Goal: Task Accomplishment & Management: Use online tool/utility

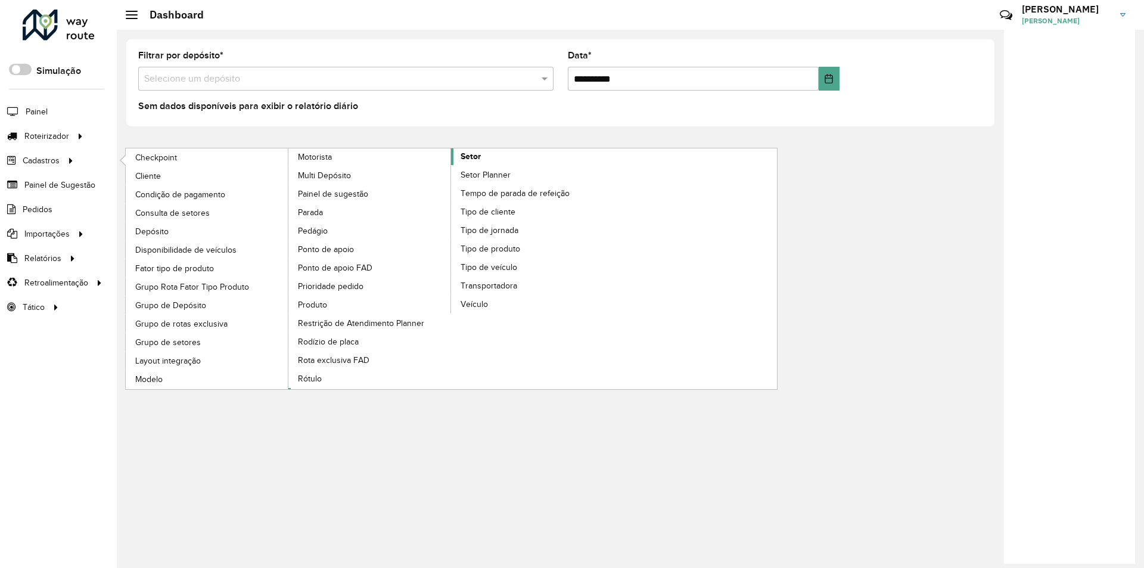
click at [469, 152] on span "Setor" at bounding box center [470, 156] width 20 height 13
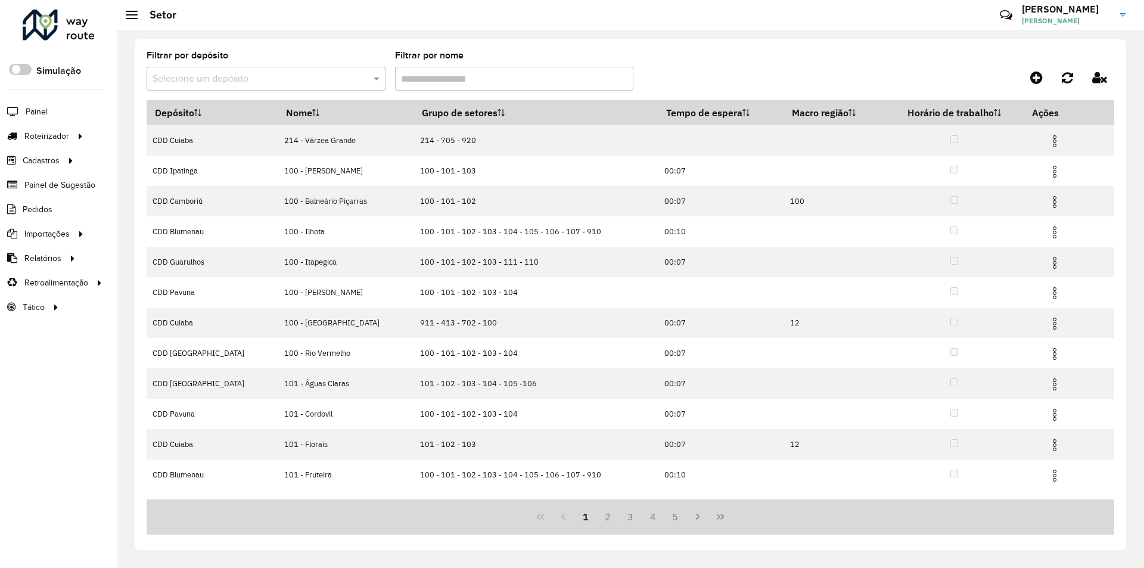
click at [215, 78] on input "text" at bounding box center [253, 79] width 203 height 14
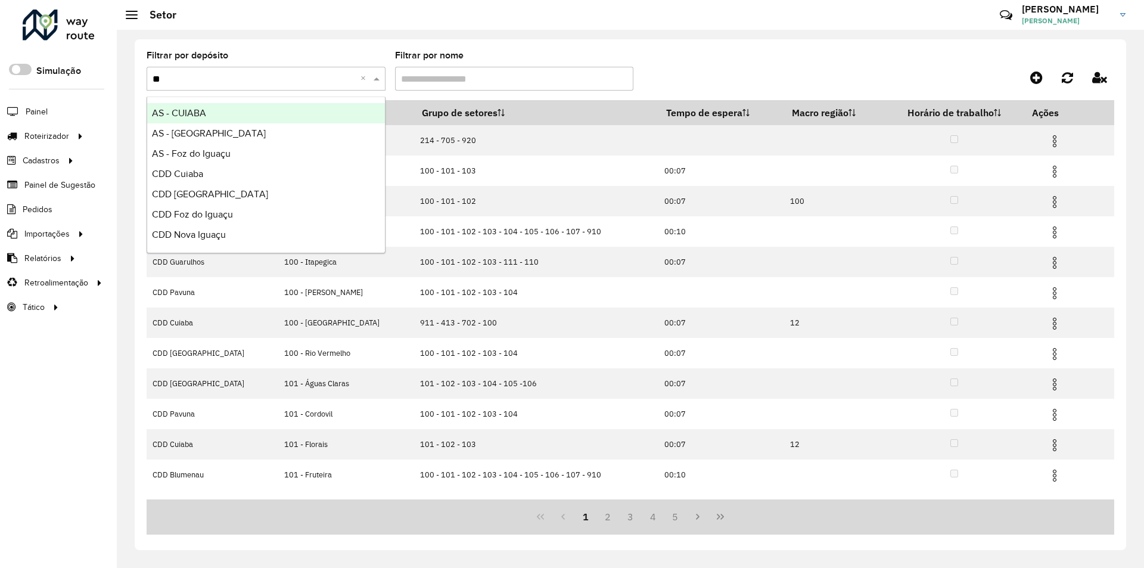
type input "***"
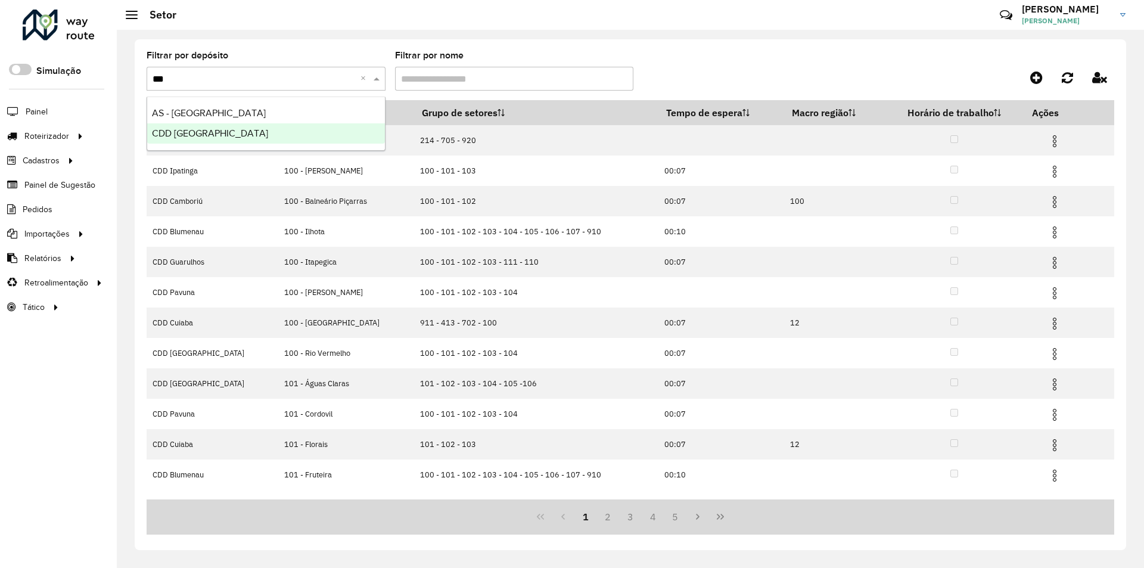
click at [200, 131] on span "CDD [GEOGRAPHIC_DATA]" at bounding box center [210, 133] width 116 height 10
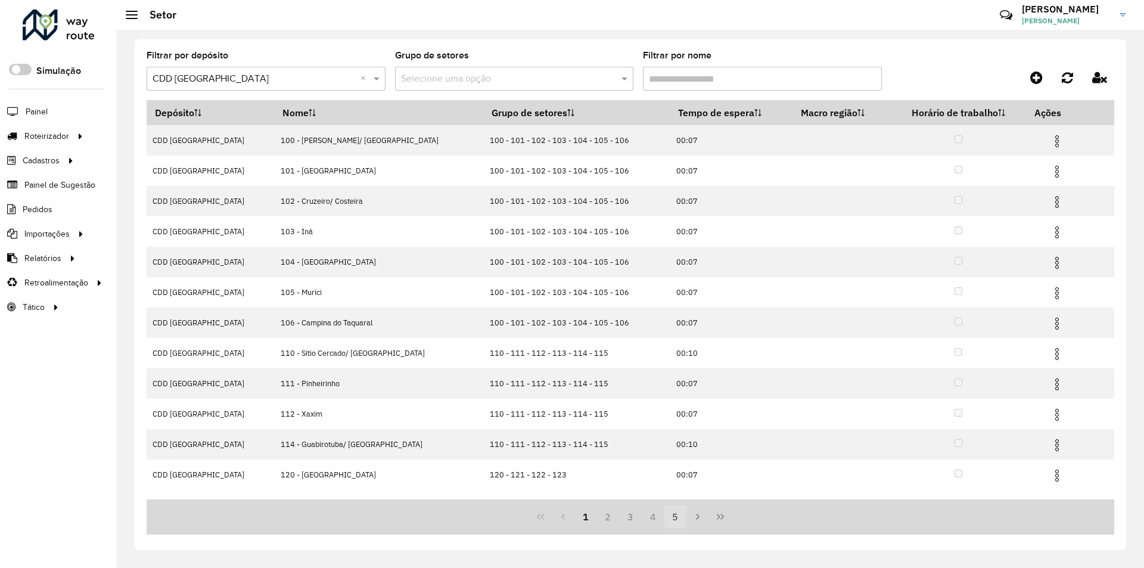
click at [675, 514] on button "5" at bounding box center [675, 516] width 23 height 23
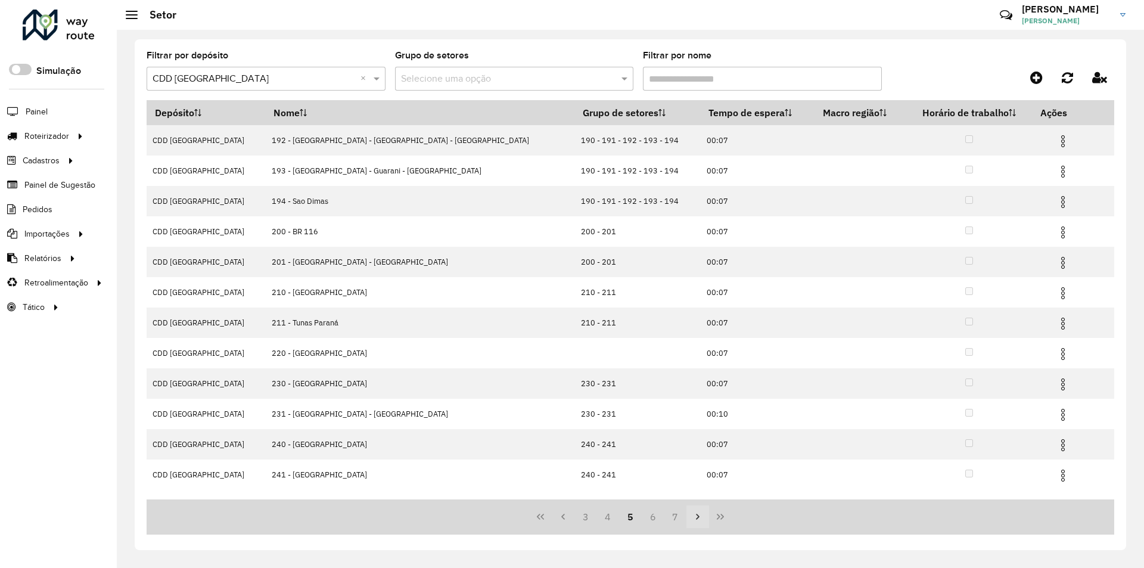
click at [694, 514] on icon "Next Page" at bounding box center [698, 517] width 10 height 10
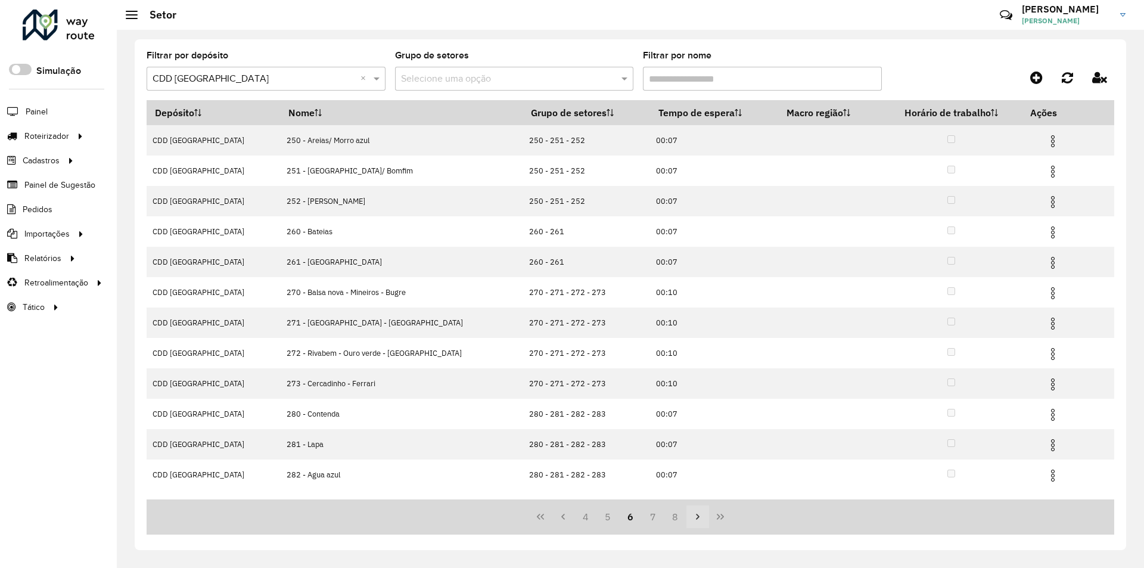
click at [697, 516] on icon "Next Page" at bounding box center [698, 517] width 10 height 10
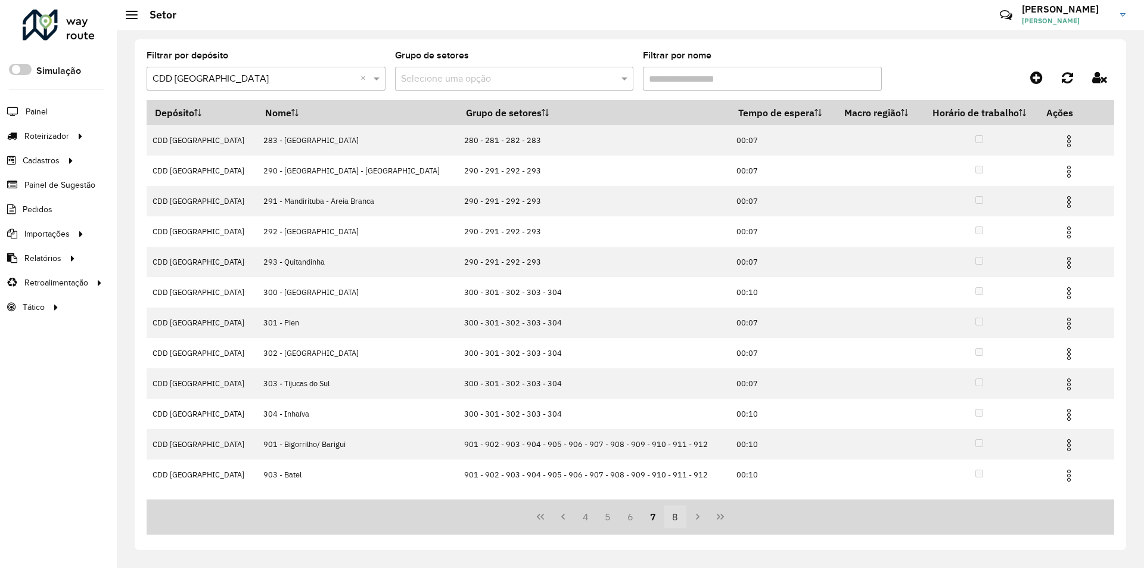
click at [677, 517] on button "8" at bounding box center [675, 516] width 23 height 23
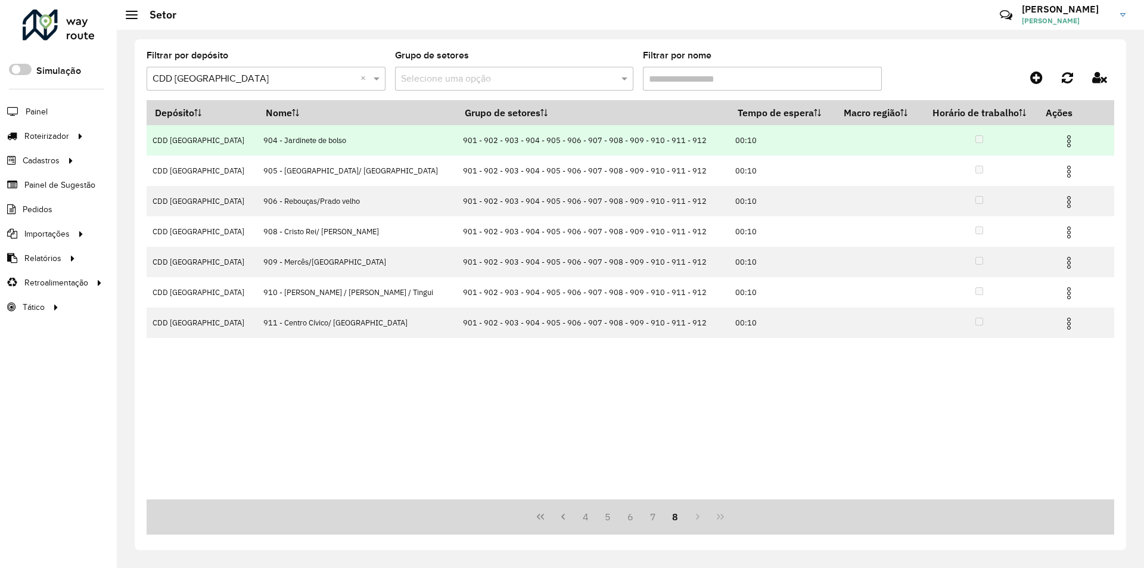
click at [1061, 136] on img at bounding box center [1068, 141] width 14 height 14
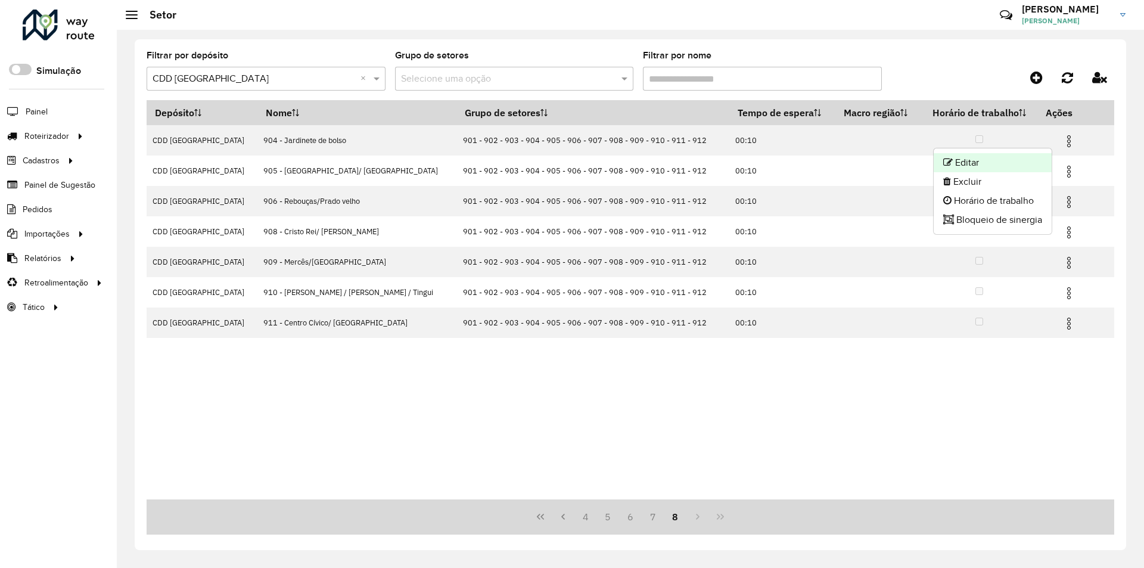
click at [964, 158] on li "Editar" at bounding box center [992, 162] width 118 height 19
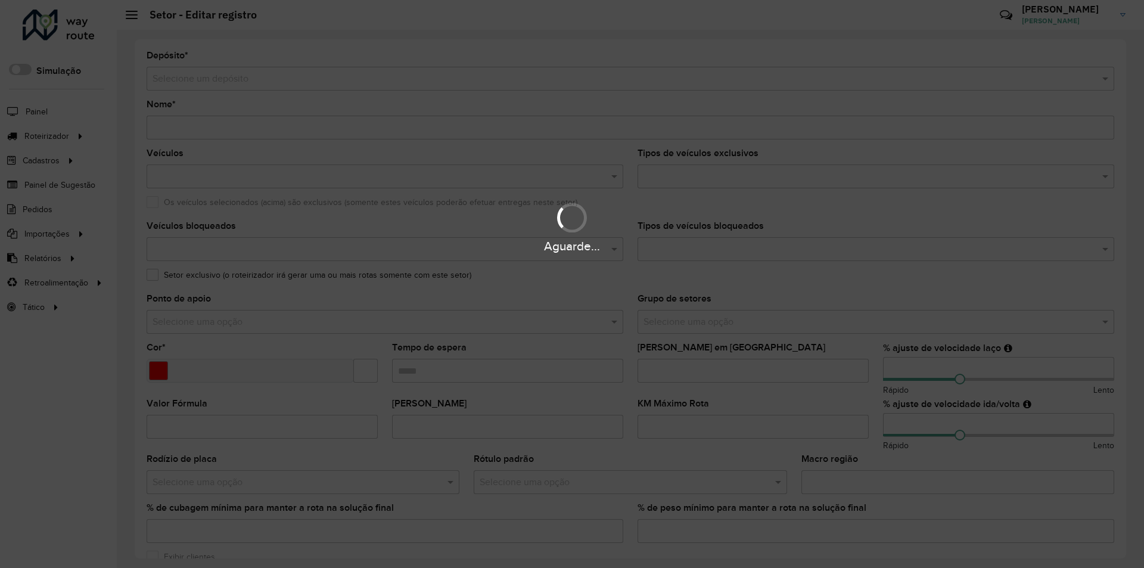
type input "**********"
type input "*******"
type input "*****"
type input "**"
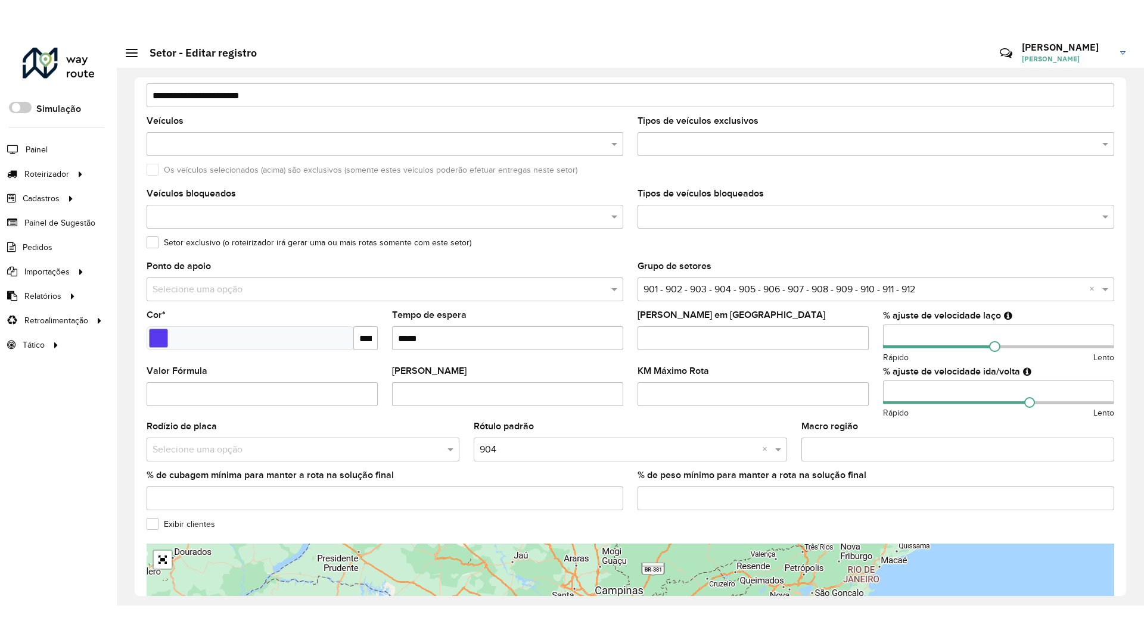
scroll to position [238, 0]
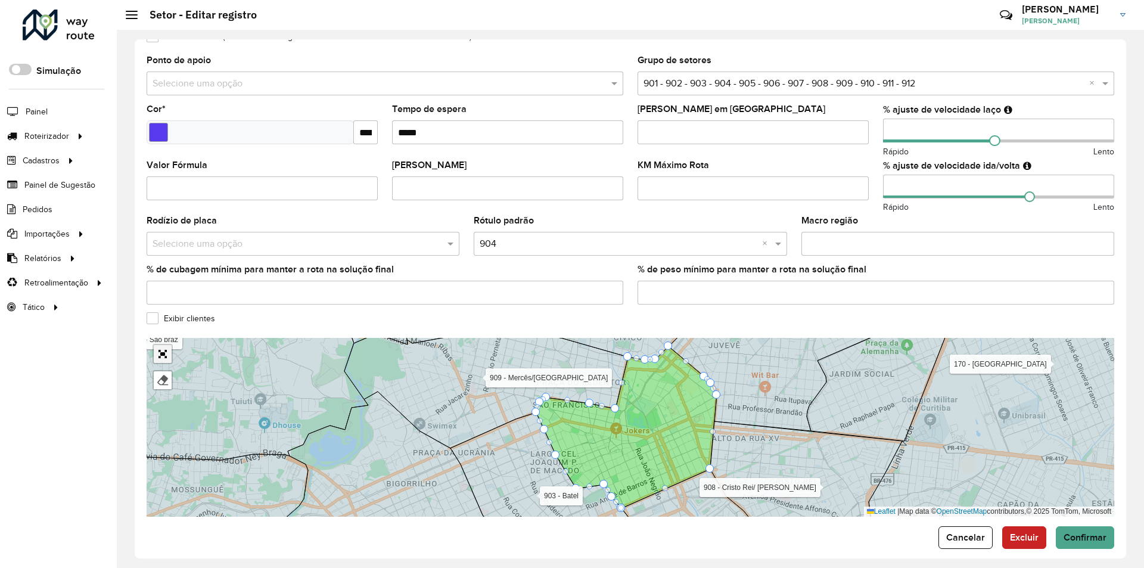
click at [162, 351] on link "Abrir mapa em tela cheia" at bounding box center [163, 354] width 18 height 18
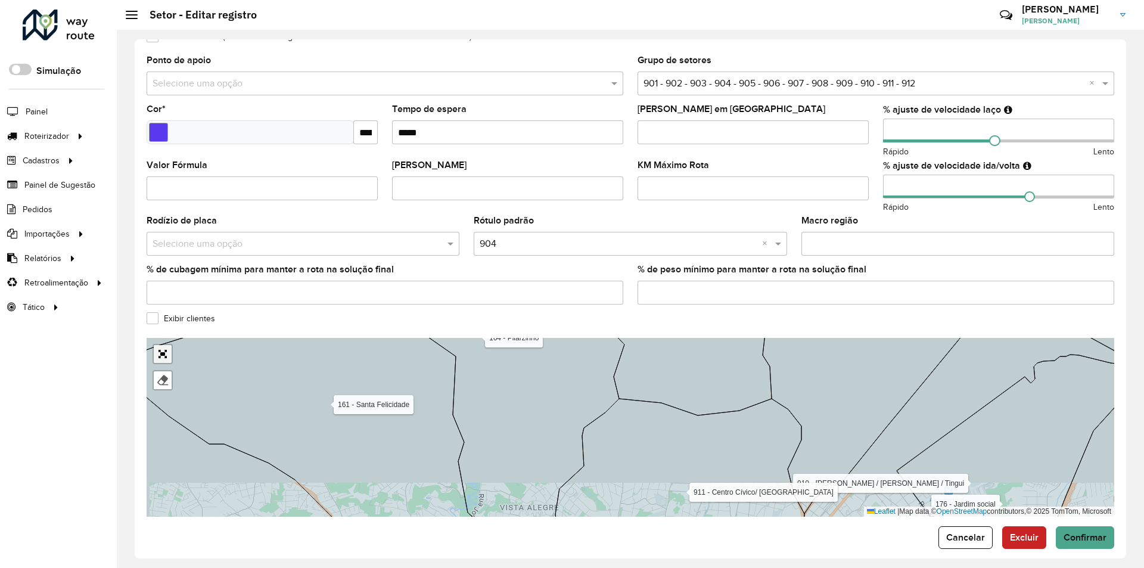
scroll to position [0, 0]
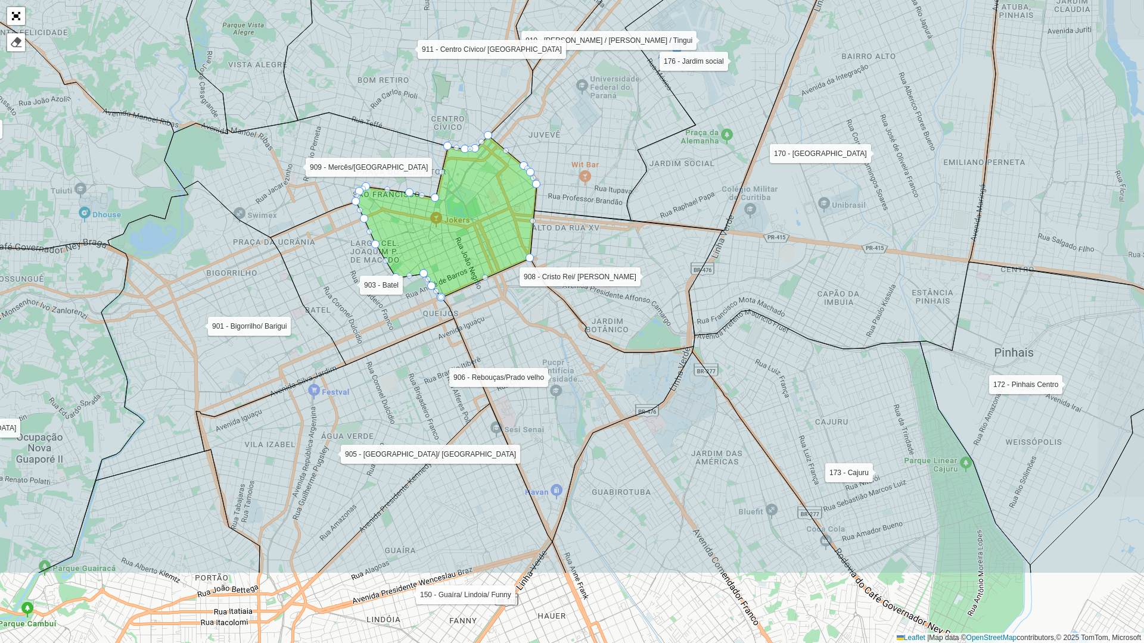
drag, startPoint x: 544, startPoint y: 359, endPoint x: 493, endPoint y: 217, distance: 150.2
click at [491, 217] on icon at bounding box center [446, 217] width 180 height 162
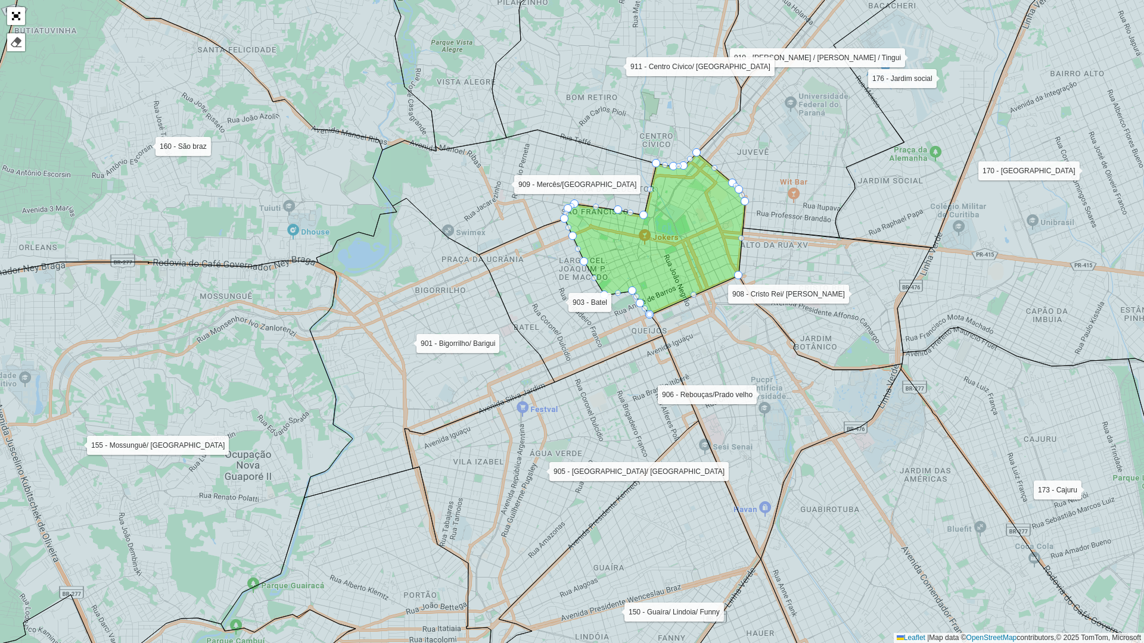
drag, startPoint x: 419, startPoint y: 416, endPoint x: 463, endPoint y: 372, distance: 61.9
click at [477, 389] on icon at bounding box center [429, 348] width 250 height 300
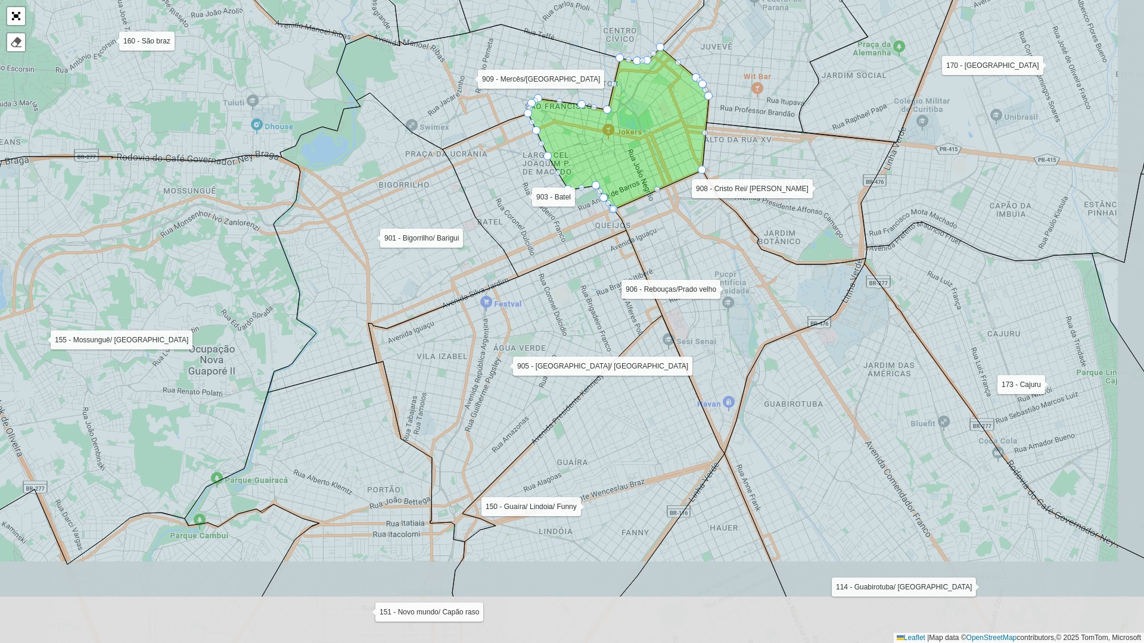
drag, startPoint x: 487, startPoint y: 362, endPoint x: 454, endPoint y: 216, distance: 150.1
click at [454, 216] on icon at bounding box center [393, 243] width 250 height 300
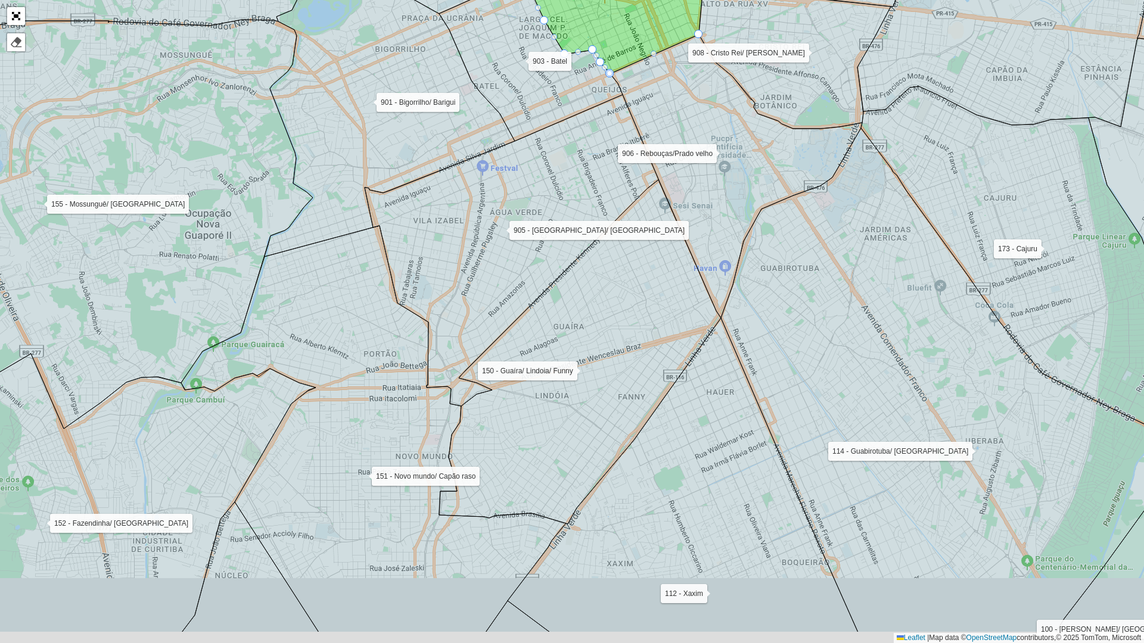
drag, startPoint x: 433, startPoint y: 378, endPoint x: 455, endPoint y: 229, distance: 150.5
click at [455, 229] on icon at bounding box center [511, 250] width 294 height 311
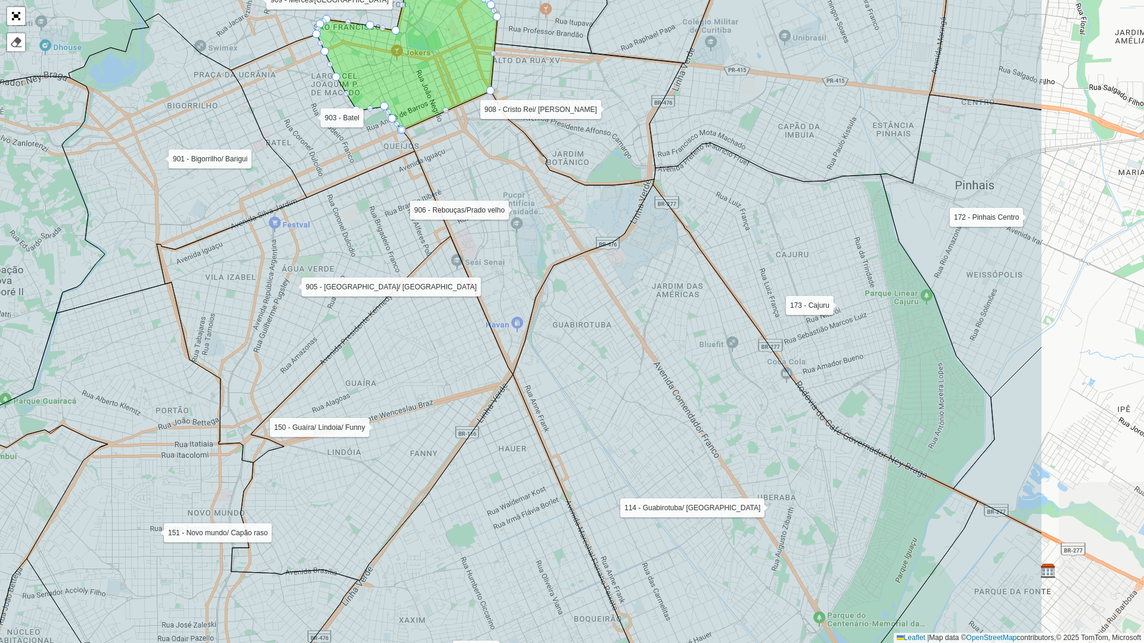
drag, startPoint x: 621, startPoint y: 353, endPoint x: 404, endPoint y: 375, distance: 218.0
click at [404, 375] on icon at bounding box center [372, 408] width 282 height 344
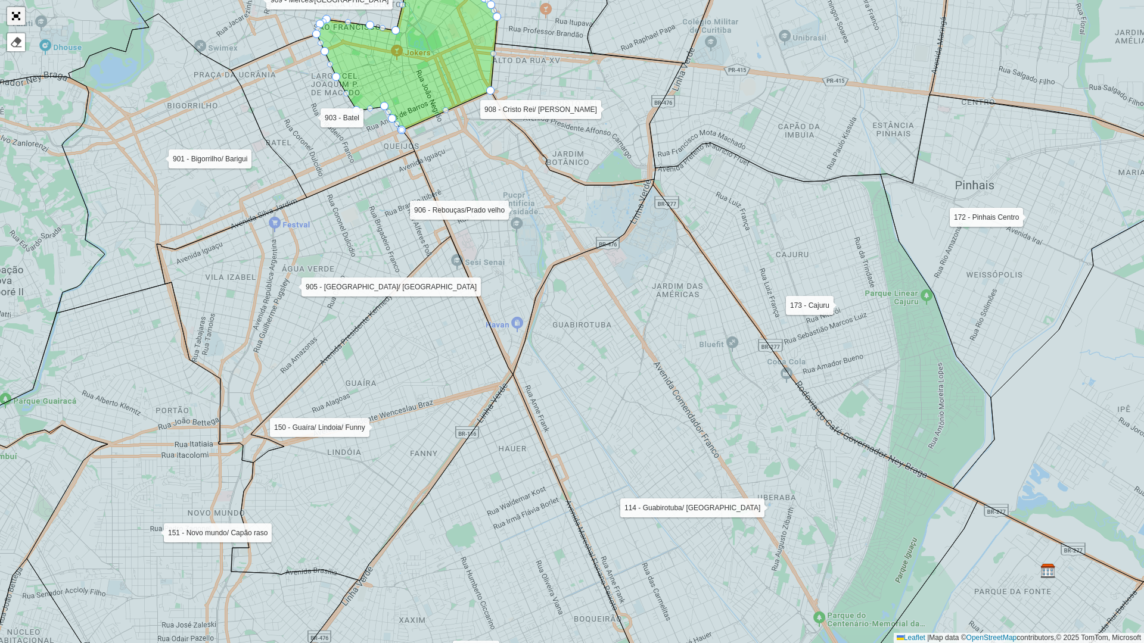
click at [14, 10] on link "Abrir mapa em tela cheia" at bounding box center [16, 16] width 18 height 18
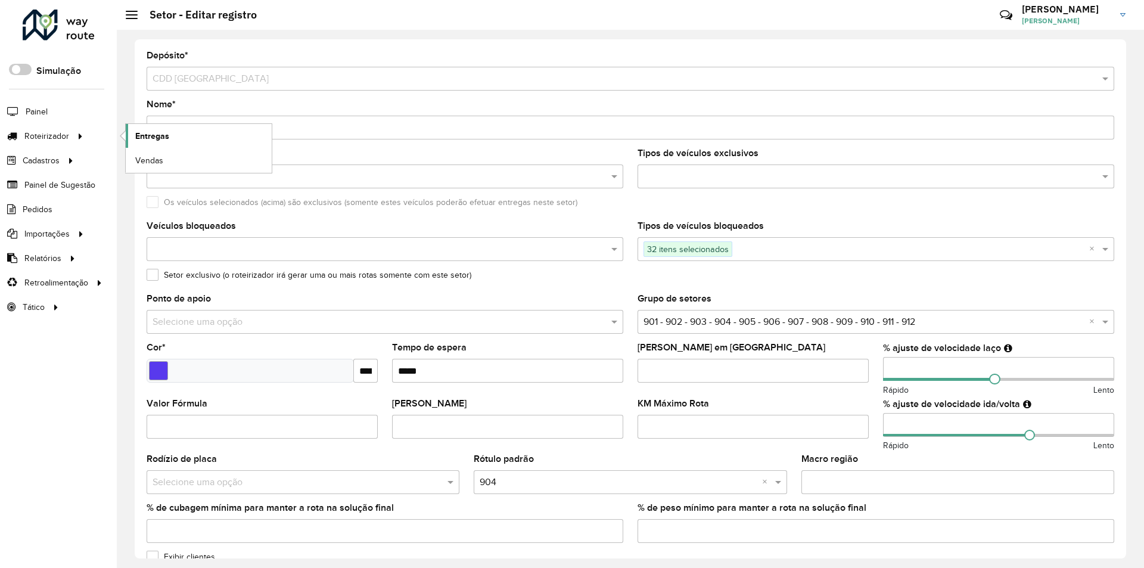
click at [190, 135] on link "Entregas" at bounding box center [199, 136] width 146 height 24
click at [82, 20] on div at bounding box center [59, 25] width 72 height 31
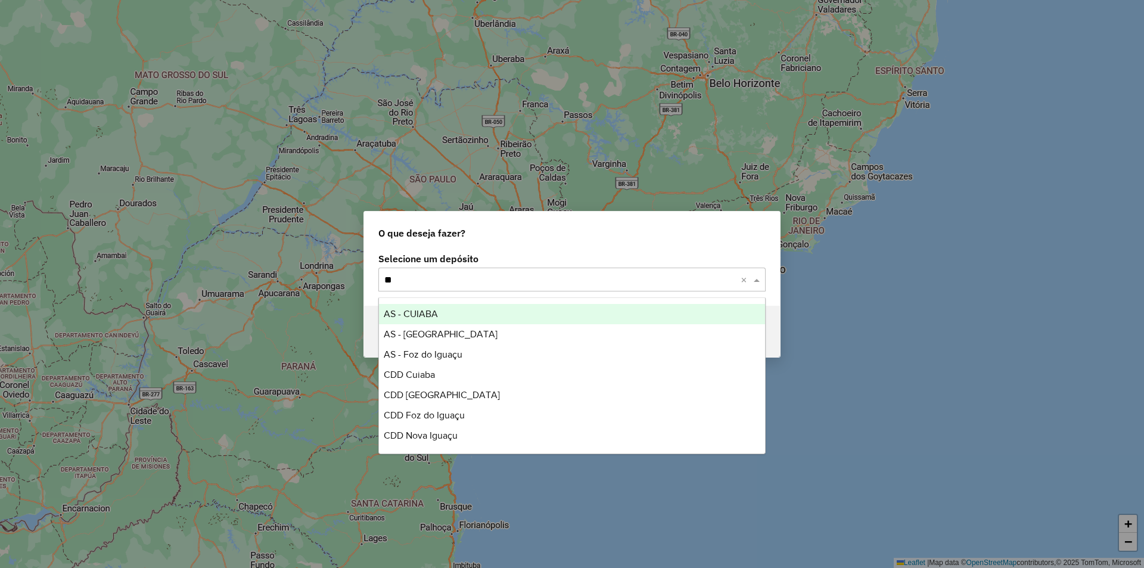
type input "***"
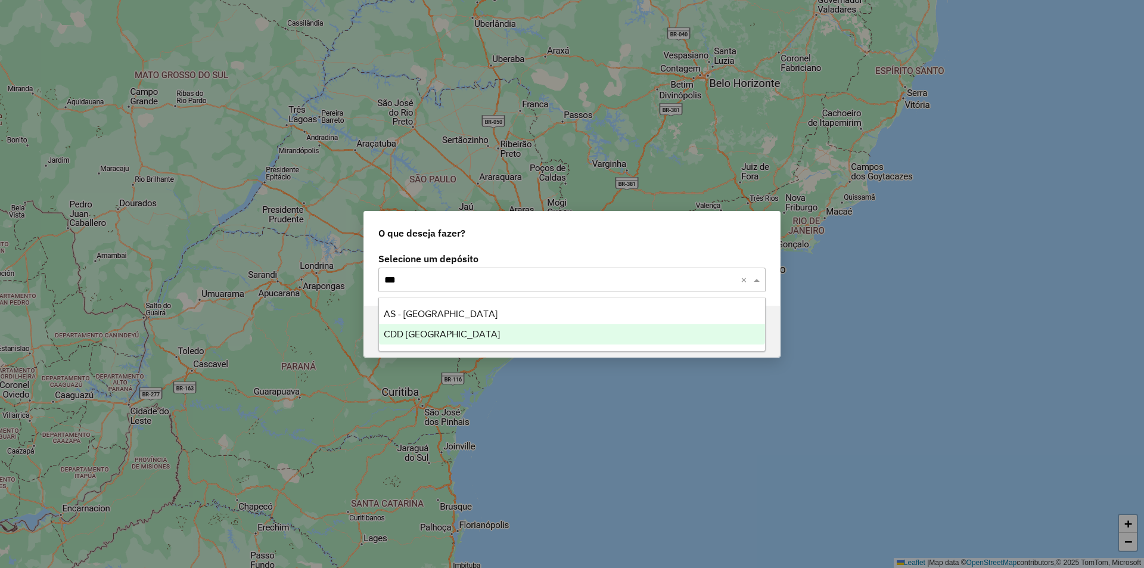
click at [413, 332] on span "CDD [GEOGRAPHIC_DATA]" at bounding box center [442, 334] width 116 height 10
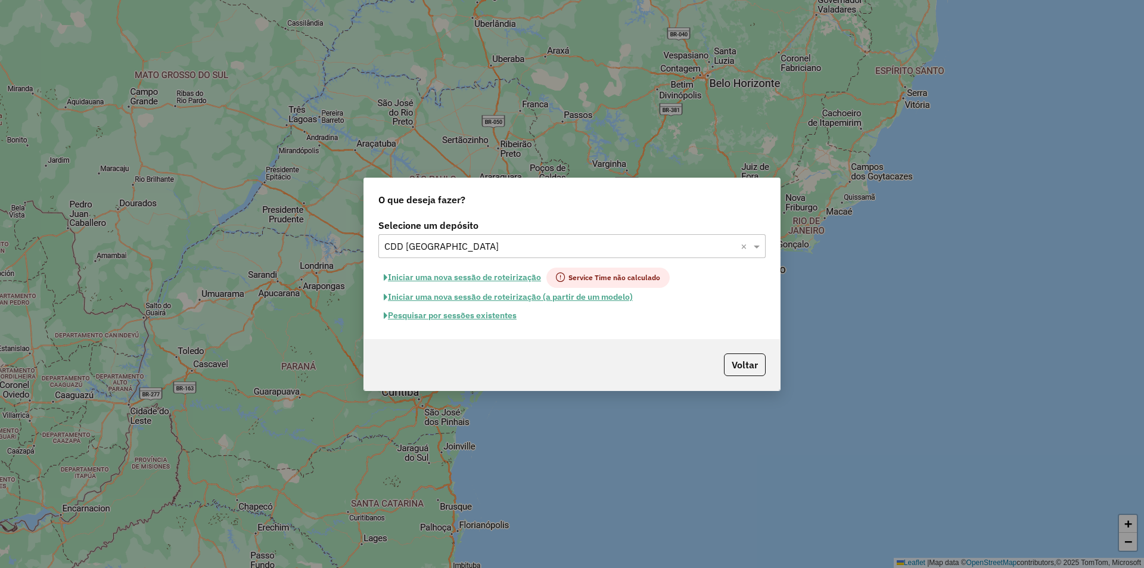
click at [473, 317] on button "Pesquisar por sessões existentes" at bounding box center [450, 315] width 144 height 18
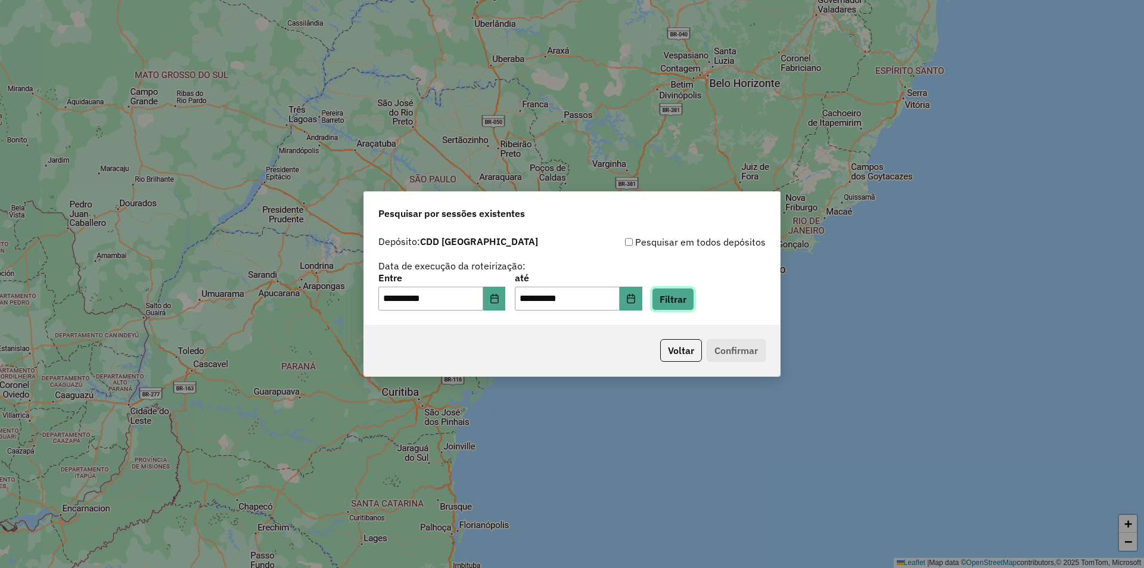
click at [688, 303] on button "Filtrar" at bounding box center [673, 299] width 42 height 23
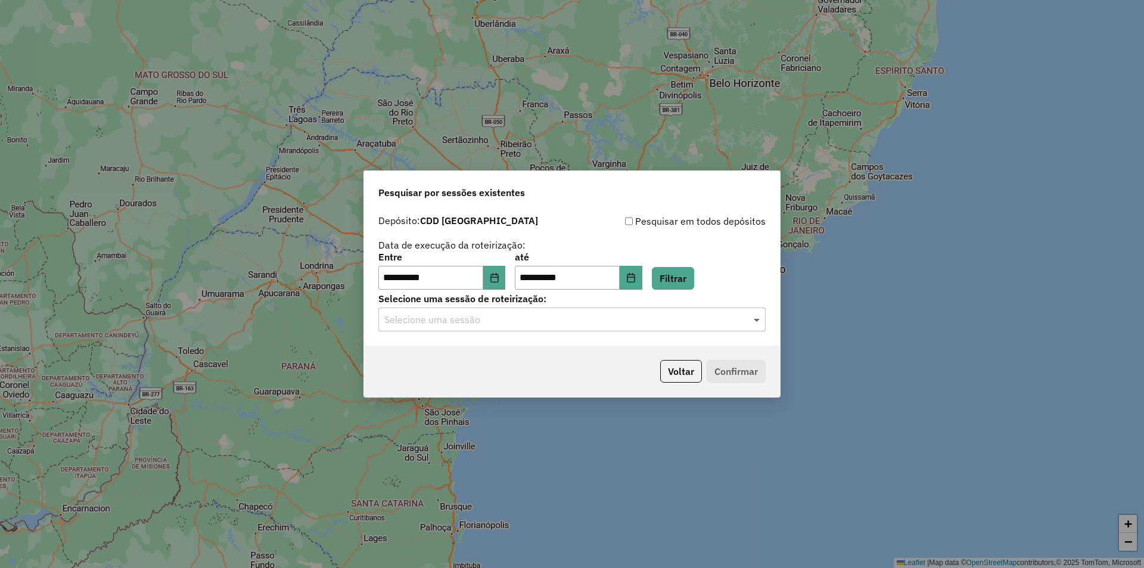
click at [754, 319] on span at bounding box center [757, 319] width 15 height 14
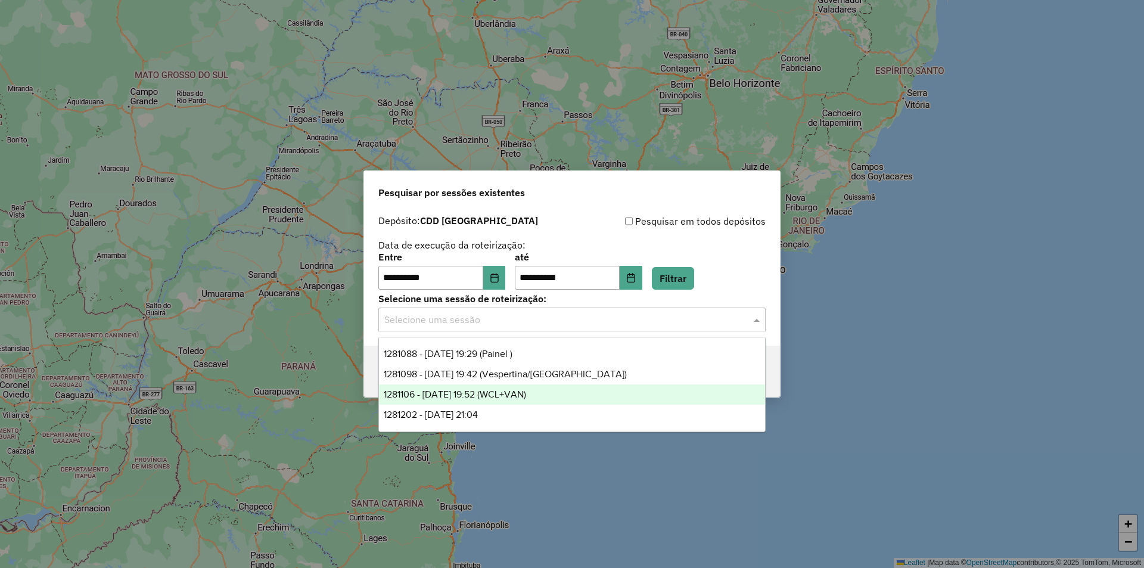
click at [515, 395] on span "1281106 - 23/09/2025 19:52 (WCL+VAN)" at bounding box center [455, 394] width 142 height 10
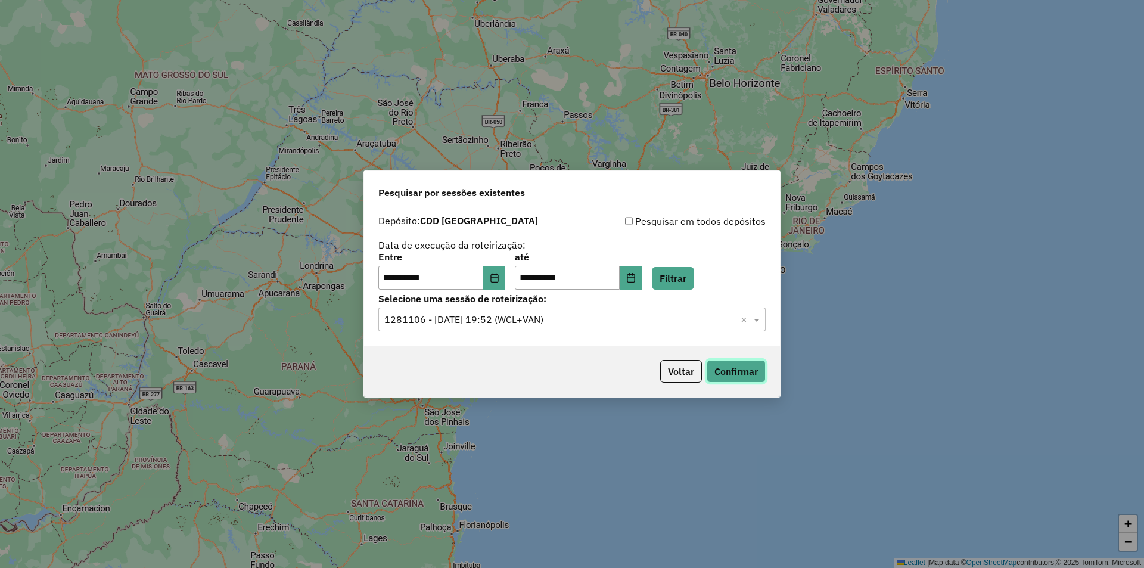
click at [727, 377] on button "Confirmar" at bounding box center [735, 371] width 59 height 23
click at [606, 321] on input "text" at bounding box center [559, 320] width 351 height 14
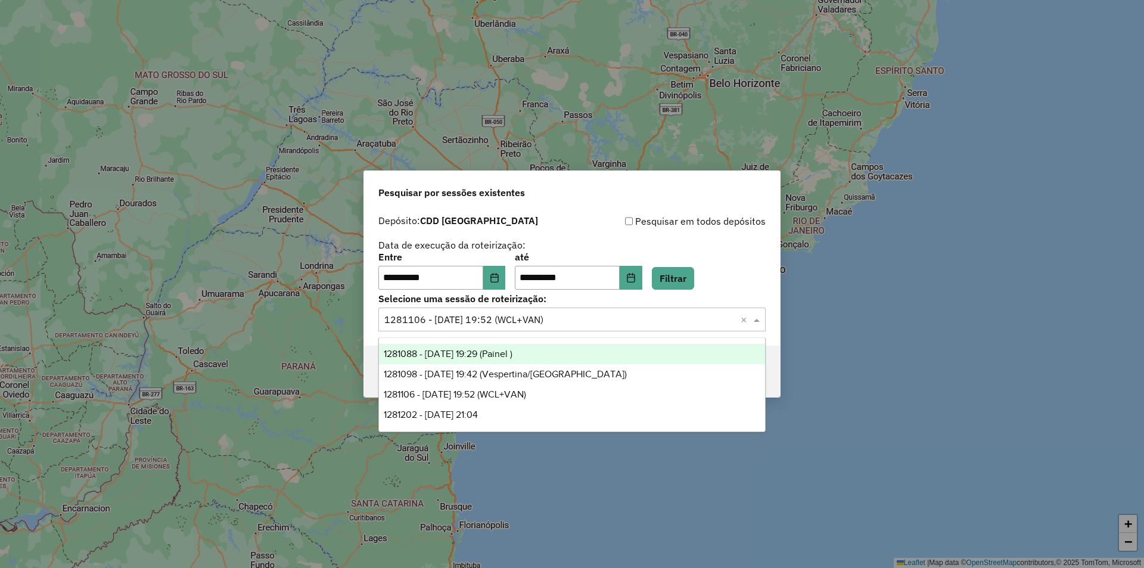
click at [482, 354] on span "1281088 - 23/09/2025 19:29 (Painel )" at bounding box center [448, 353] width 129 height 10
click at [646, 320] on input "text" at bounding box center [559, 320] width 351 height 14
click at [553, 321] on input "text" at bounding box center [559, 320] width 351 height 14
click at [512, 355] on span "1281088 - 23/09/2025 19:29 (Painel )" at bounding box center [448, 353] width 129 height 10
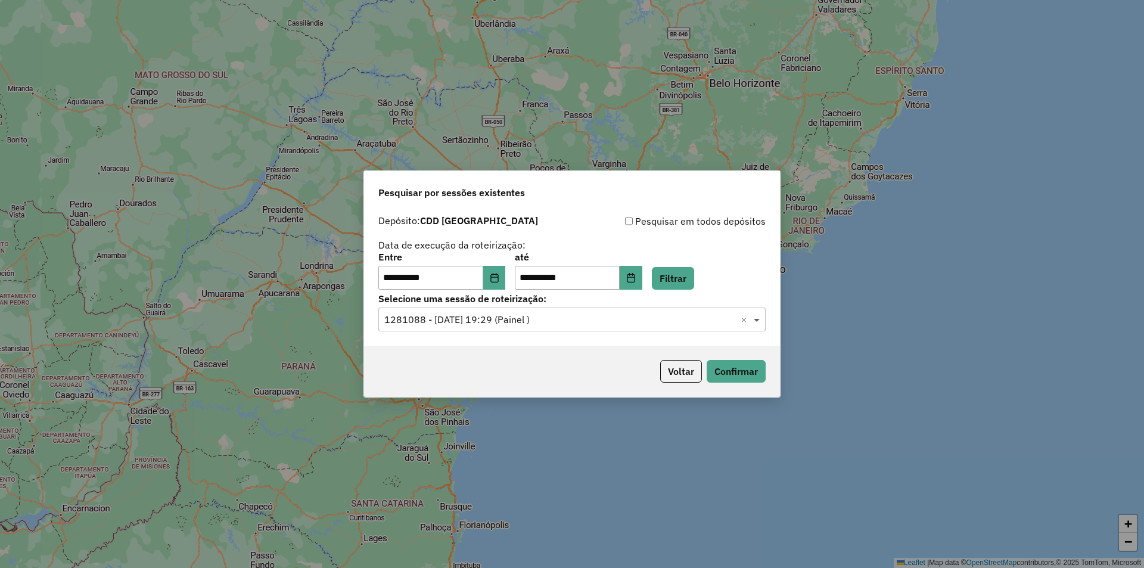
click at [757, 319] on span at bounding box center [757, 319] width 15 height 14
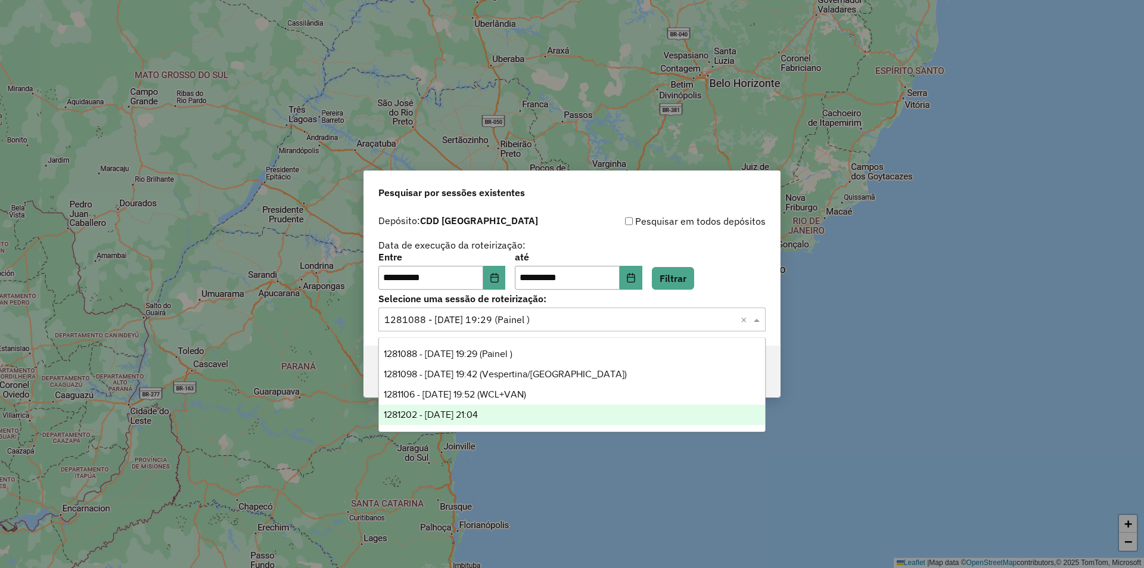
click at [478, 412] on span "1281202 - 23/09/2025 21:04" at bounding box center [431, 414] width 94 height 10
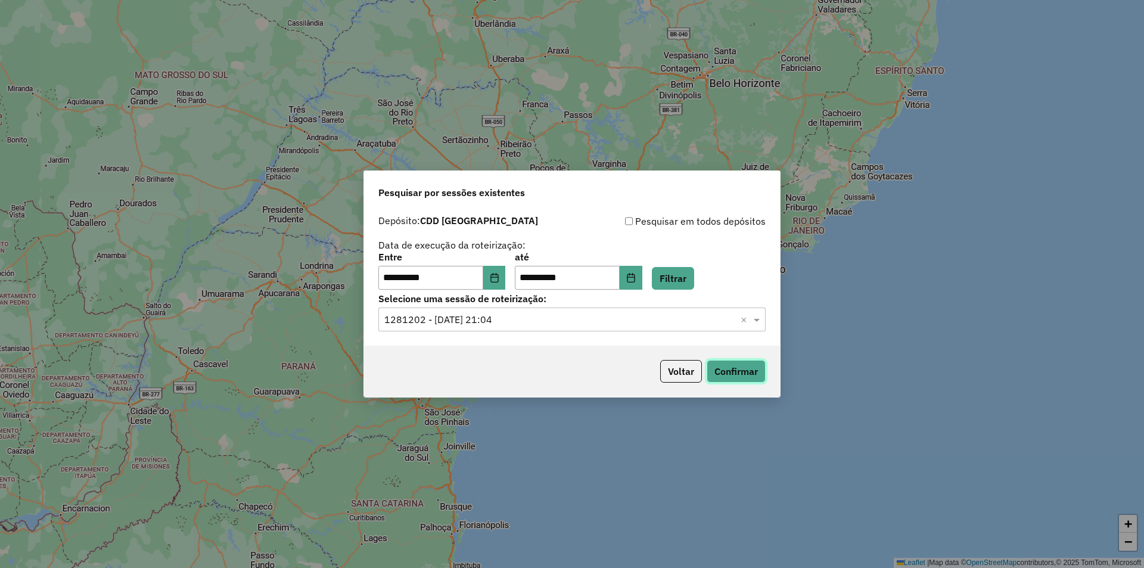
click at [728, 367] on button "Confirmar" at bounding box center [735, 371] width 59 height 23
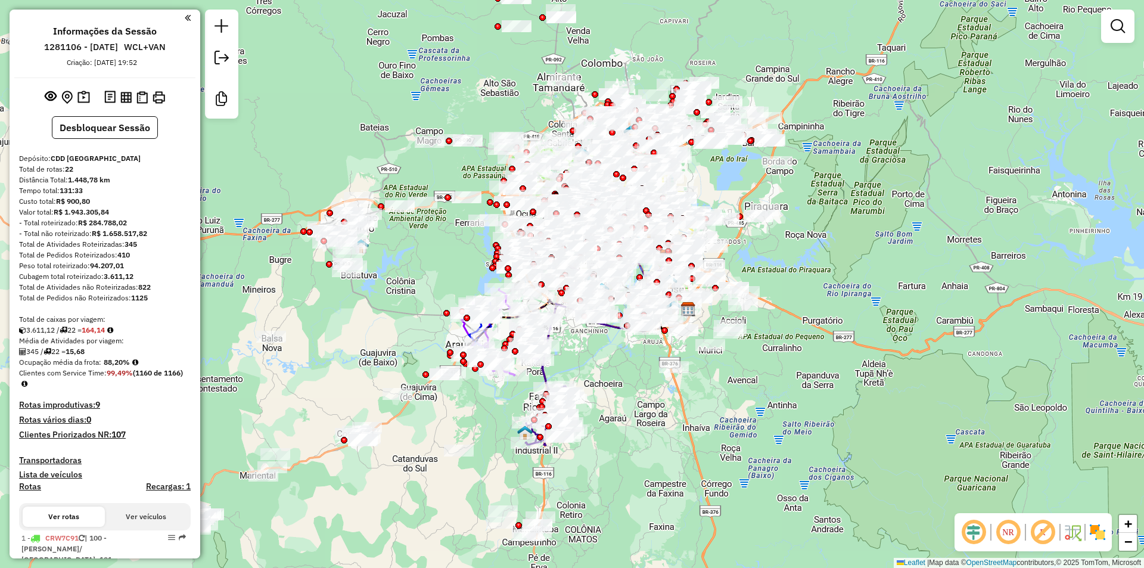
click at [979, 528] on em at bounding box center [973, 532] width 29 height 29
click at [1039, 528] on em at bounding box center [1042, 532] width 29 height 29
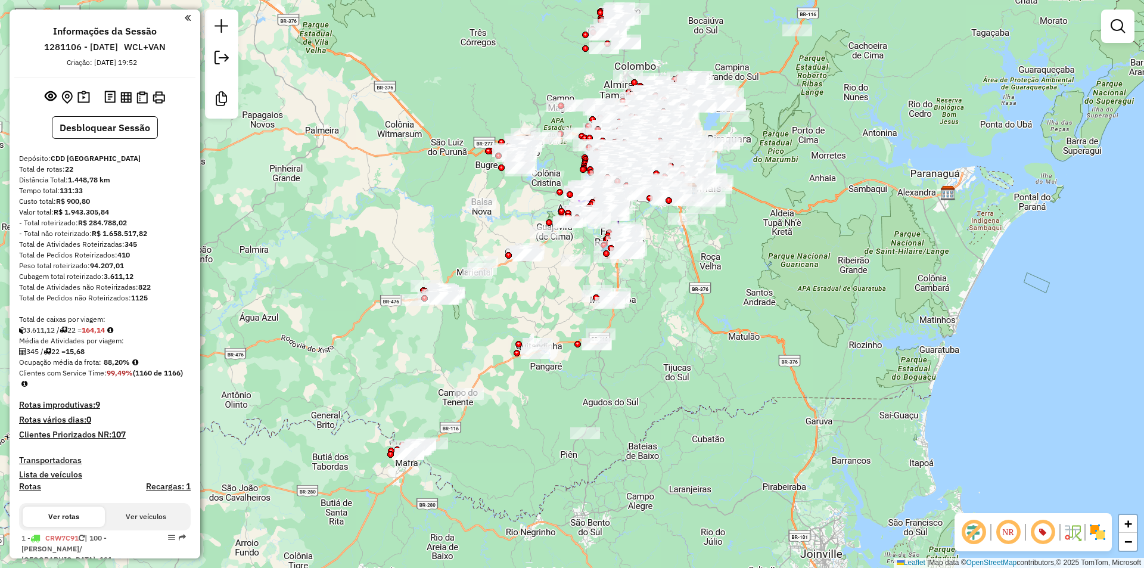
drag, startPoint x: 641, startPoint y: 367, endPoint x: 665, endPoint y: 283, distance: 86.6
click at [665, 283] on div "Janela de atendimento Grade de atendimento Capacidade Transportadoras Veículos …" at bounding box center [572, 284] width 1144 height 568
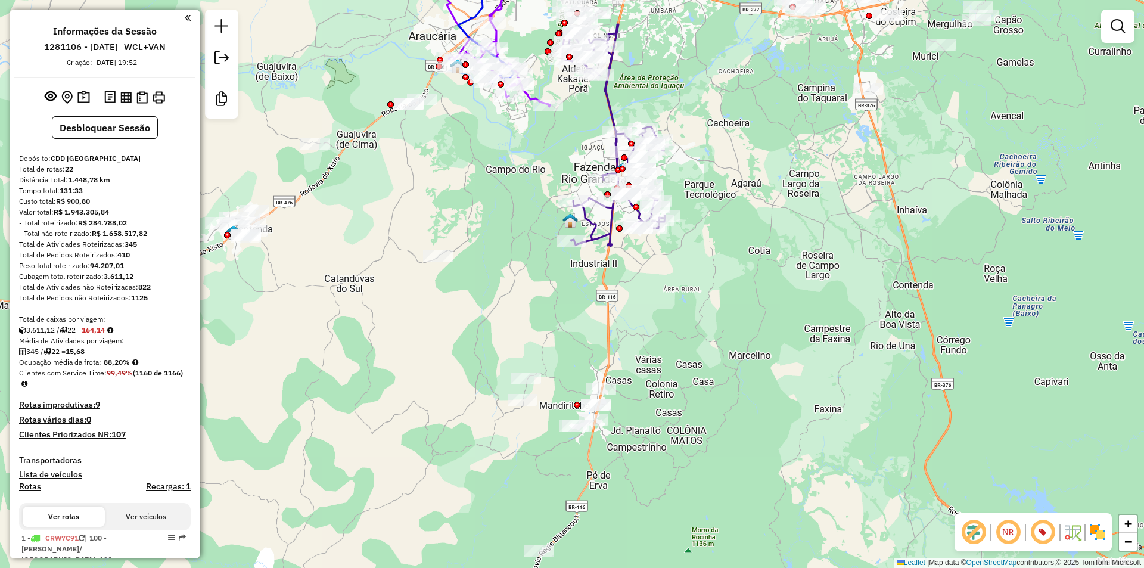
click at [608, 114] on icon at bounding box center [613, 135] width 103 height 222
select select "**********"
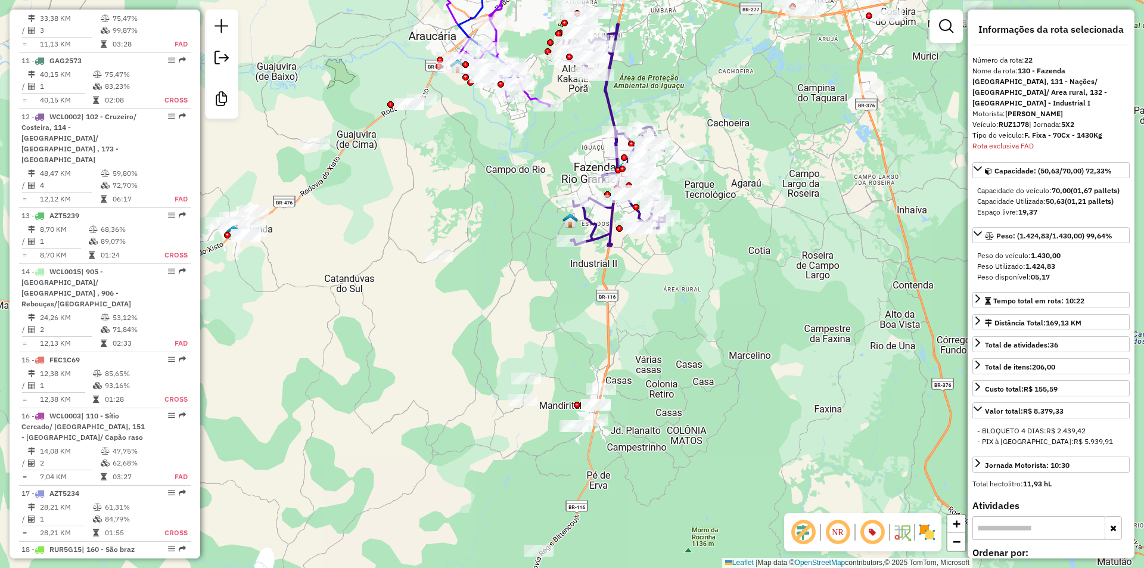
scroll to position [1925, 0]
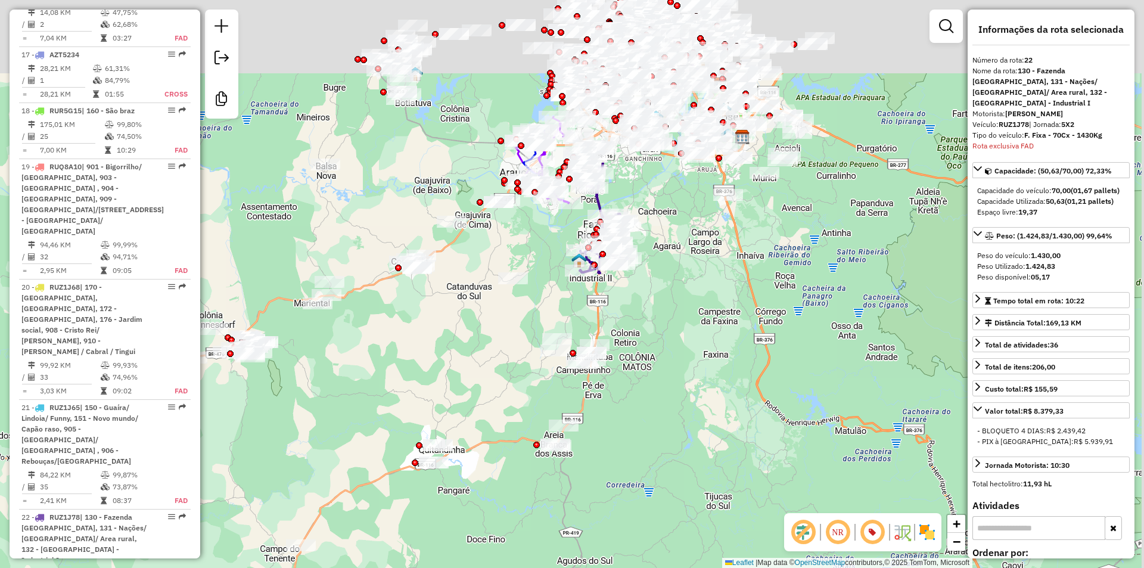
drag, startPoint x: 669, startPoint y: 200, endPoint x: 648, endPoint y: 347, distance: 149.3
click at [647, 354] on div "Janela de atendimento Grade de atendimento Capacidade Transportadoras Veículos …" at bounding box center [572, 284] width 1144 height 568
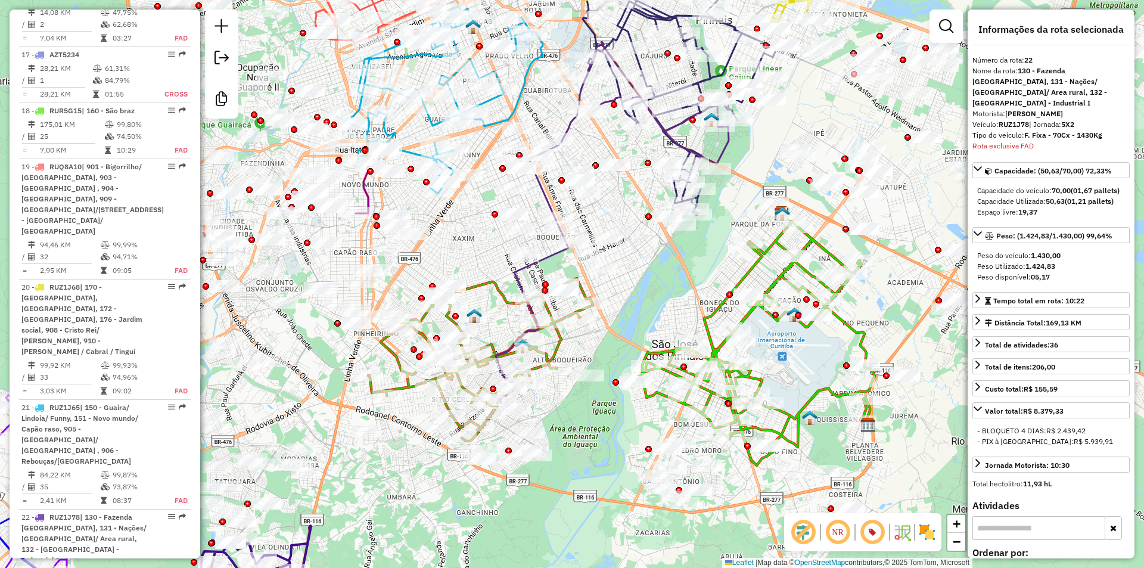
click at [720, 307] on icon at bounding box center [756, 343] width 238 height 244
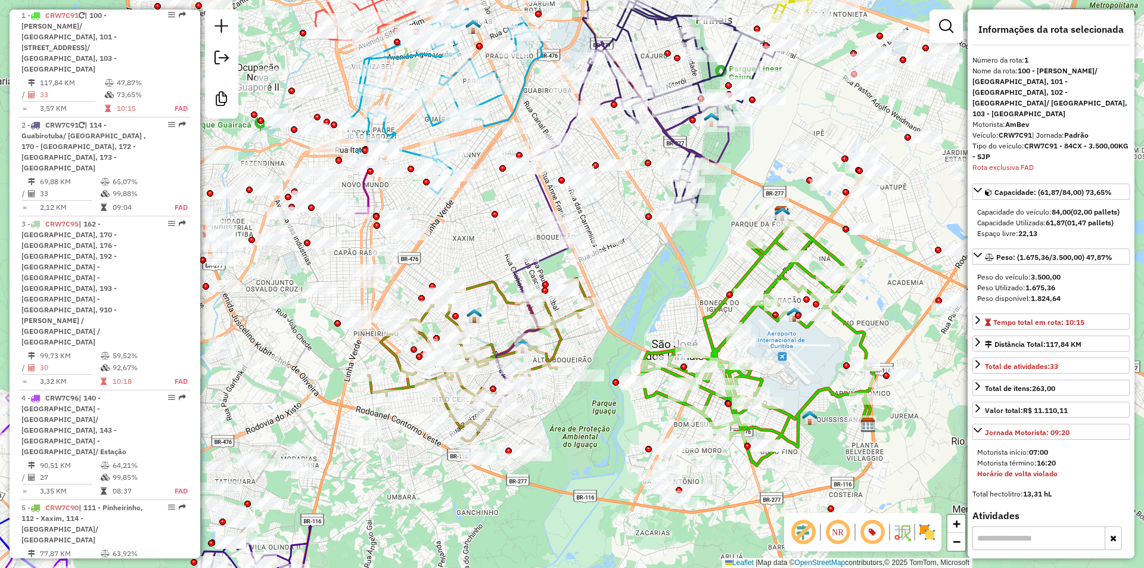
scroll to position [521, 0]
click at [844, 535] on em at bounding box center [837, 532] width 29 height 29
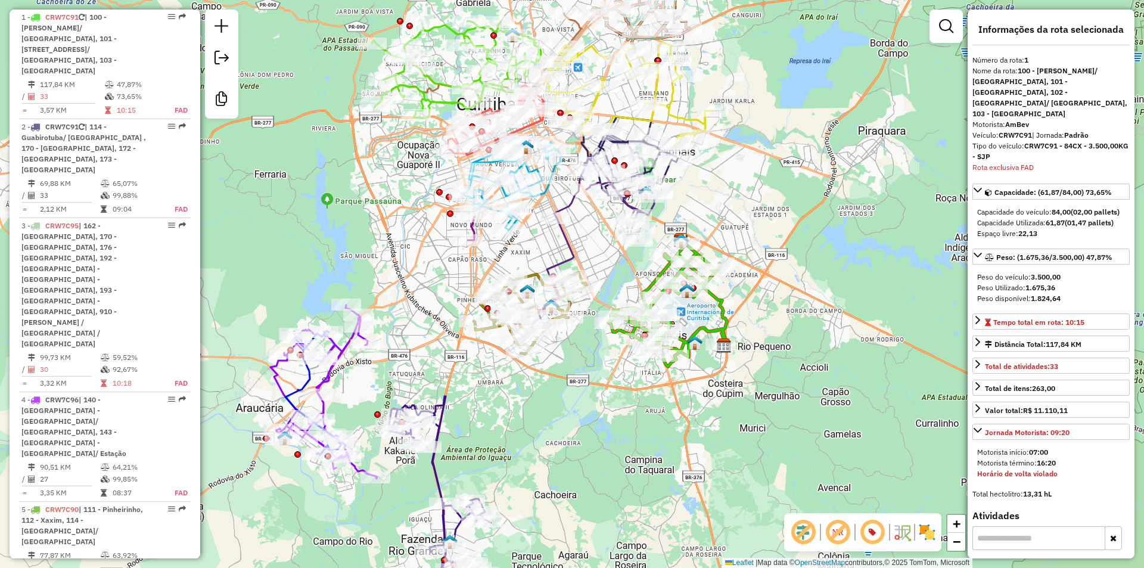
drag, startPoint x: 792, startPoint y: 317, endPoint x: 676, endPoint y: 300, distance: 117.3
click at [741, 302] on div "Janela de atendimento Grade de atendimento Capacidade Transportadoras Veículos …" at bounding box center [572, 284] width 1144 height 568
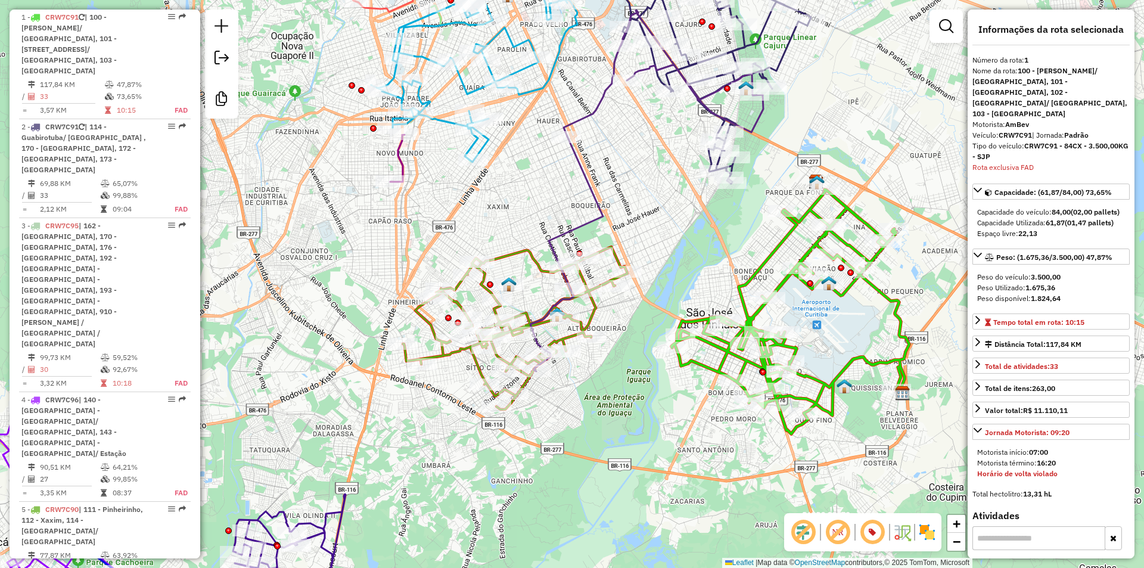
click at [572, 234] on icon at bounding box center [646, 190] width 233 height 361
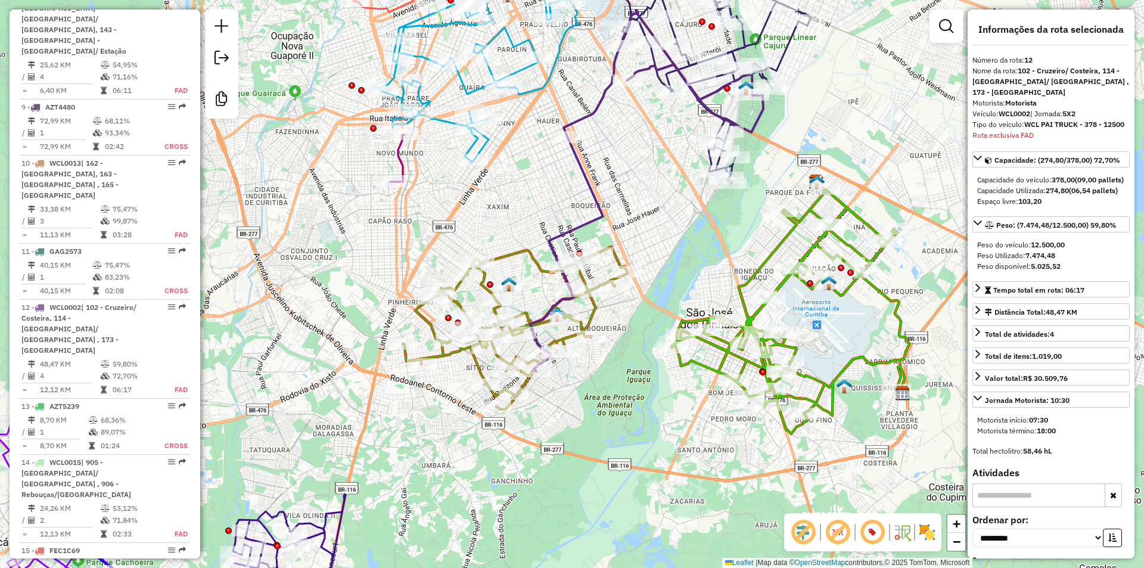
scroll to position [1383, 0]
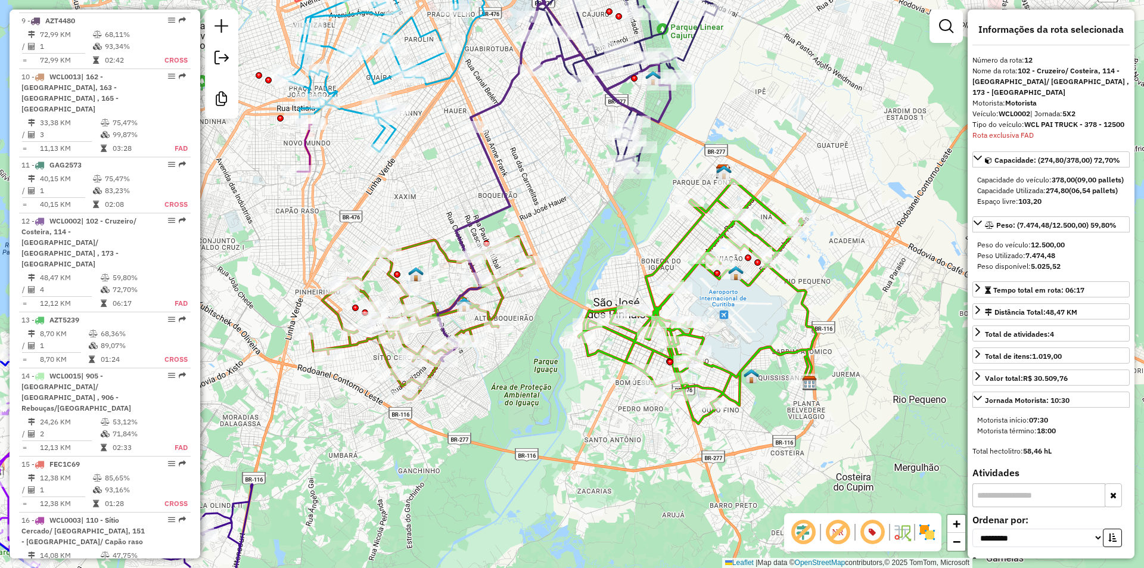
click at [792, 287] on icon at bounding box center [697, 301] width 238 height 244
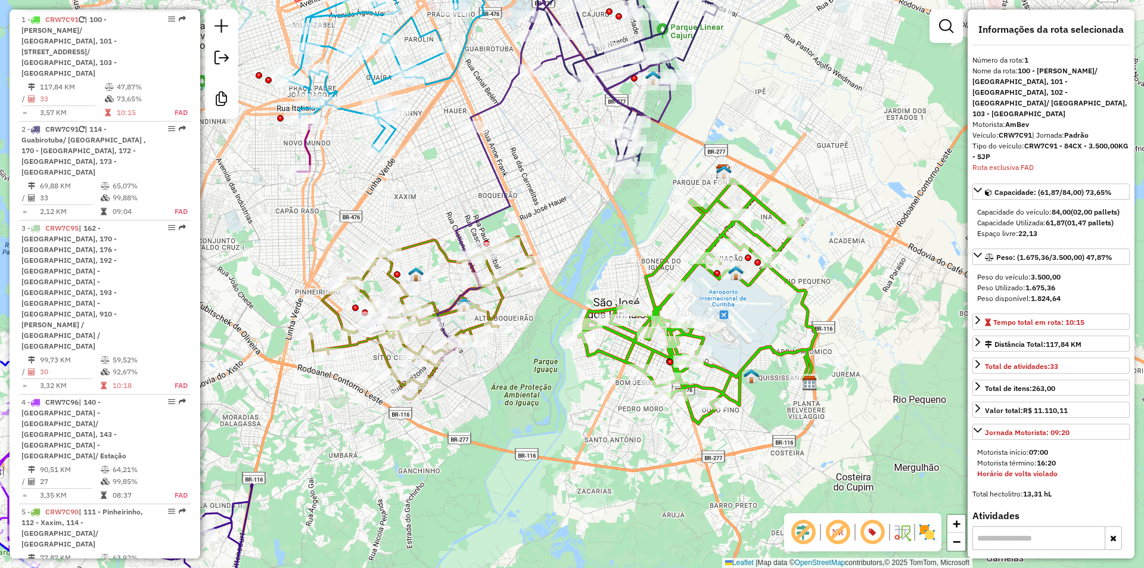
scroll to position [521, 0]
click at [725, 170] on img at bounding box center [723, 171] width 15 height 15
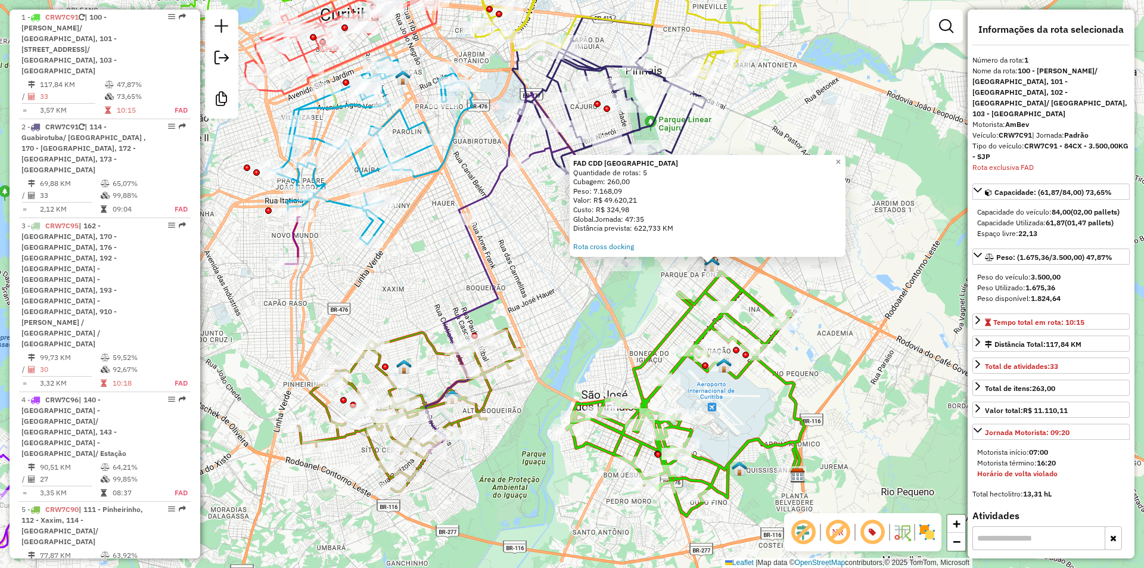
click at [719, 436] on div "FAD CDD Curitiba Quantidade de rotas: 5 Cubagem: 260,00 Peso: 7.168,09 Valor: R…" at bounding box center [572, 284] width 1144 height 568
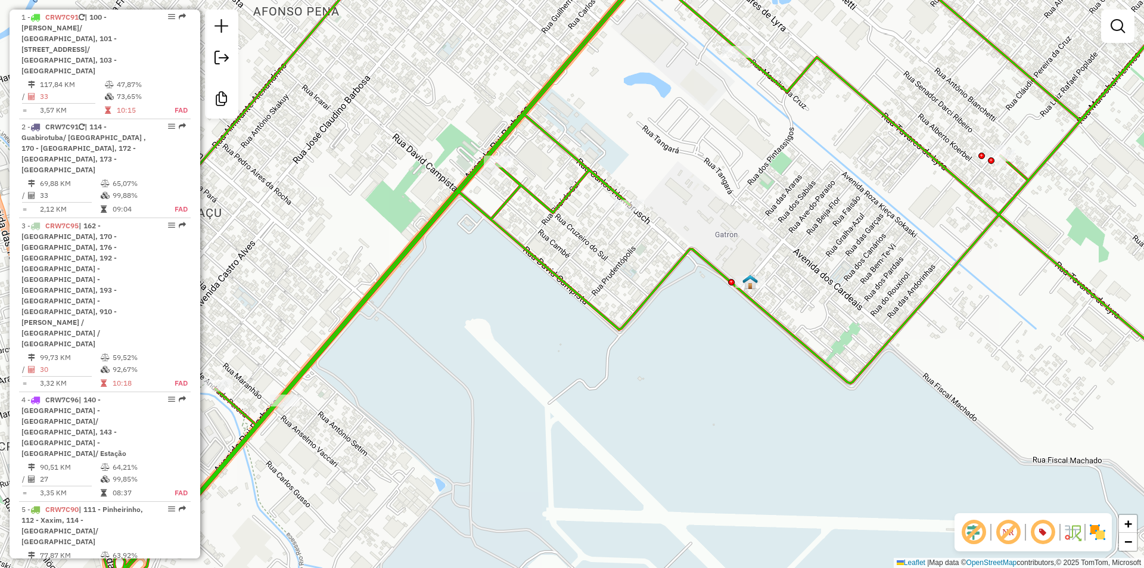
click at [753, 288] on img at bounding box center [749, 281] width 15 height 15
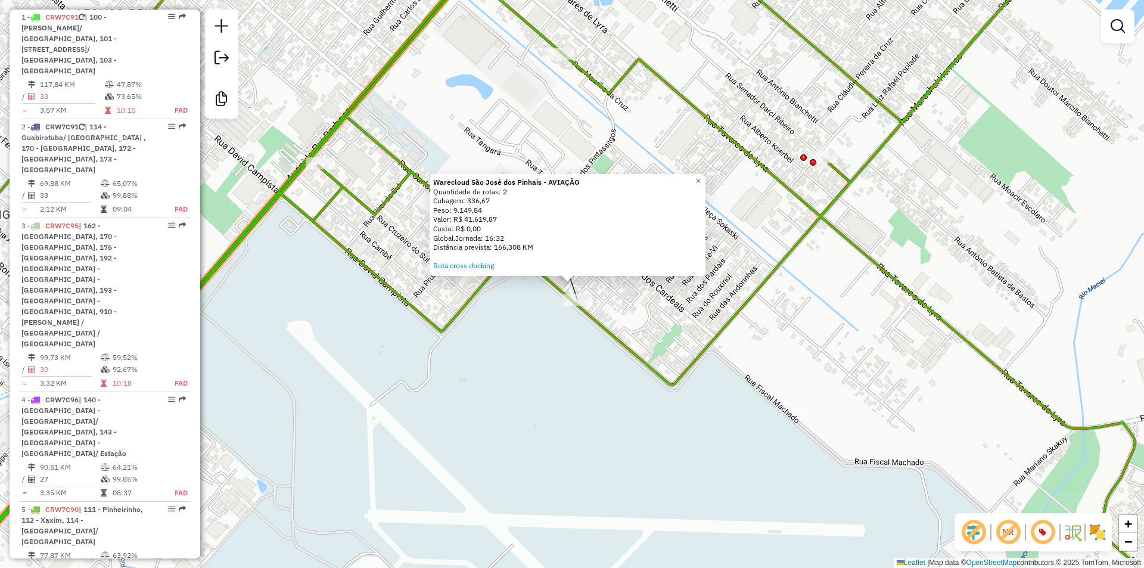
click at [678, 307] on div "Warecloud São José dos Pinhais - AVIAÇÃO Quantidade de rotas: 2 Cubagem: 336,67…" at bounding box center [572, 284] width 1144 height 568
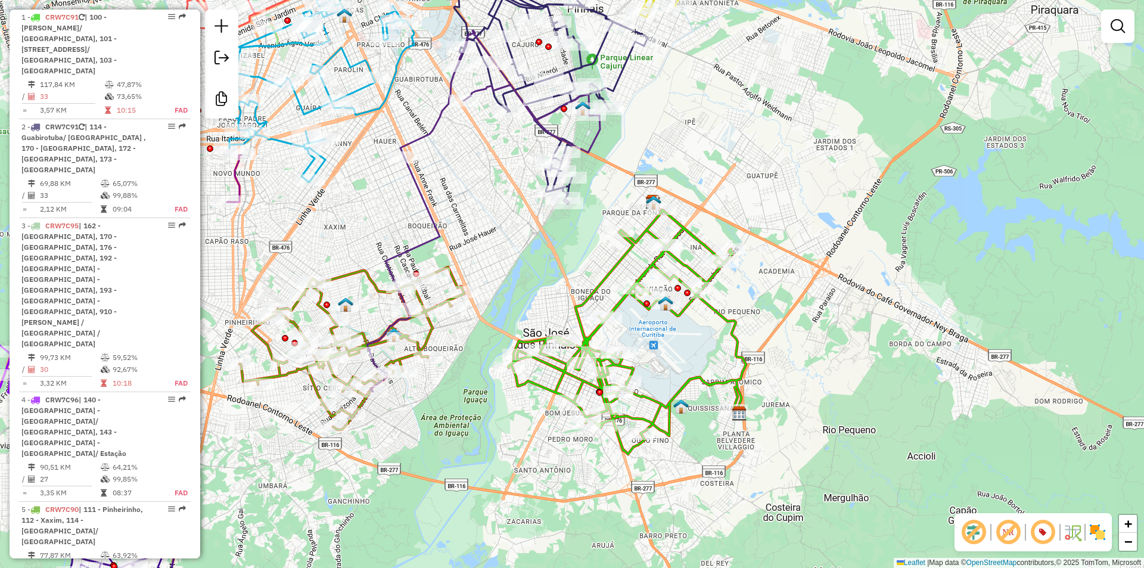
click at [968, 532] on em at bounding box center [973, 532] width 29 height 29
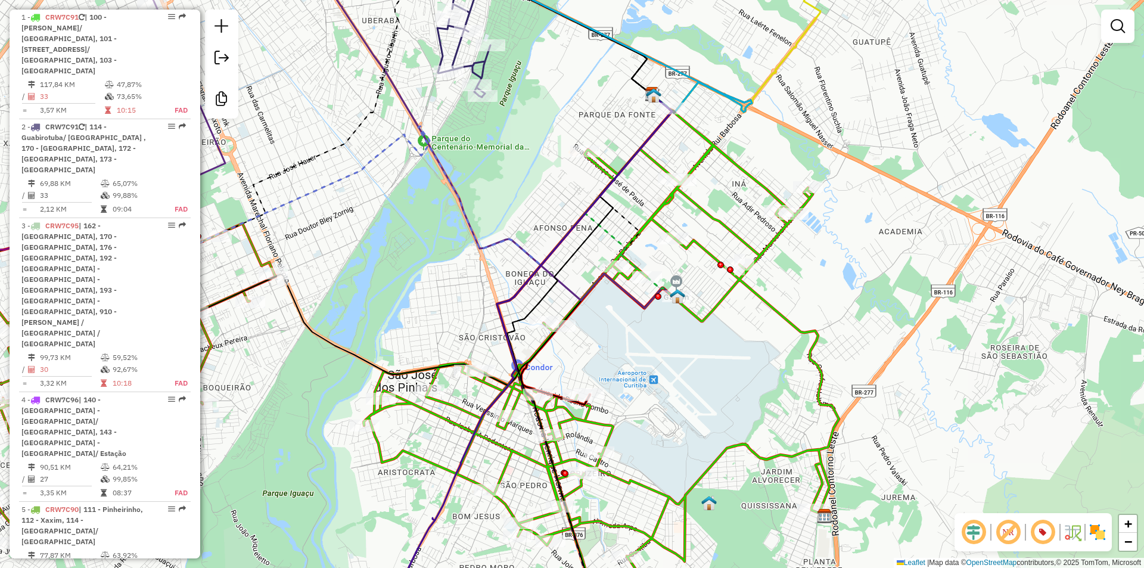
click at [632, 298] on icon at bounding box center [488, 125] width 376 height 364
select select "**********"
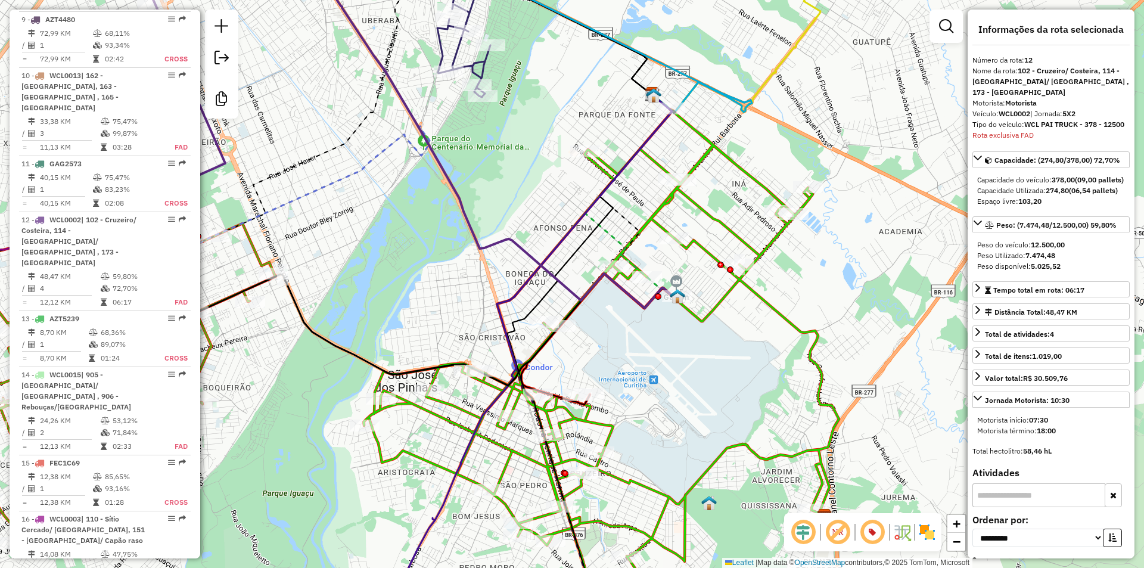
scroll to position [1382, 0]
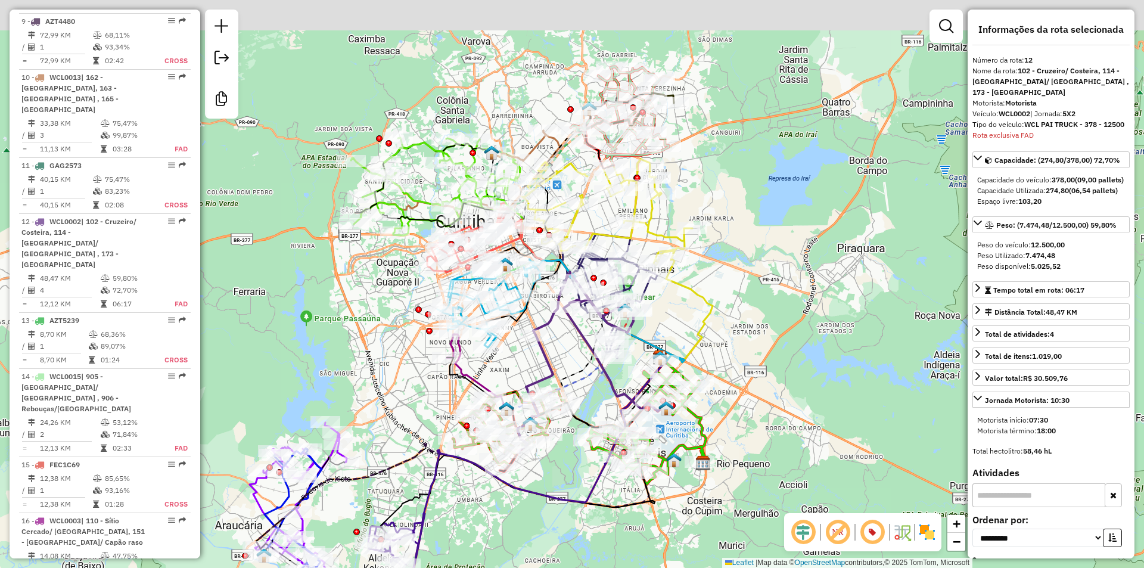
drag, startPoint x: 687, startPoint y: 205, endPoint x: 688, endPoint y: 307, distance: 101.8
click at [710, 332] on icon at bounding box center [686, 310] width 52 height 104
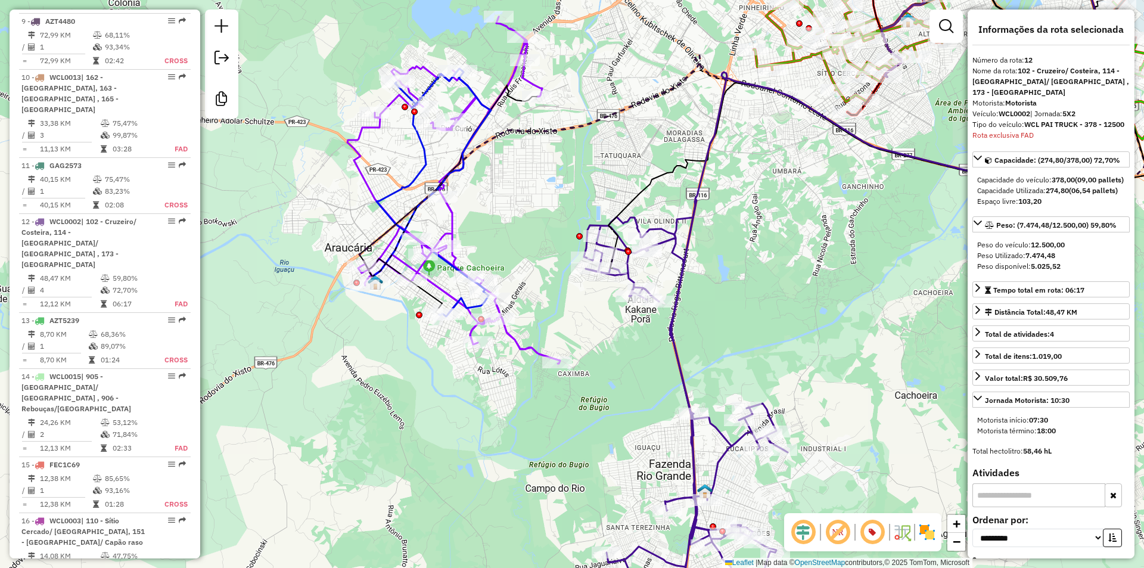
click at [518, 342] on icon at bounding box center [453, 190] width 213 height 347
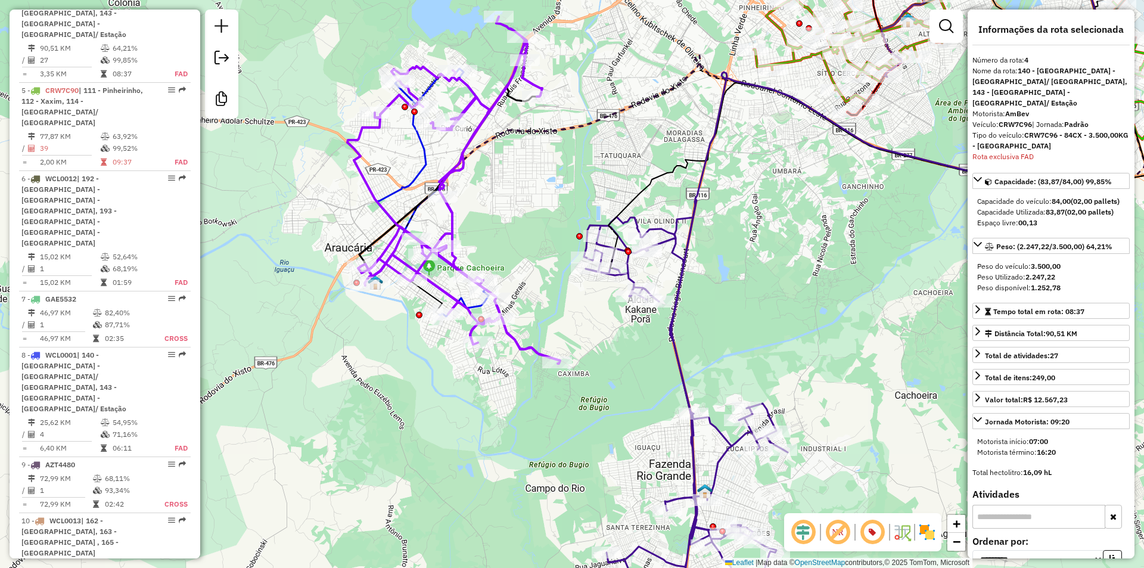
scroll to position [817, 0]
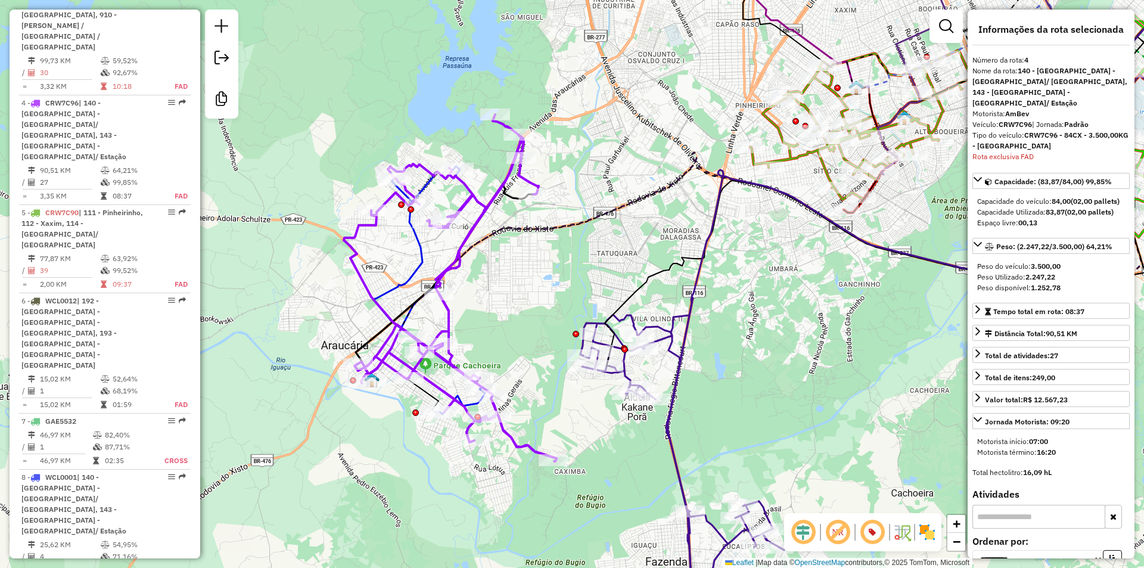
click at [421, 246] on icon at bounding box center [429, 290] width 112 height 248
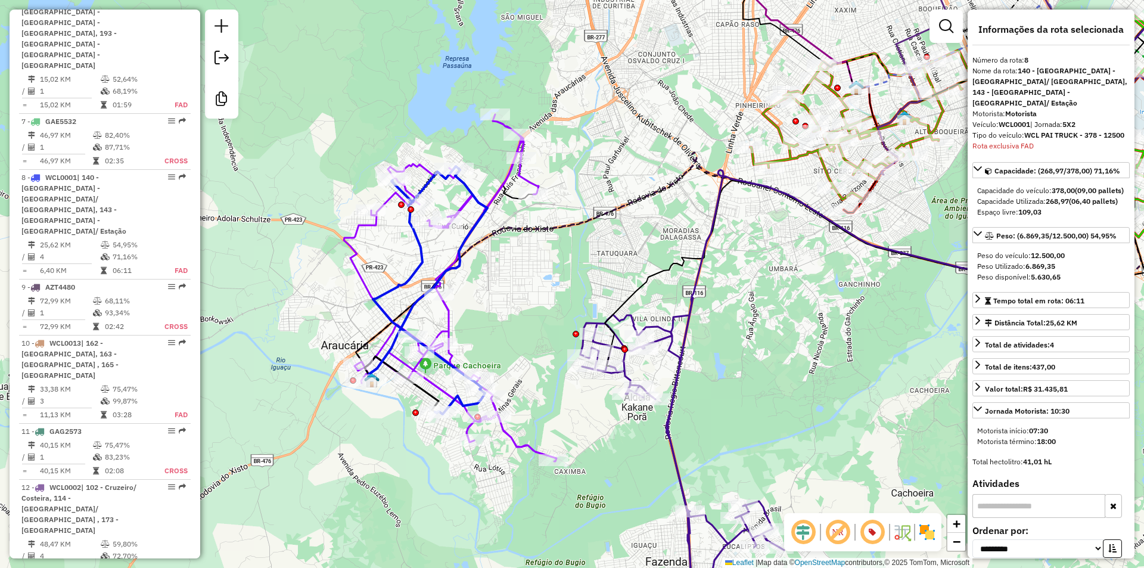
scroll to position [1116, 0]
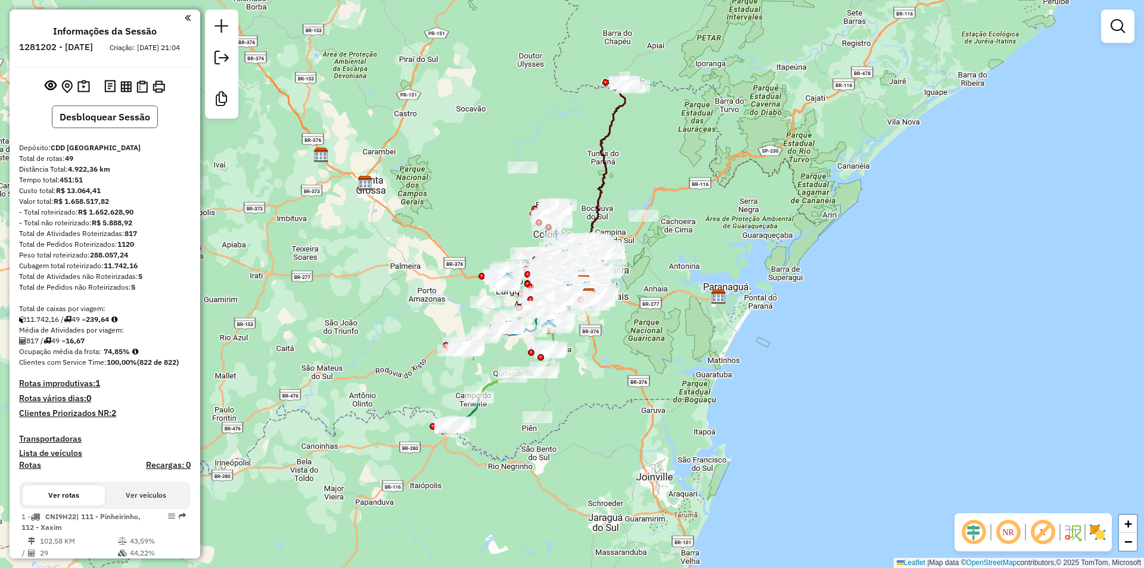
click at [75, 128] on button "Desbloquear Sessão" at bounding box center [105, 116] width 106 height 23
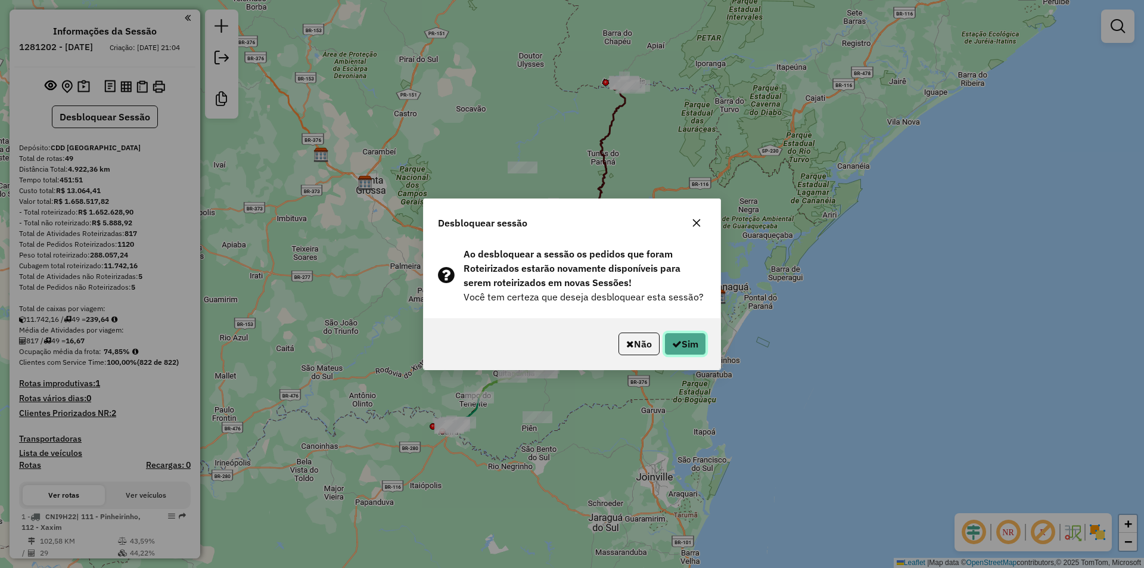
drag, startPoint x: 687, startPoint y: 341, endPoint x: 577, endPoint y: 306, distance: 115.5
click at [686, 339] on button "Sim" at bounding box center [685, 343] width 42 height 23
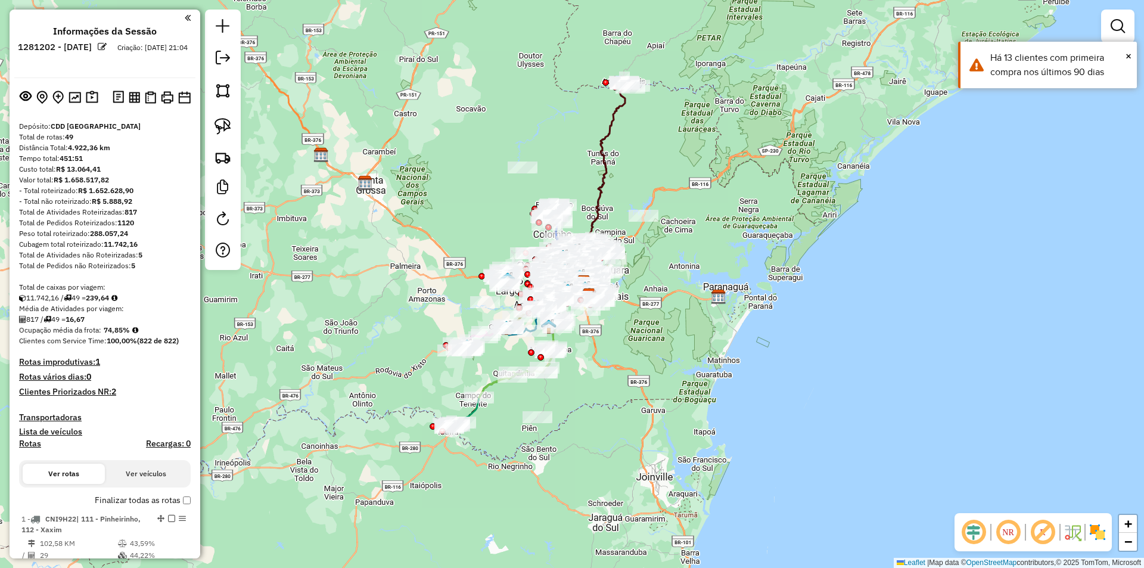
click at [605, 130] on icon at bounding box center [601, 182] width 47 height 201
select select "**********"
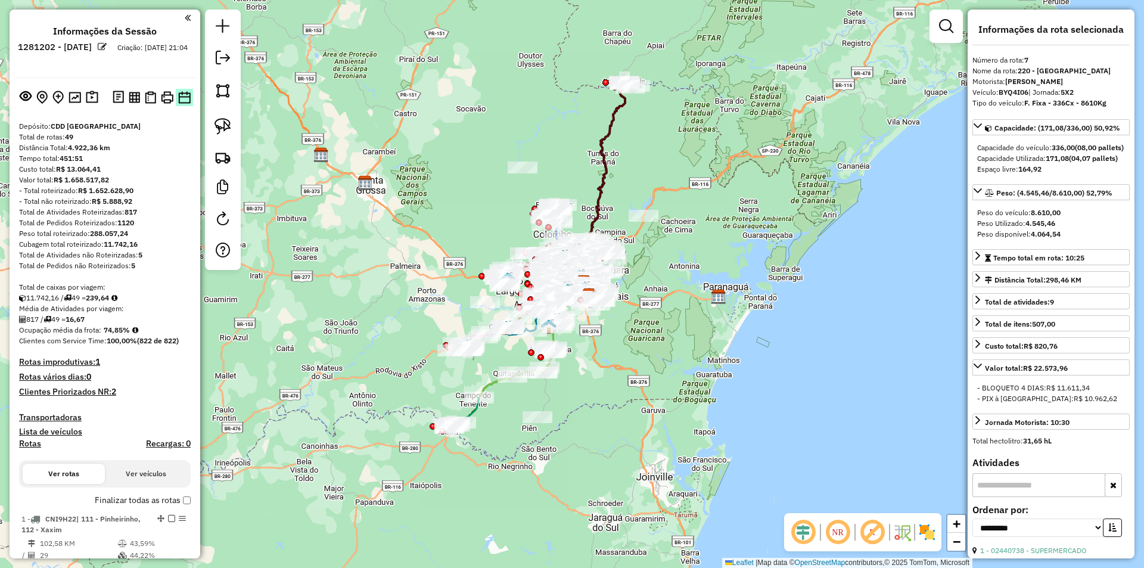
click at [181, 99] on img at bounding box center [184, 97] width 13 height 13
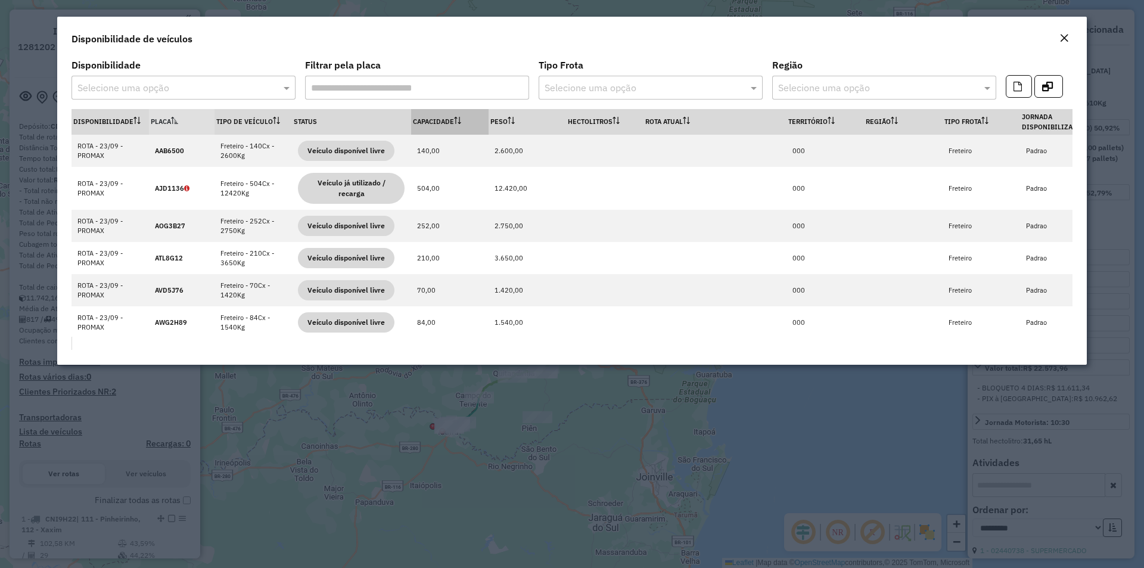
click at [447, 123] on th "Capacidade" at bounding box center [449, 122] width 77 height 26
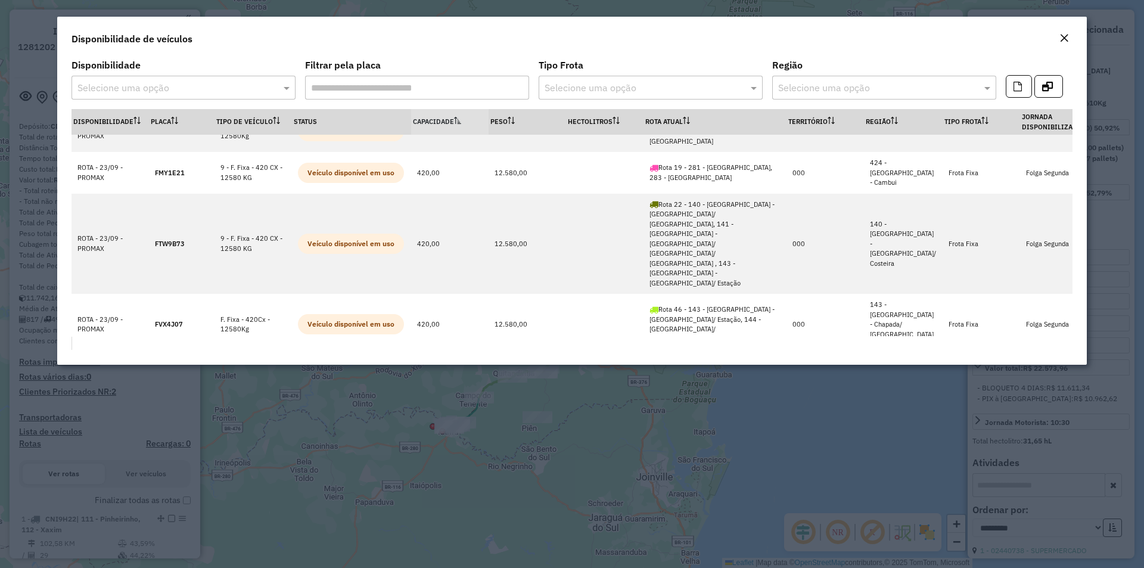
scroll to position [3622, 0]
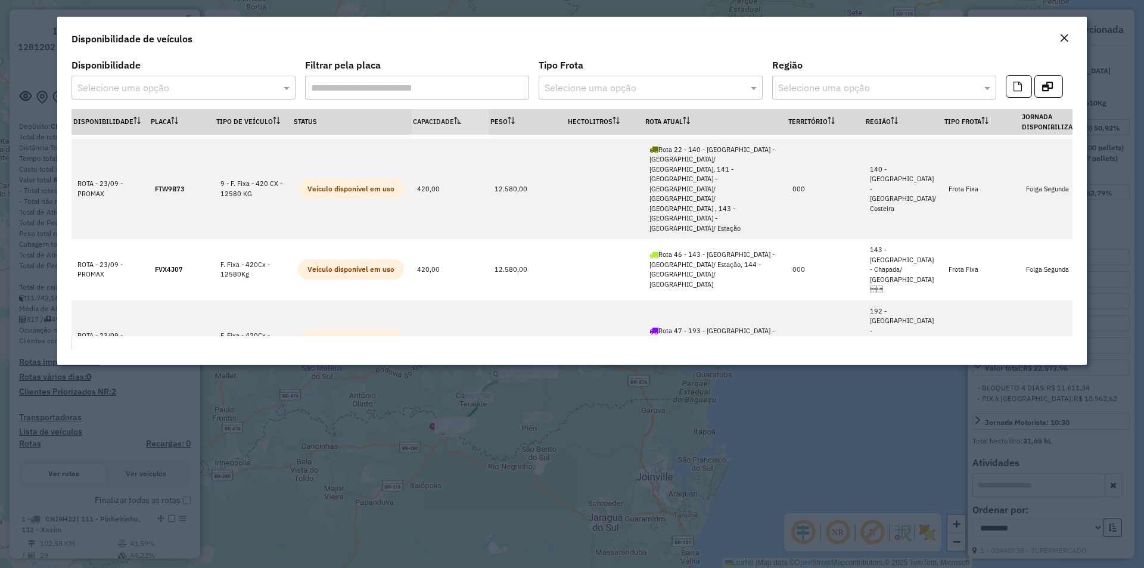
click at [1060, 40] on em "Close" at bounding box center [1064, 38] width 10 height 10
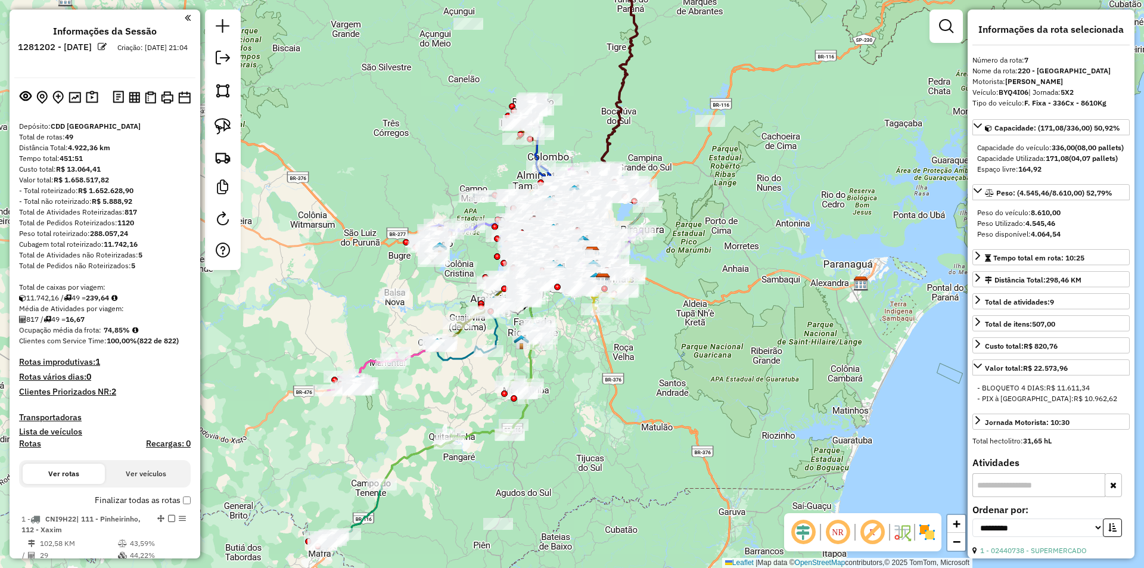
drag, startPoint x: 797, startPoint y: 535, endPoint x: 870, endPoint y: 527, distance: 73.1
click at [797, 534] on em at bounding box center [803, 532] width 29 height 29
drag, startPoint x: 879, startPoint y: 527, endPoint x: 664, endPoint y: 241, distance: 358.2
click at [878, 527] on em at bounding box center [872, 532] width 29 height 29
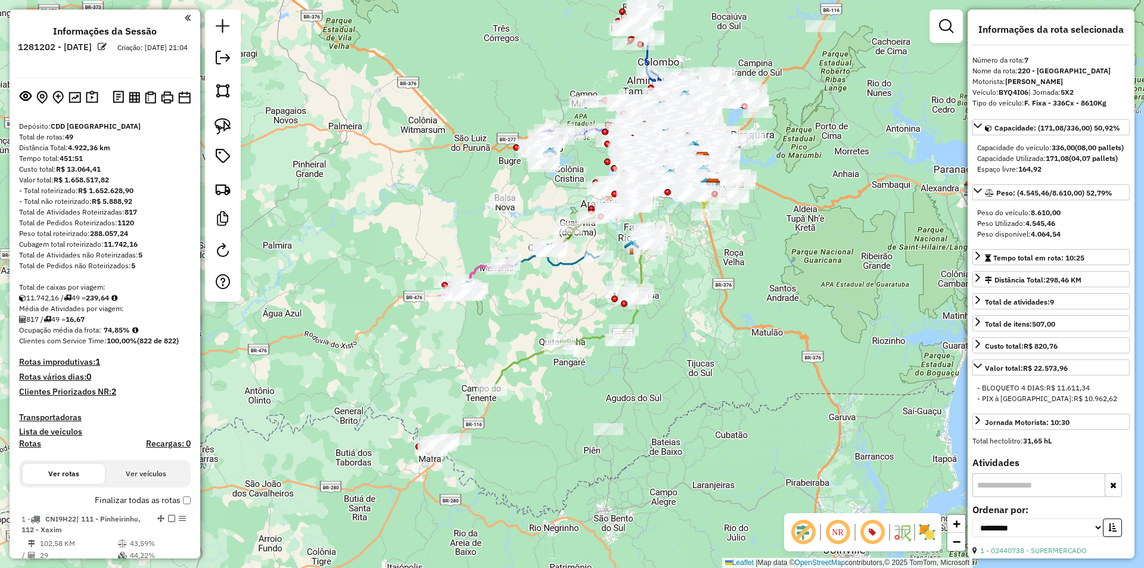
drag, startPoint x: 516, startPoint y: 459, endPoint x: 591, endPoint y: 385, distance: 104.9
click at [591, 385] on div "Janela de atendimento Grade de atendimento Capacidade Transportadoras Veículos …" at bounding box center [572, 284] width 1144 height 568
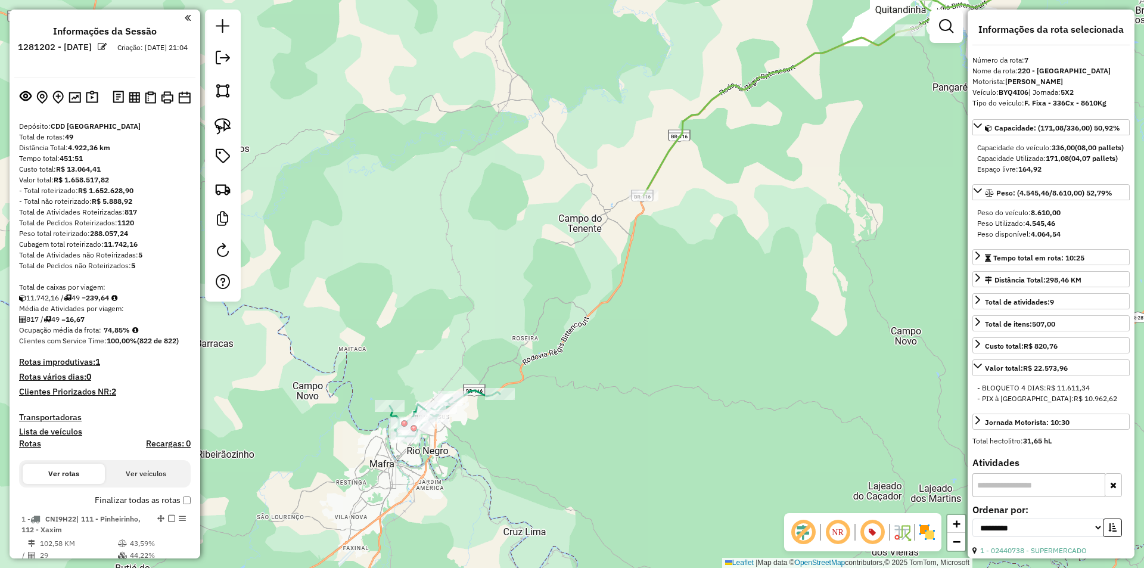
click at [476, 392] on icon at bounding box center [445, 413] width 110 height 47
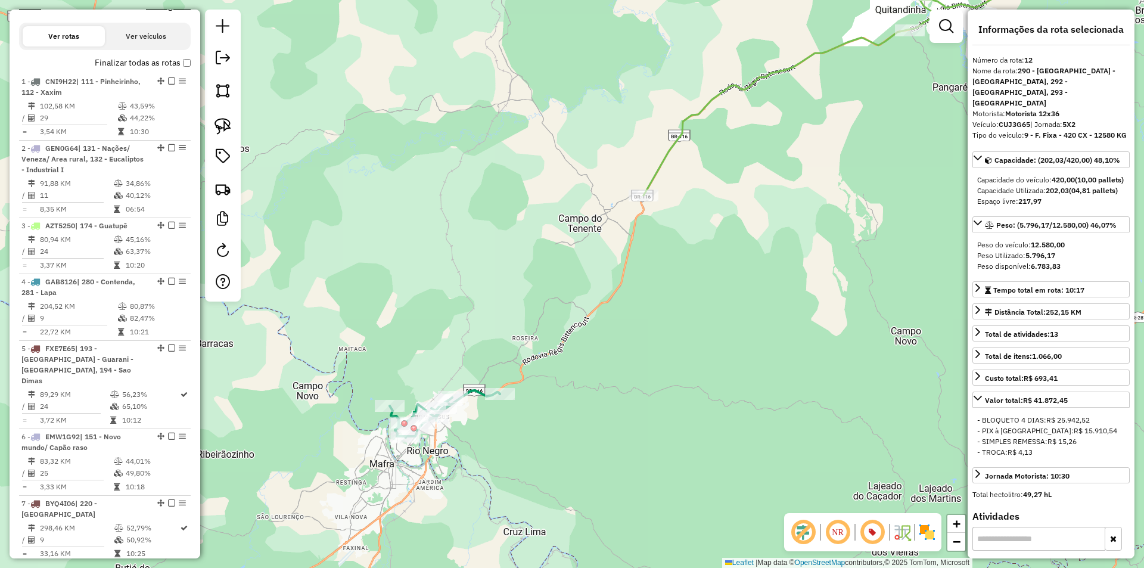
scroll to position [1246, 0]
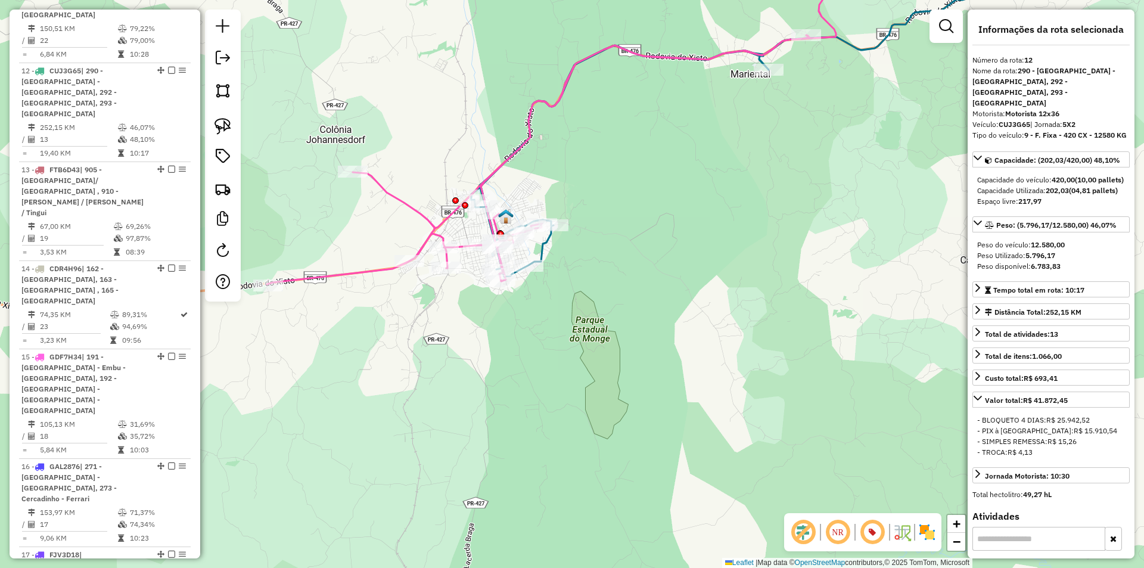
click at [541, 247] on icon at bounding box center [864, 109] width 787 height 333
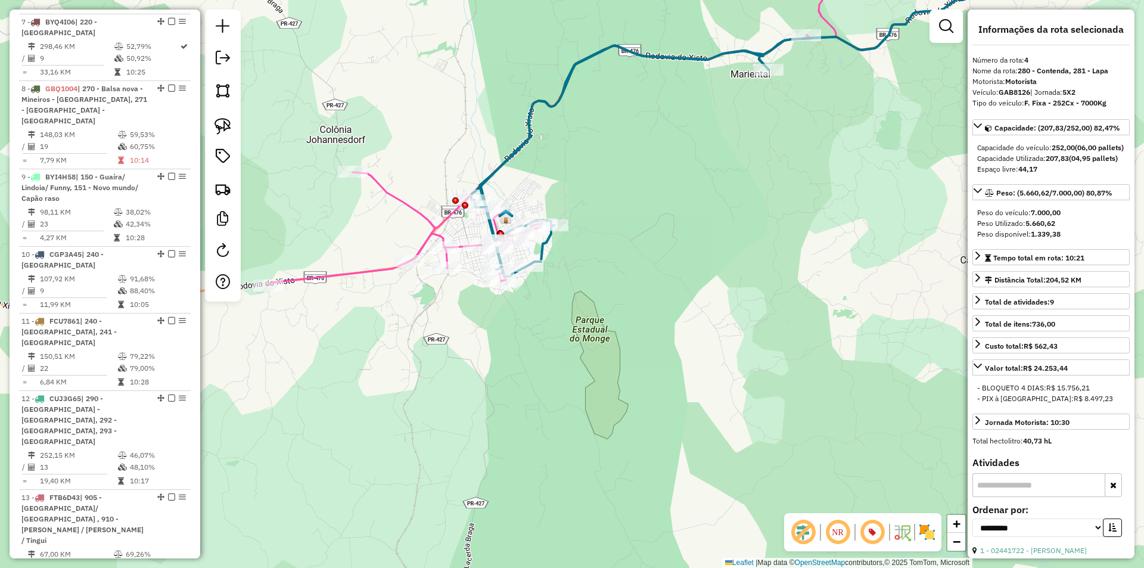
scroll to position [702, 0]
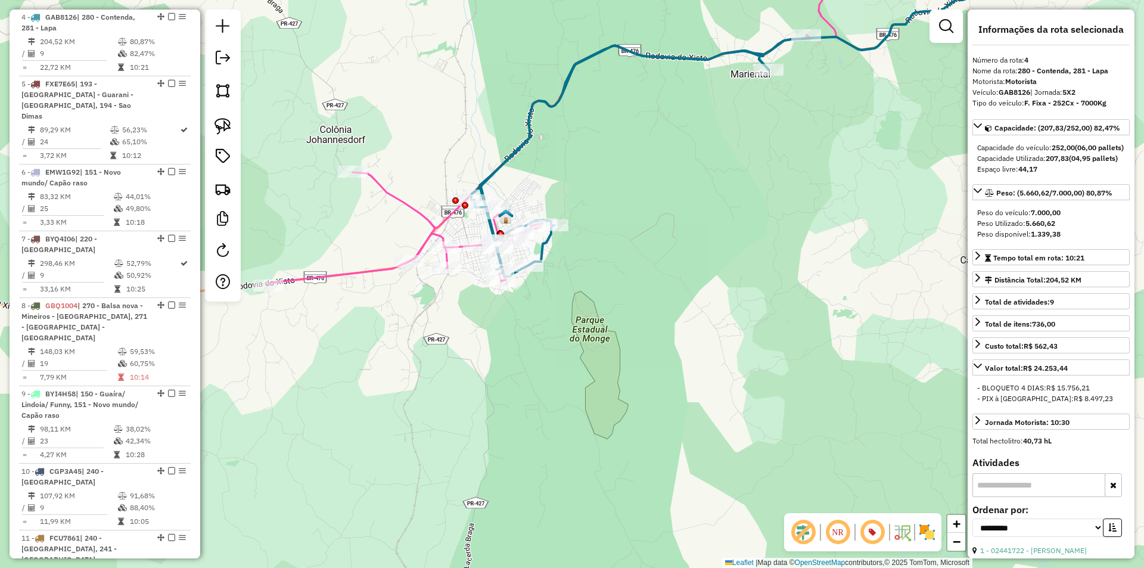
click at [377, 267] on icon at bounding box center [551, 134] width 569 height 300
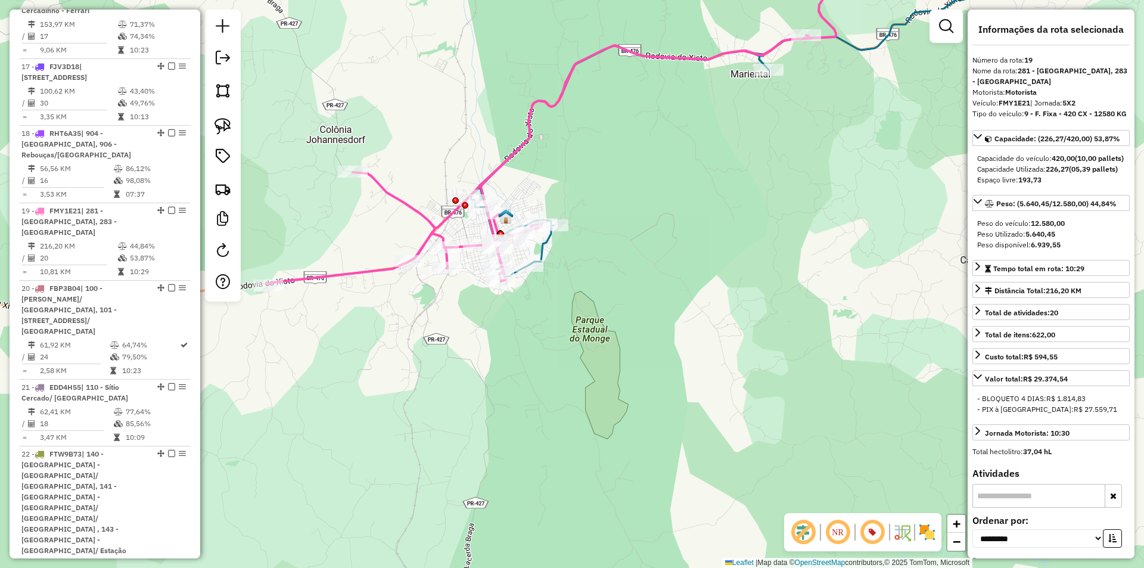
scroll to position [1788, 0]
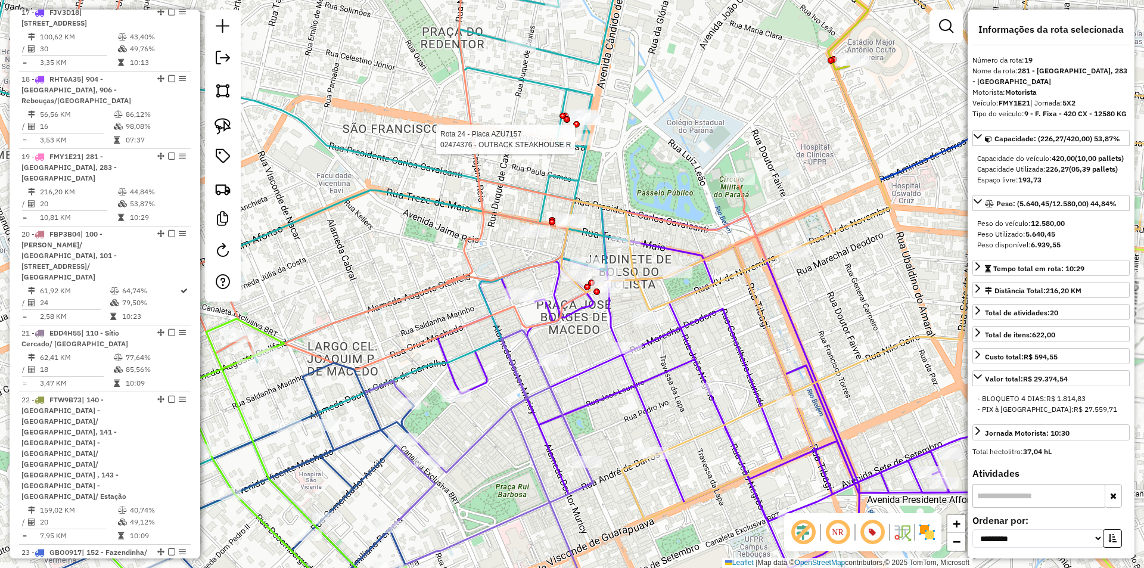
click at [582, 145] on div at bounding box center [578, 139] width 30 height 12
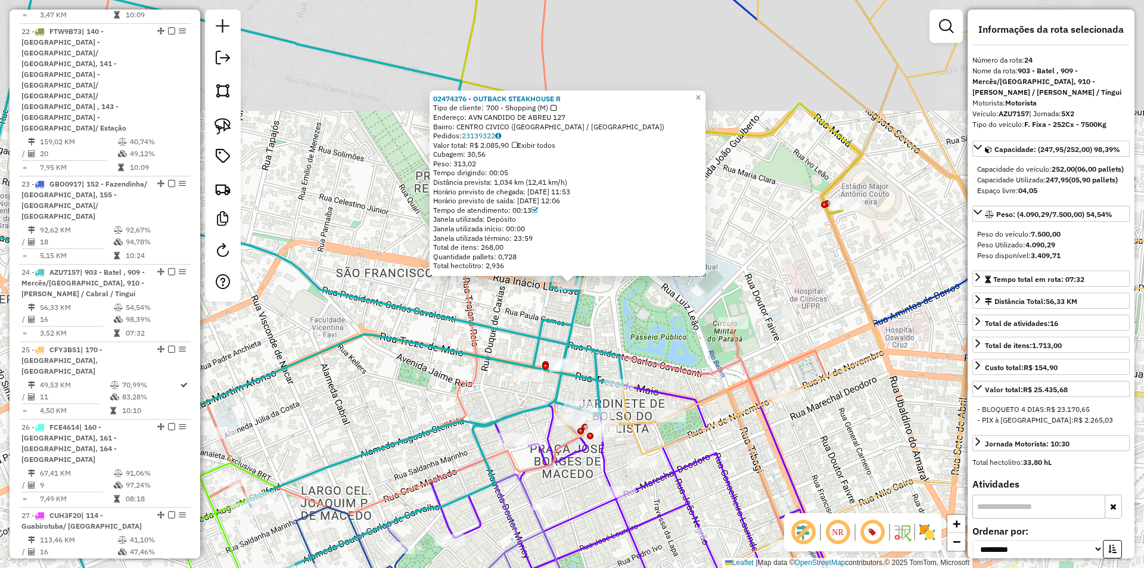
scroll to position [2175, 0]
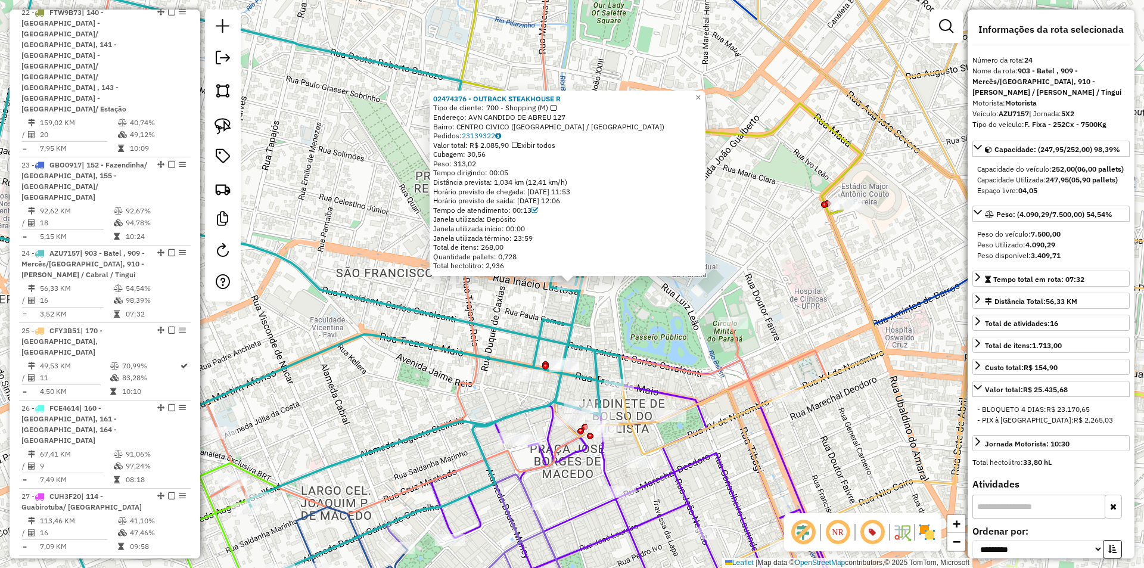
click at [798, 175] on div "02474376 - OUTBACK STEAKHOUSE R Tipo de cliente: 700 - Shopping (M) Endereço: A…" at bounding box center [572, 284] width 1144 height 568
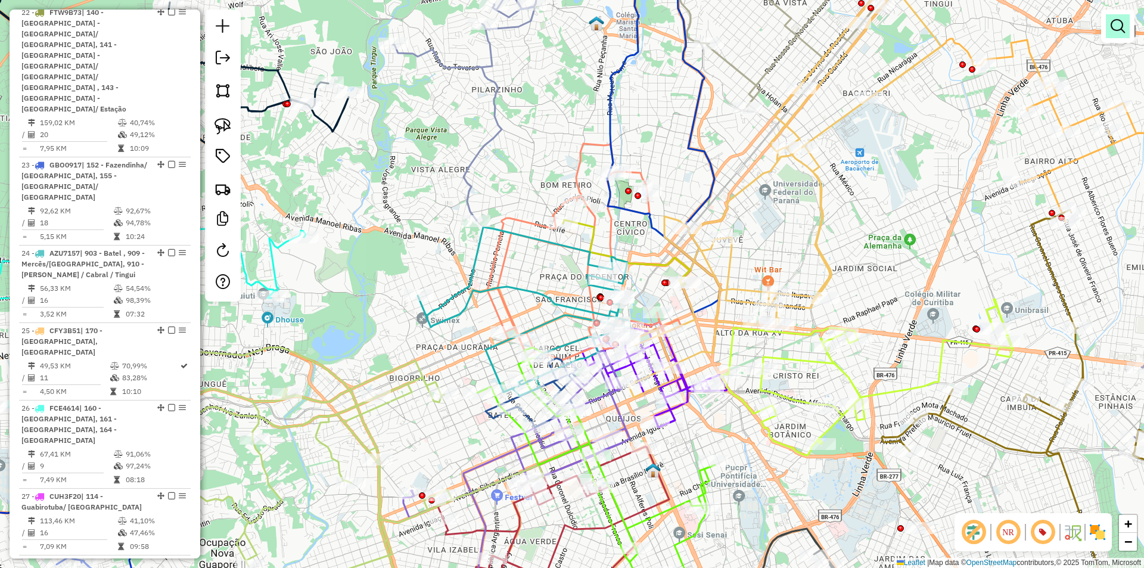
click at [1113, 29] on em at bounding box center [1117, 26] width 14 height 14
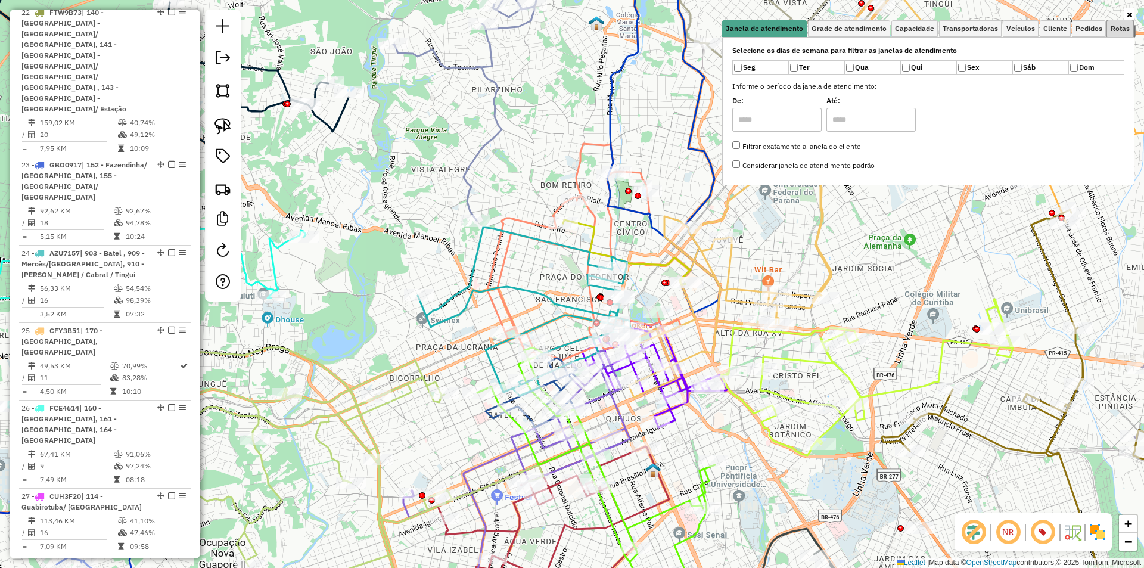
click at [1123, 29] on span "Rotas" at bounding box center [1119, 28] width 19 height 7
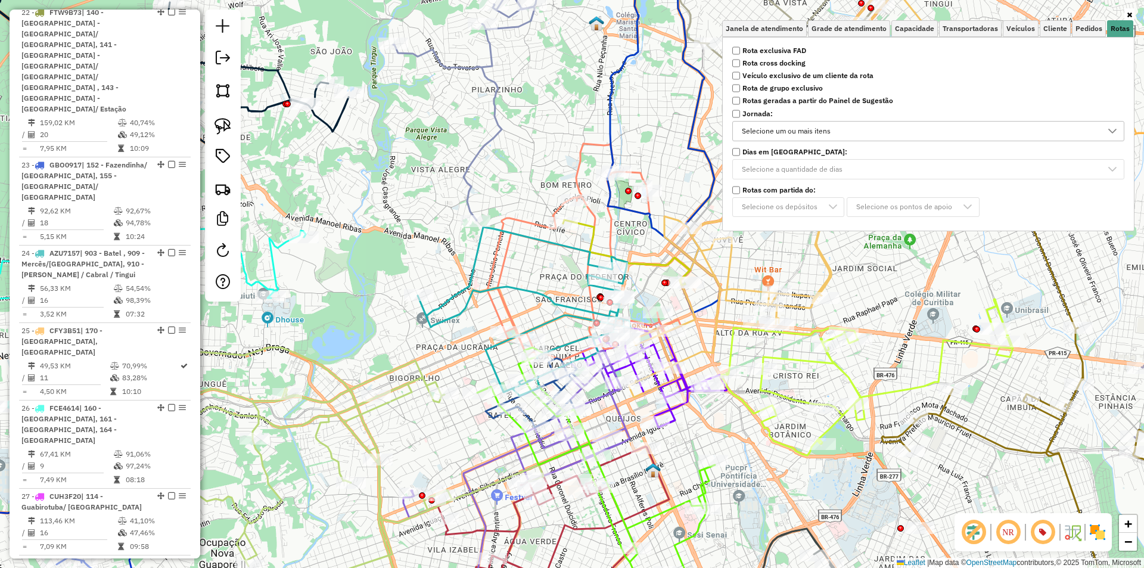
click at [811, 133] on div "Selecione um ou mais itens" at bounding box center [785, 130] width 97 height 19
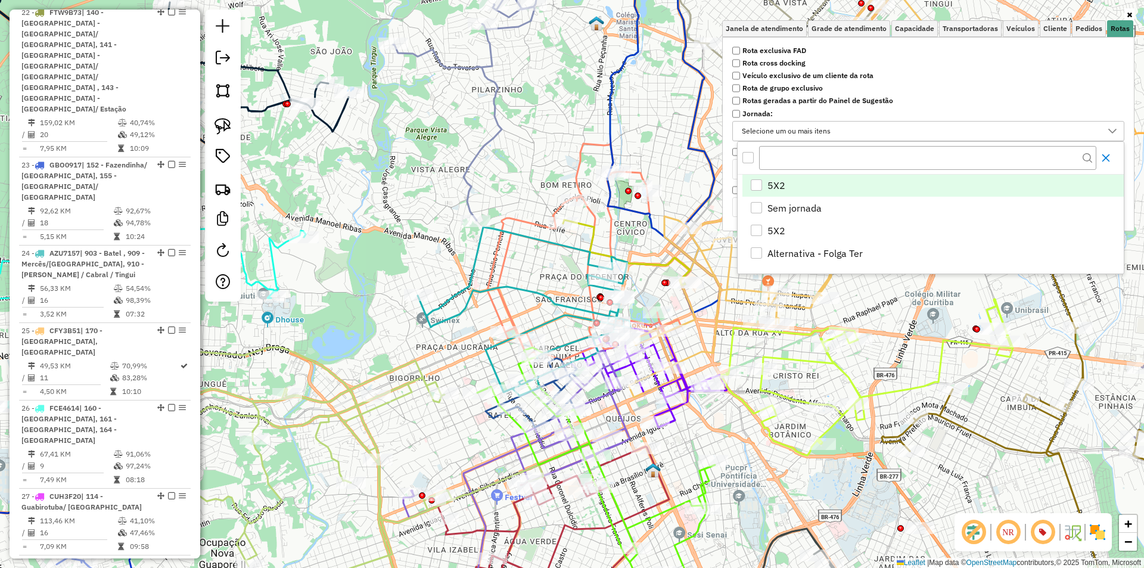
click at [1106, 157] on icon "Close" at bounding box center [1106, 158] width 8 height 8
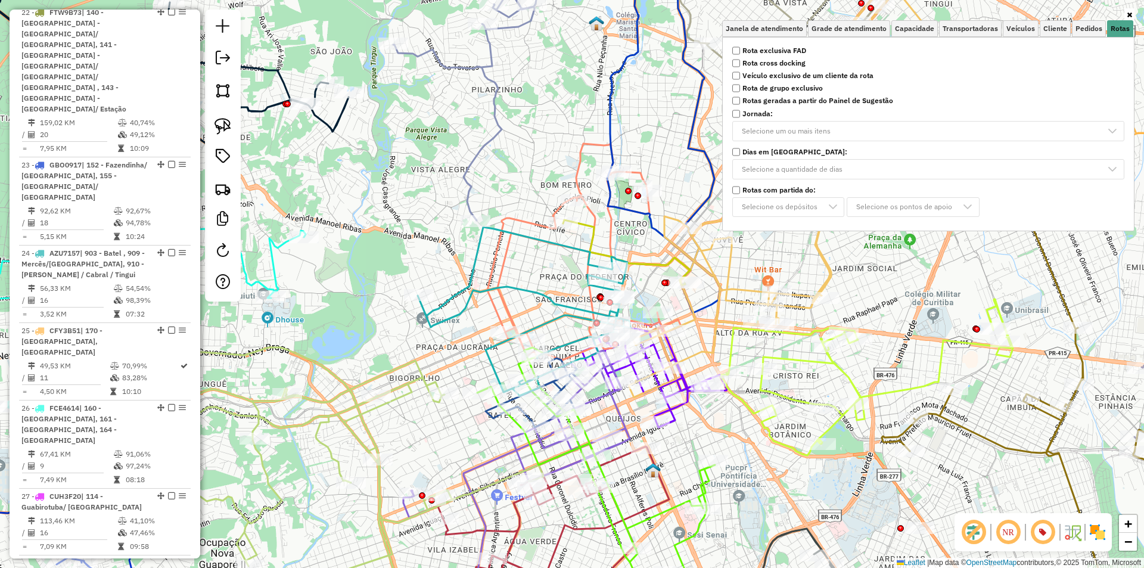
drag, startPoint x: 1133, startPoint y: 17, endPoint x: 1129, endPoint y: 8, distance: 9.3
click at [1133, 16] on link at bounding box center [1129, 14] width 10 height 13
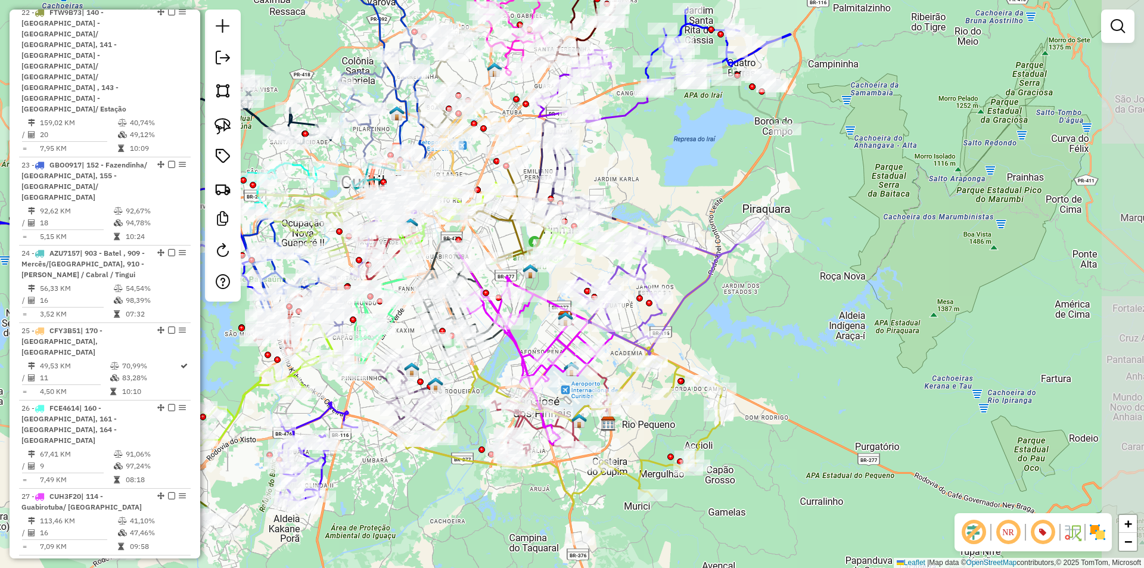
drag, startPoint x: 865, startPoint y: 269, endPoint x: 694, endPoint y: 195, distance: 186.2
click at [660, 149] on div "Janela de atendimento Grade de atendimento Capacidade Transportadoras Veículos …" at bounding box center [572, 284] width 1144 height 568
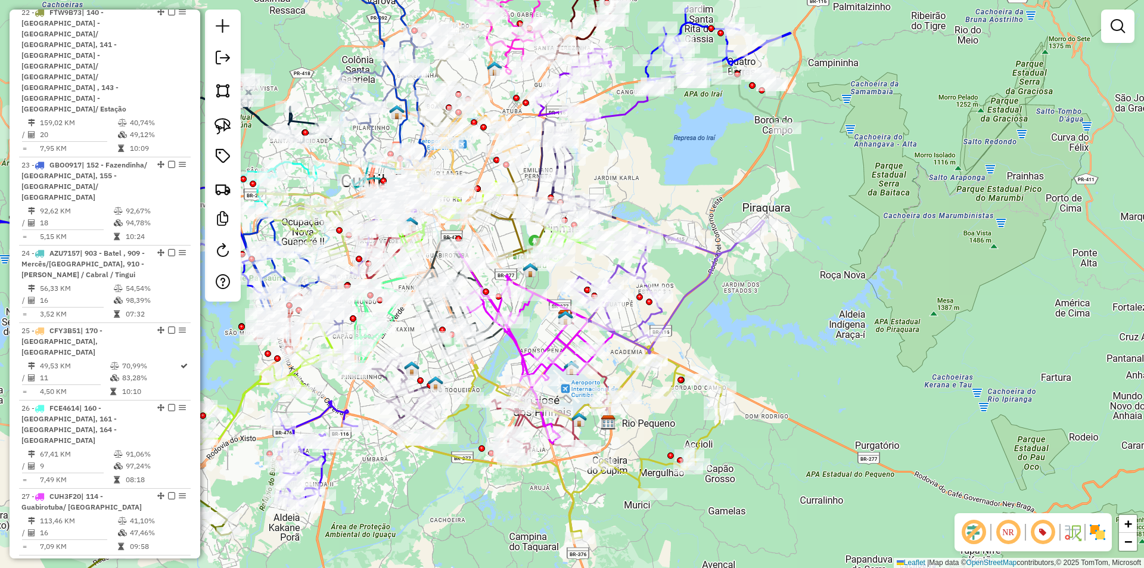
click at [693, 287] on icon at bounding box center [667, 286] width 193 height 133
select select "**********"
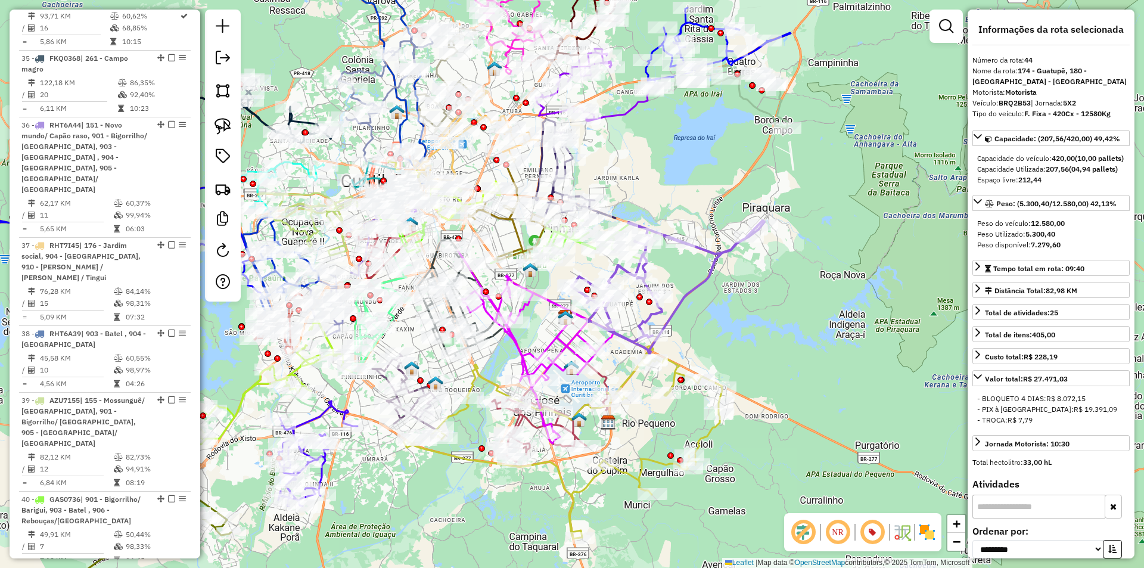
scroll to position [3670, 0]
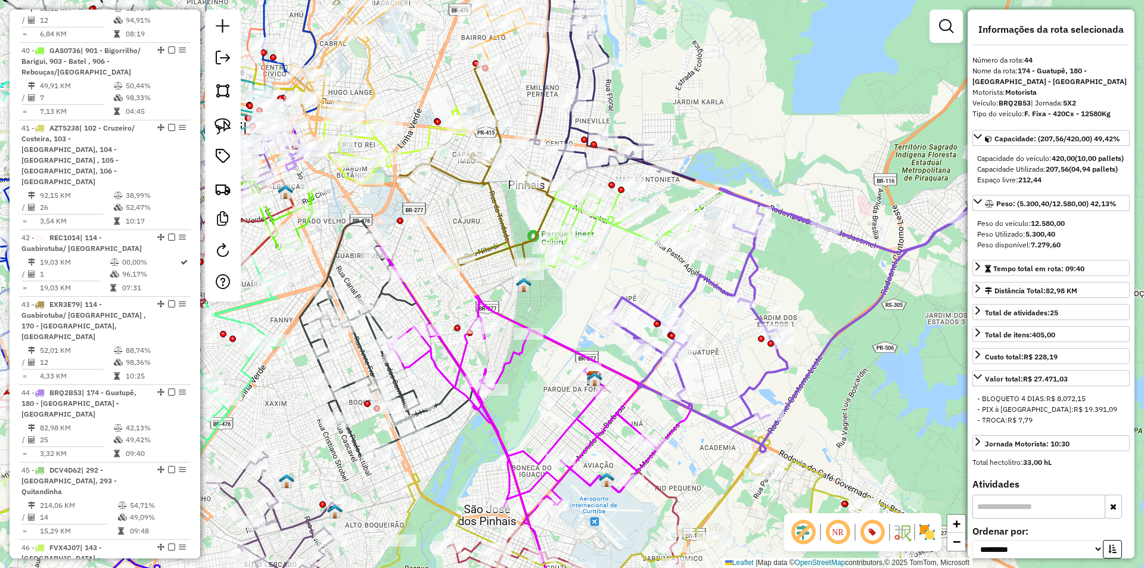
click at [627, 229] on icon at bounding box center [604, 228] width 319 height 91
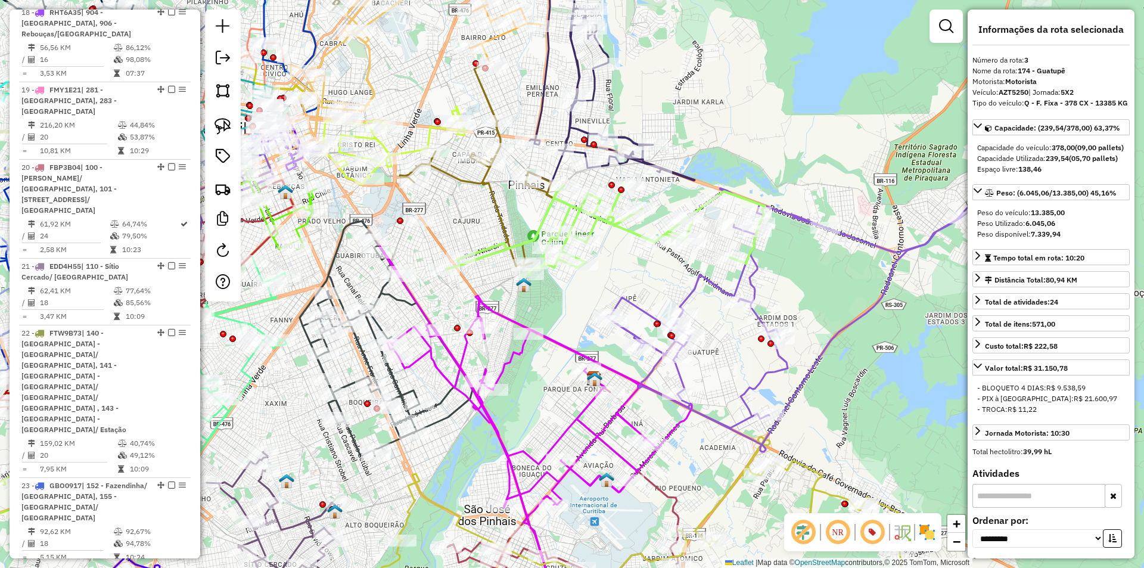
scroll to position [646, 0]
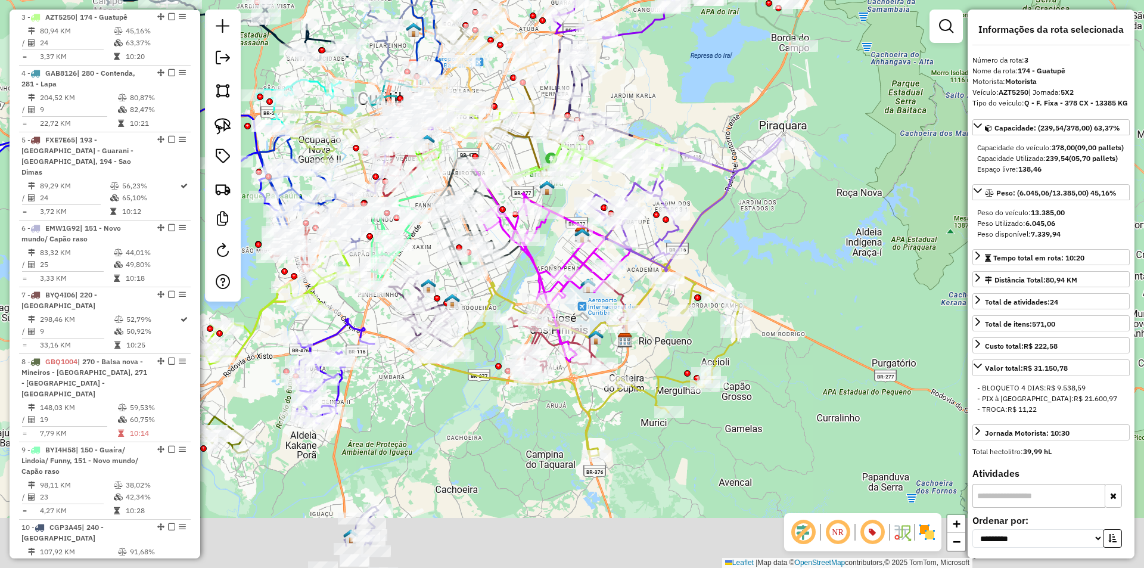
drag, startPoint x: 765, startPoint y: 301, endPoint x: 743, endPoint y: 232, distance: 72.1
click at [753, 232] on div "Janela de atendimento Grade de atendimento Capacidade Transportadoras Veículos …" at bounding box center [572, 284] width 1144 height 568
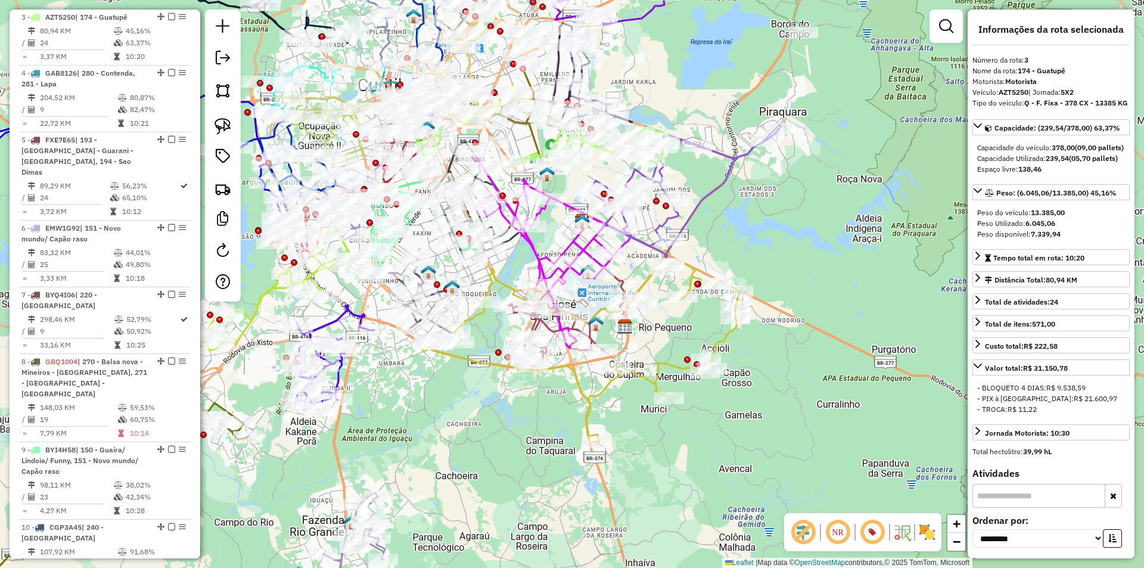
click at [647, 286] on icon at bounding box center [579, 346] width 319 height 192
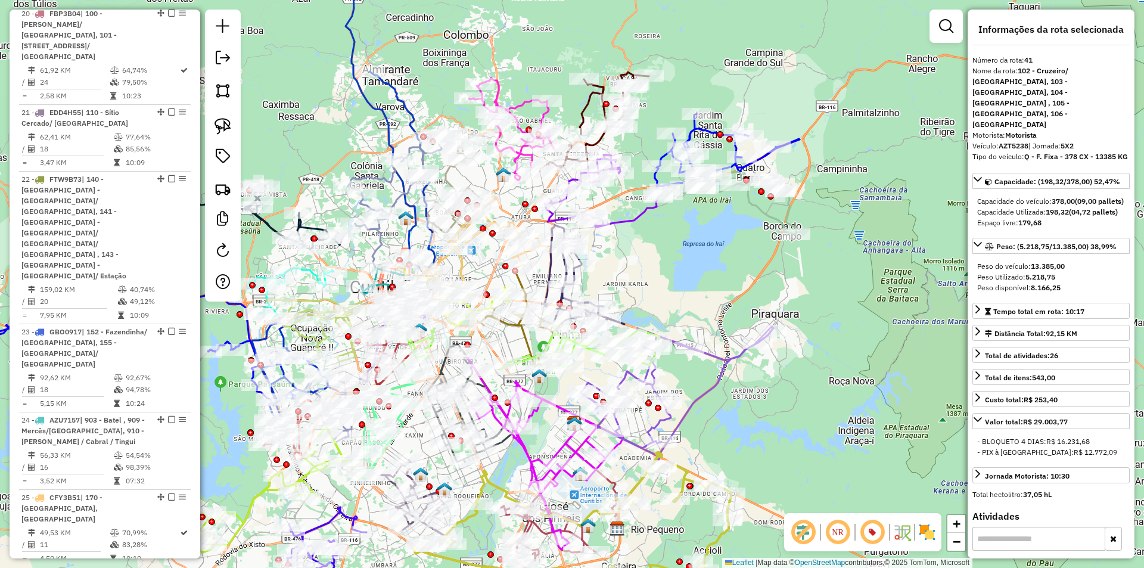
scroll to position [1830, 0]
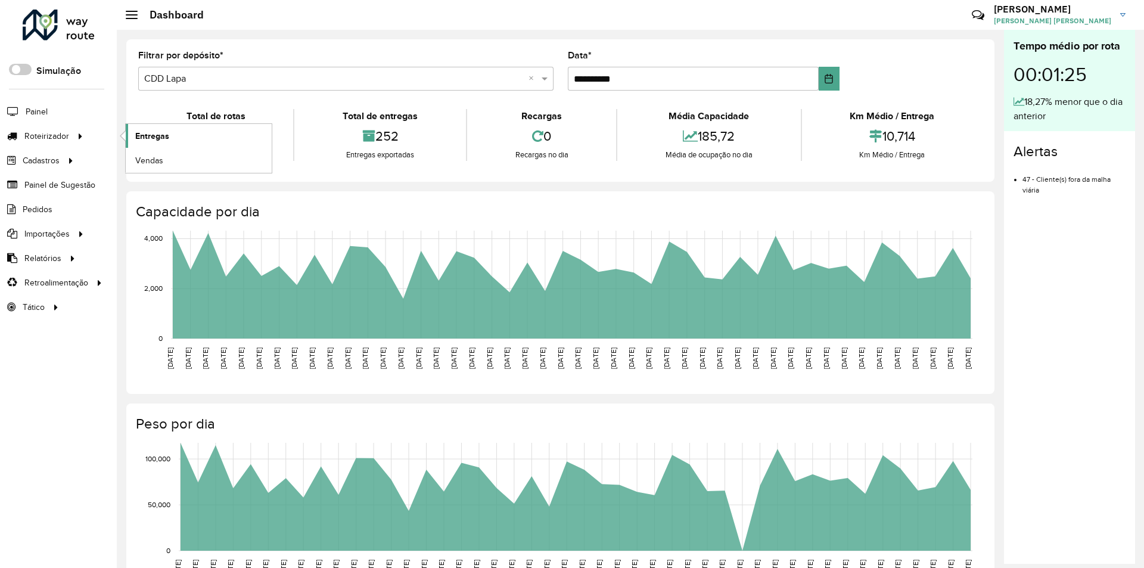
click at [152, 142] on span "Entregas" at bounding box center [152, 136] width 34 height 13
click at [158, 136] on span "Entregas" at bounding box center [152, 136] width 34 height 13
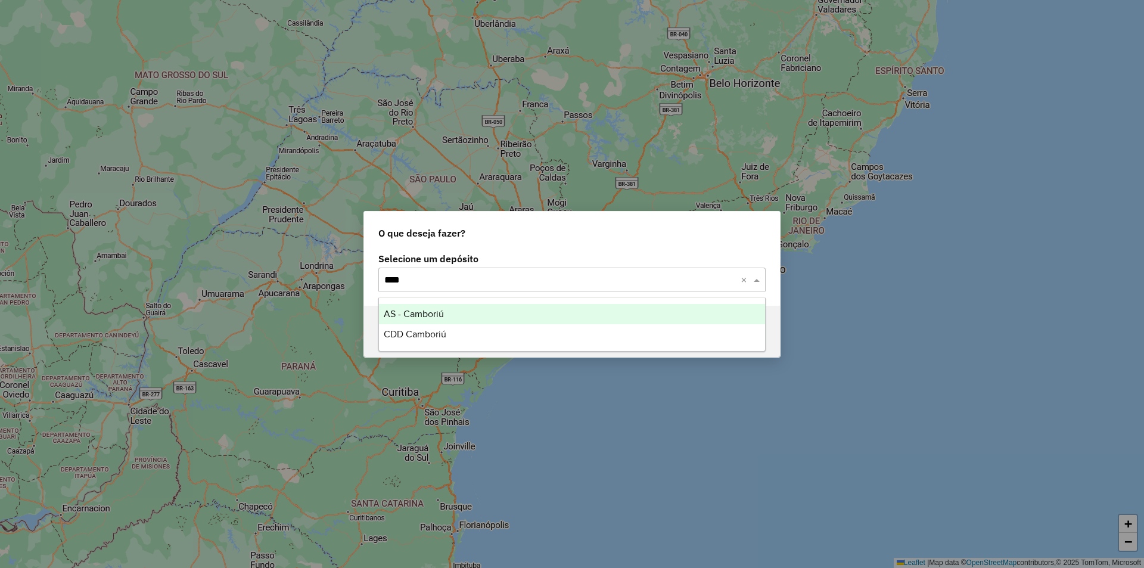
type input "*****"
click at [434, 313] on span "AS - Camboriú" at bounding box center [414, 314] width 60 height 10
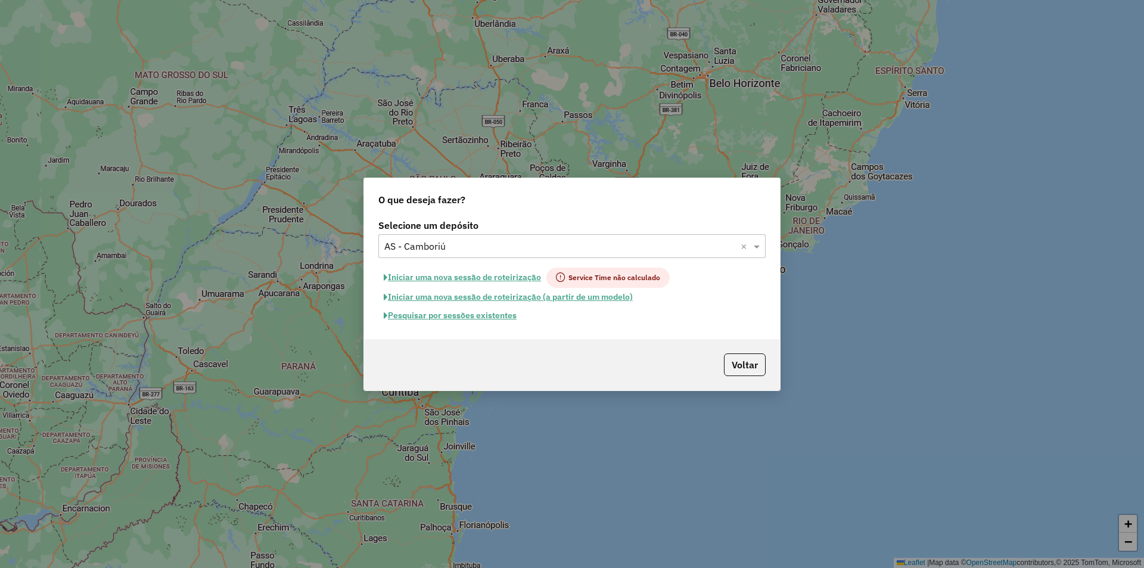
click at [449, 277] on button "Iniciar uma nova sessão de roteirização" at bounding box center [462, 277] width 168 height 20
select select "*"
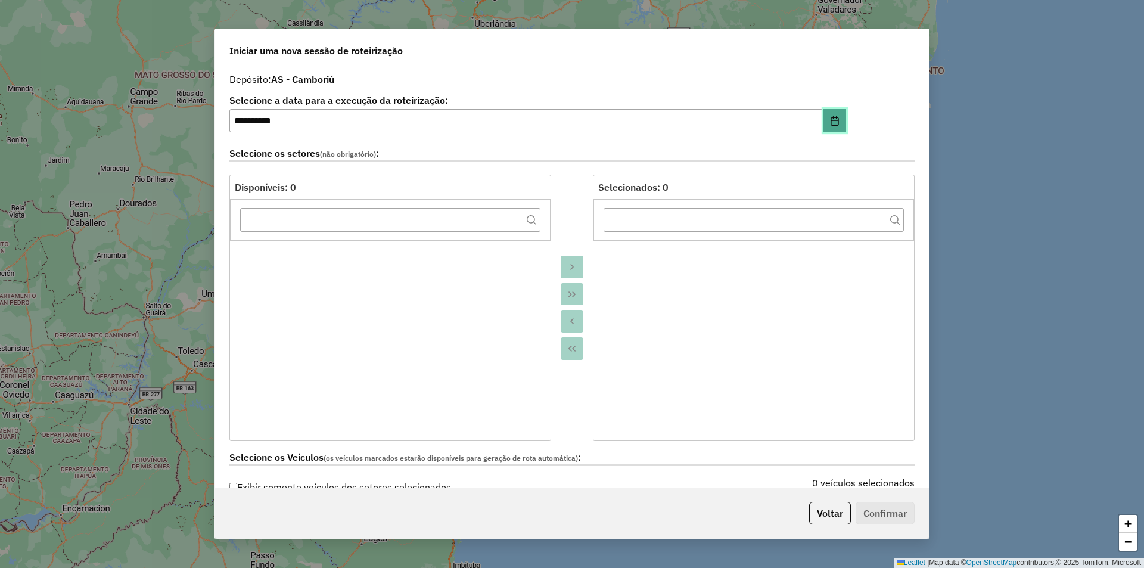
click at [836, 122] on icon "Choose Date" at bounding box center [835, 121] width 10 height 10
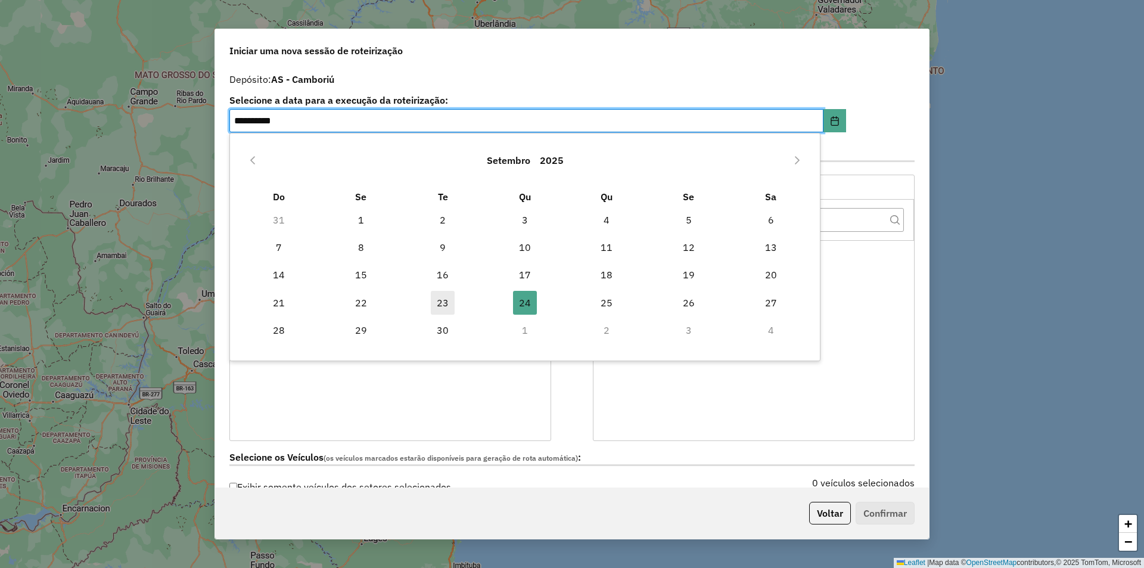
click at [450, 305] on span "23" at bounding box center [443, 303] width 24 height 24
type input "**********"
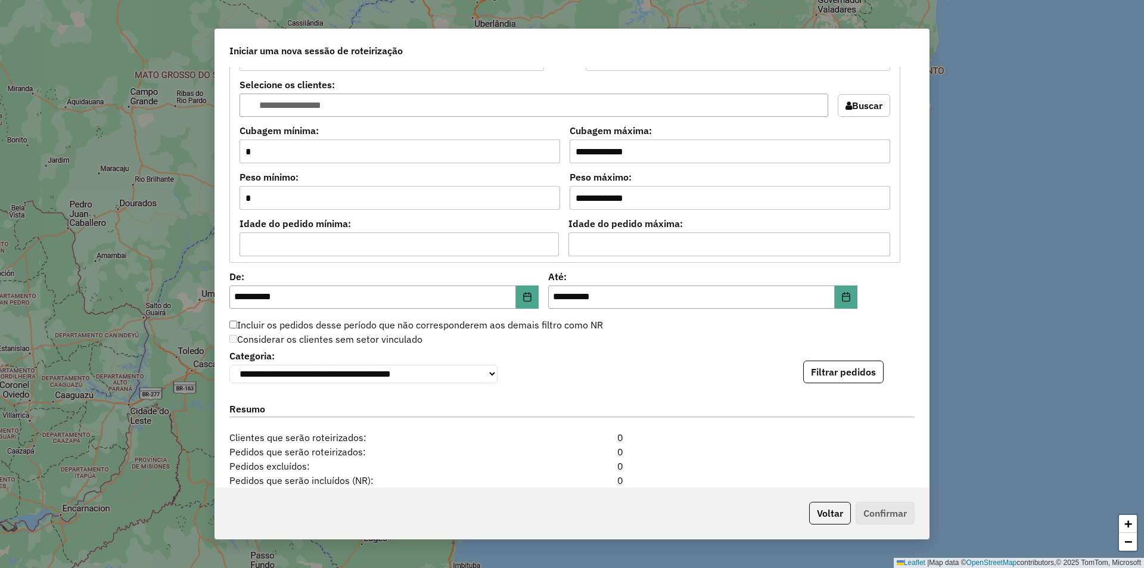
scroll to position [984, 0]
click at [522, 298] on icon "Choose Date" at bounding box center [527, 295] width 10 height 10
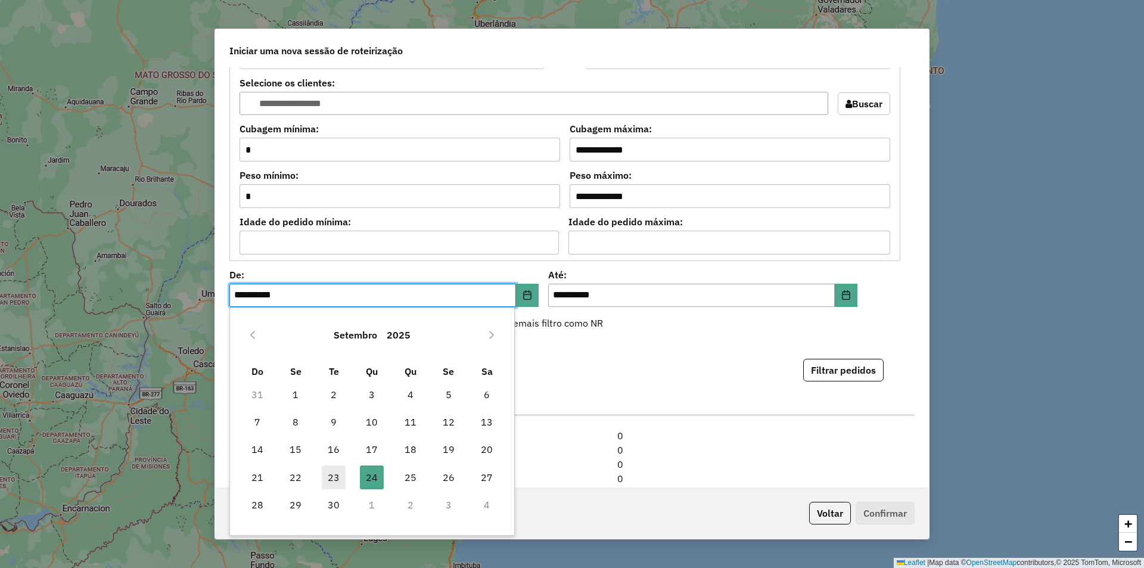
click at [325, 473] on span "23" at bounding box center [334, 477] width 24 height 24
type input "**********"
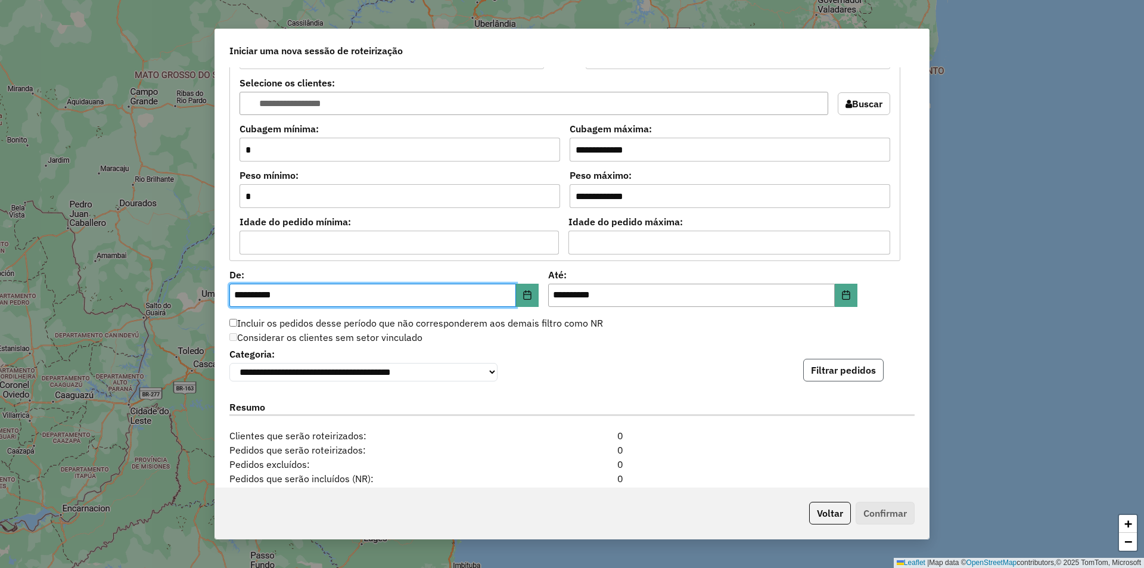
click at [828, 372] on button "Filtrar pedidos" at bounding box center [843, 370] width 80 height 23
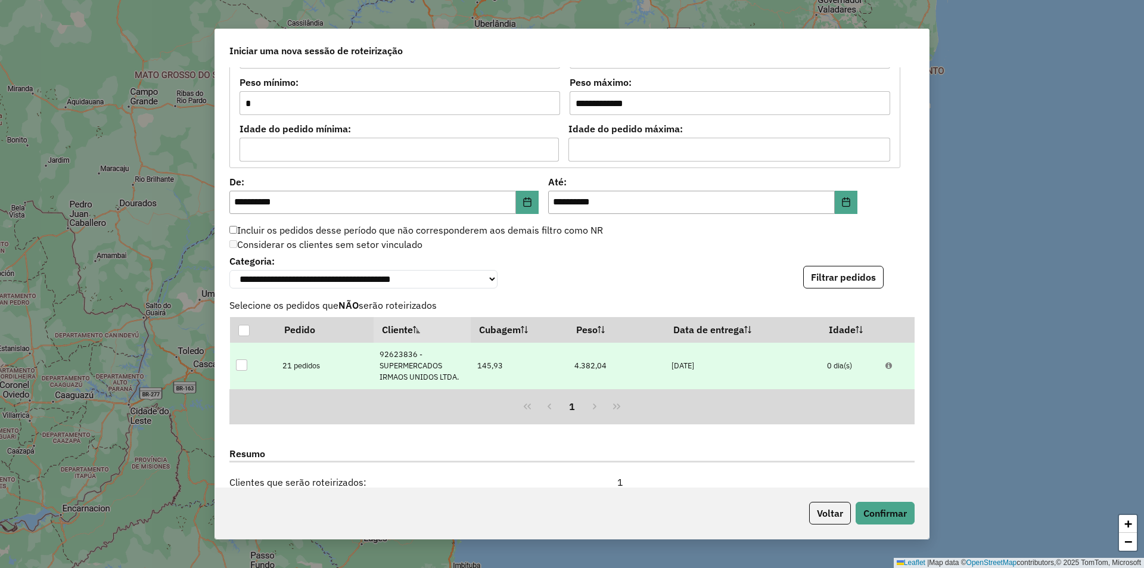
scroll to position [1104, 0]
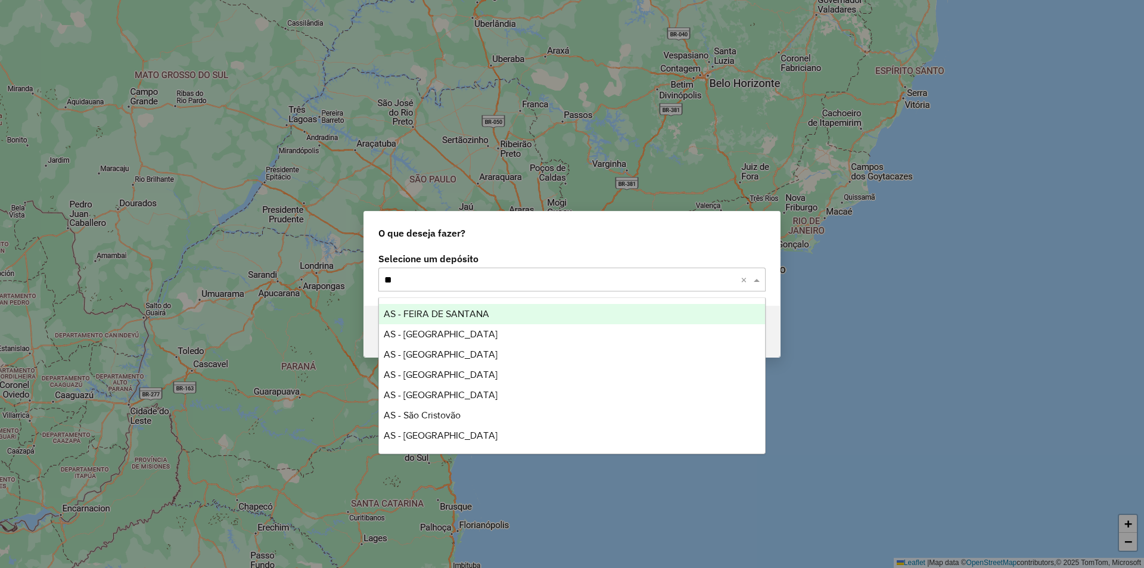
type input "***"
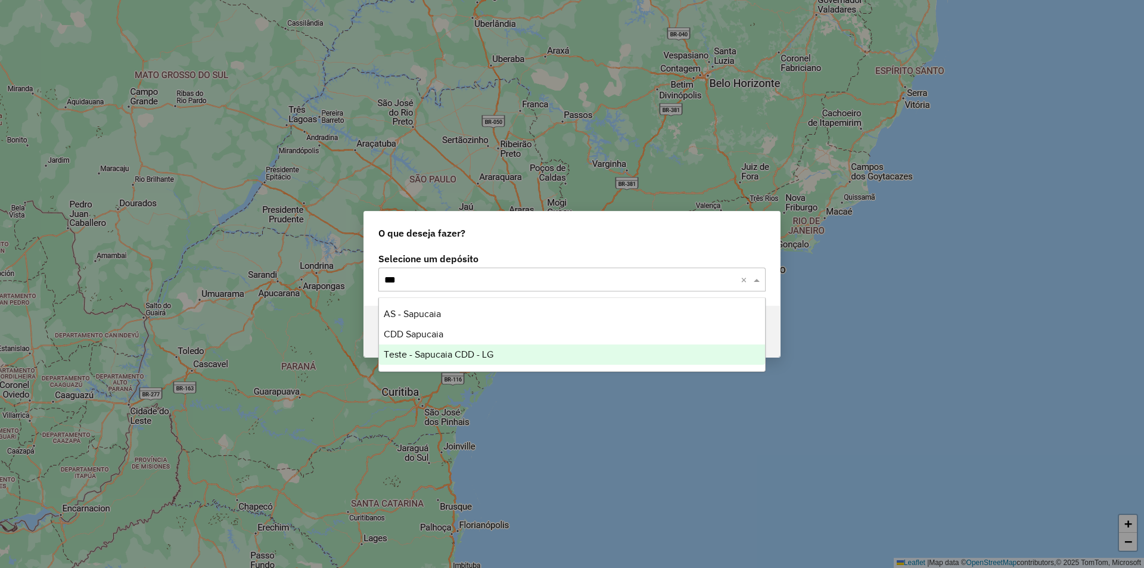
click at [419, 342] on div "CDD Sapucaia" at bounding box center [572, 334] width 386 height 20
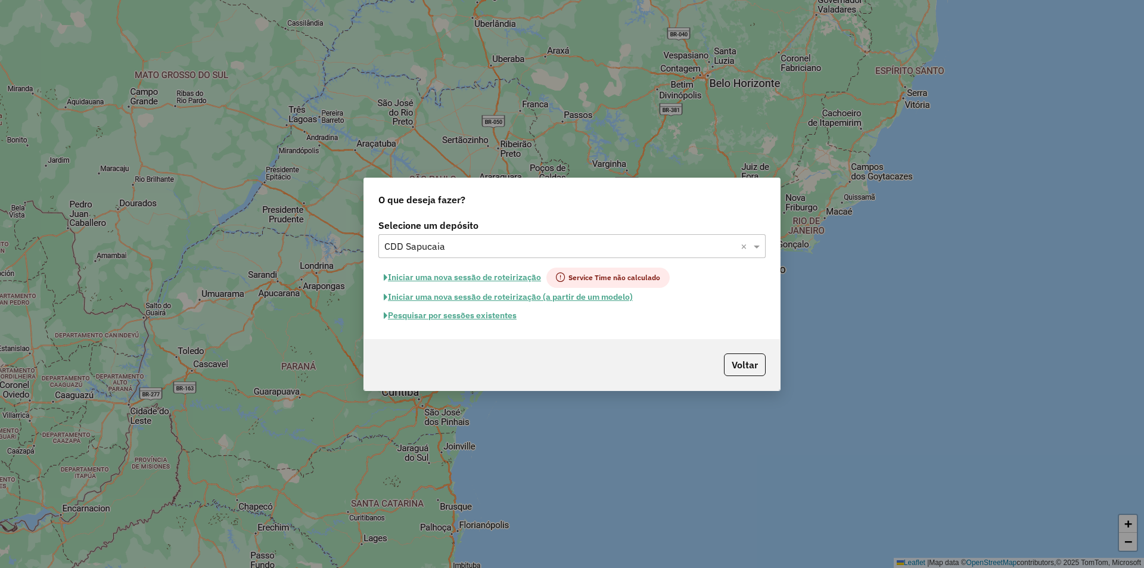
click at [514, 317] on button "Pesquisar por sessões existentes" at bounding box center [450, 315] width 144 height 18
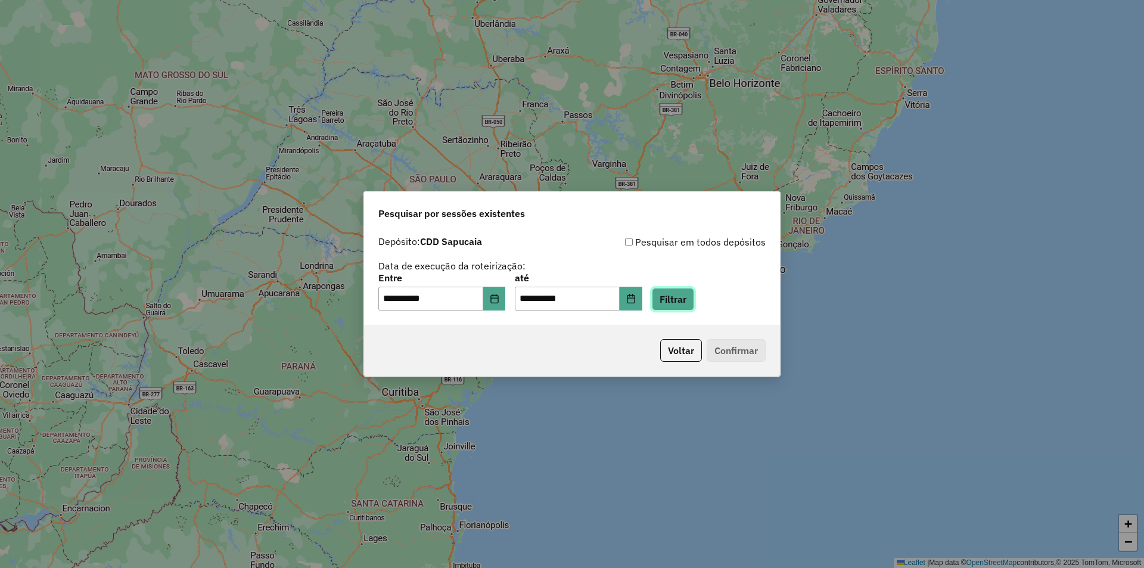
click at [683, 300] on button "Filtrar" at bounding box center [673, 299] width 42 height 23
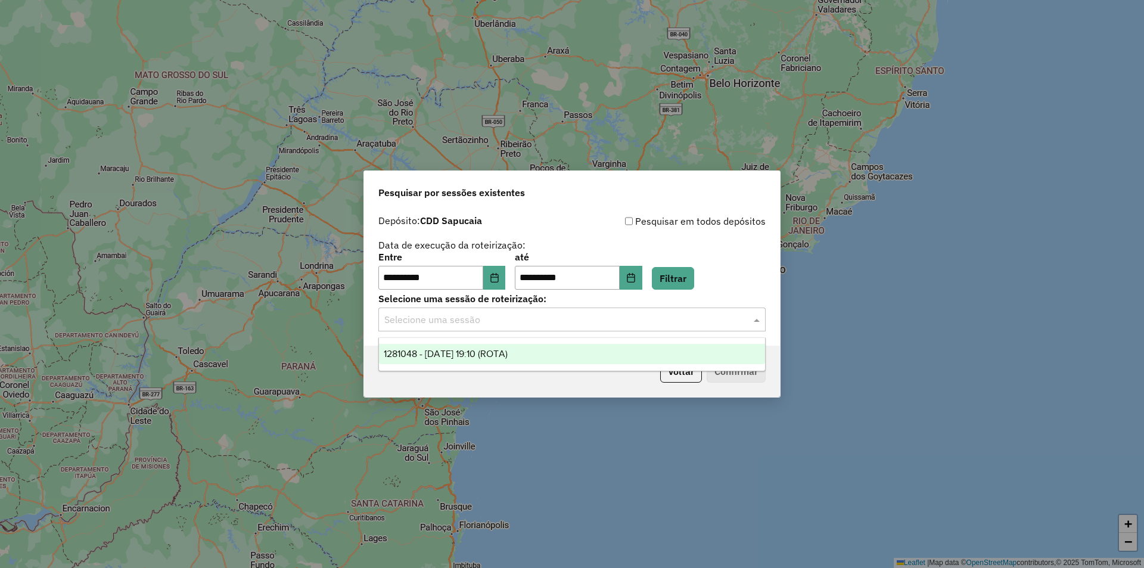
click at [758, 317] on span at bounding box center [757, 319] width 15 height 14
click at [507, 354] on span "1281048 - [DATE] 19:10 (ROTA)" at bounding box center [446, 353] width 124 height 10
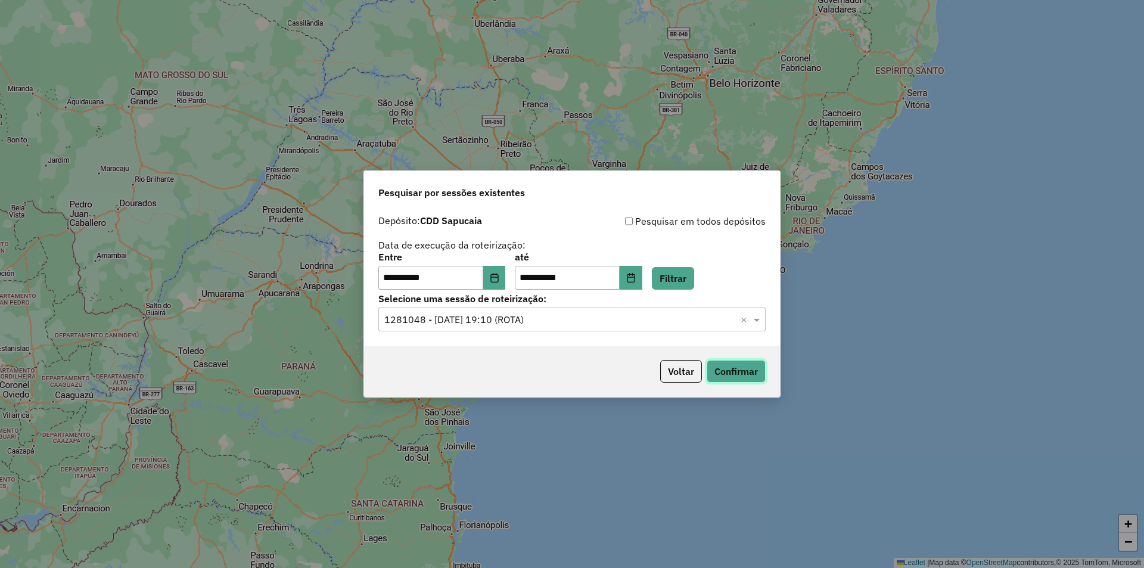
click at [731, 369] on button "Confirmar" at bounding box center [735, 371] width 59 height 23
click at [683, 370] on button "Voltar" at bounding box center [681, 371] width 42 height 23
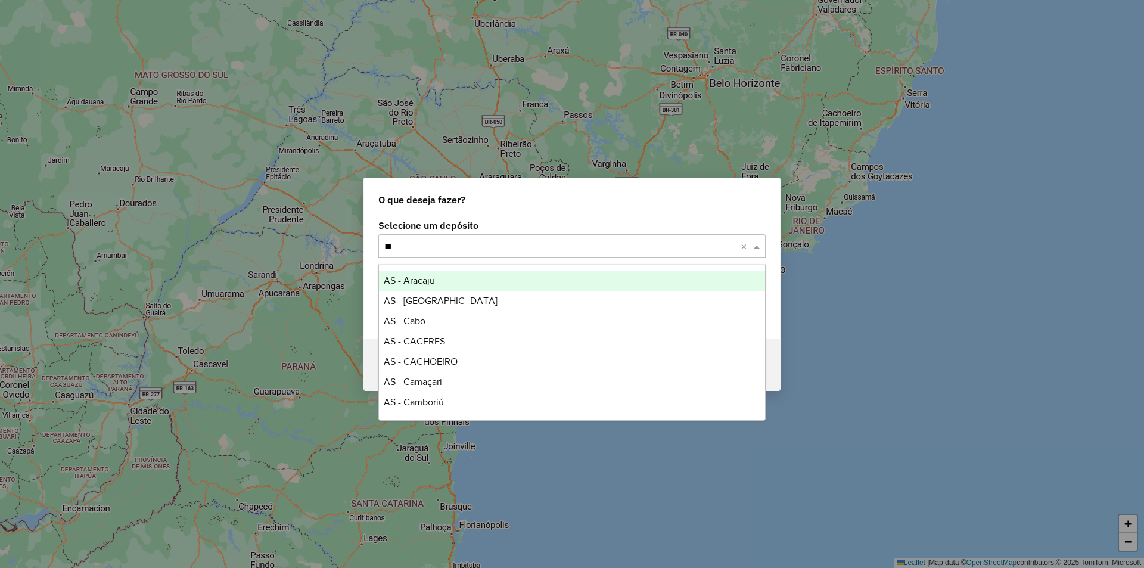
scroll to position [769, 0]
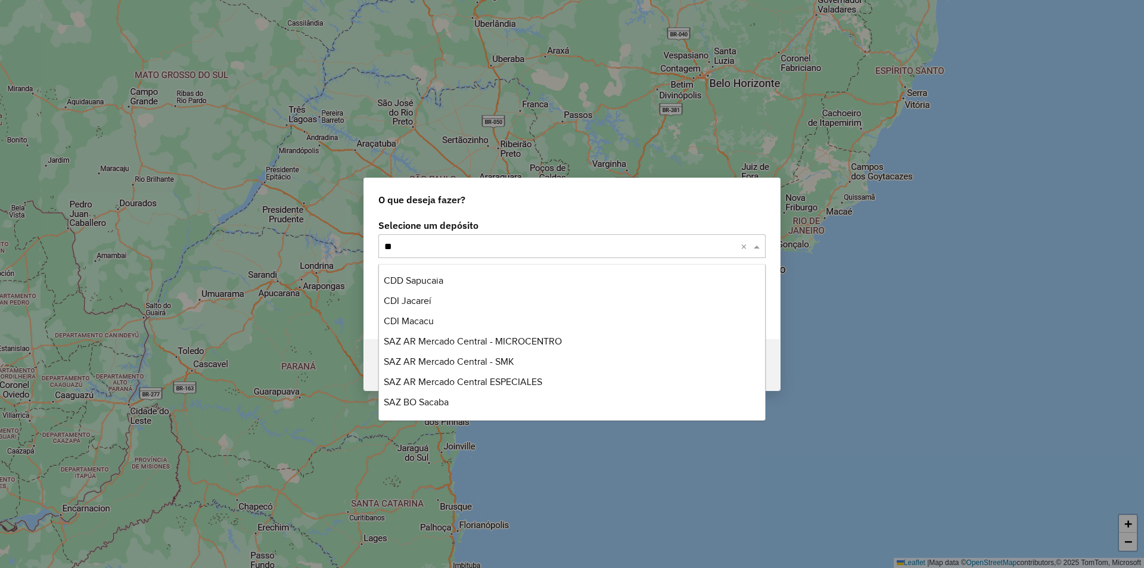
type input "***"
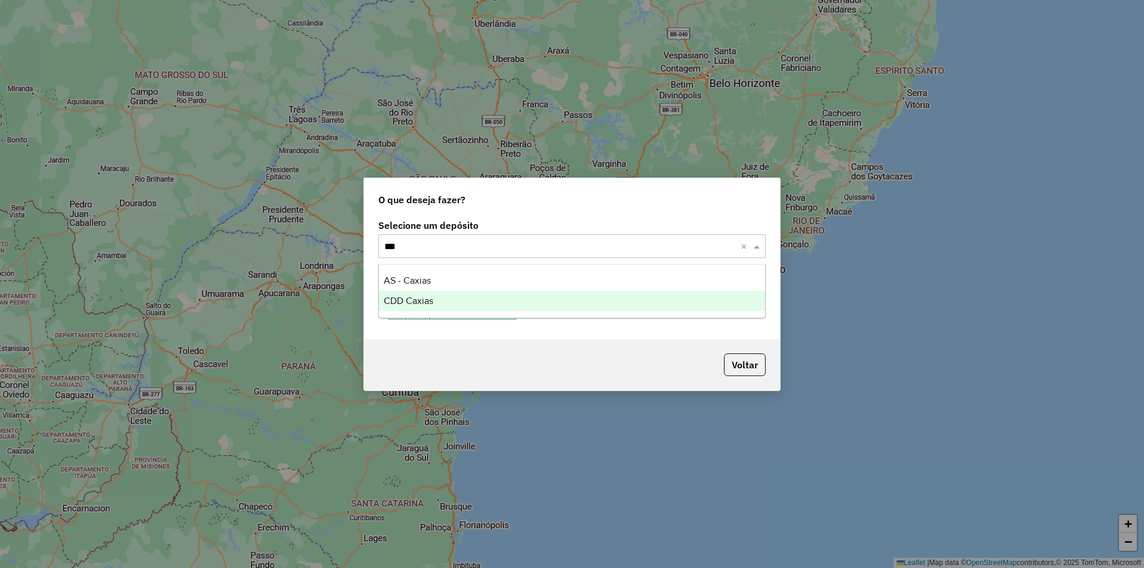
click at [415, 303] on span "CDD Caxias" at bounding box center [408, 300] width 49 height 10
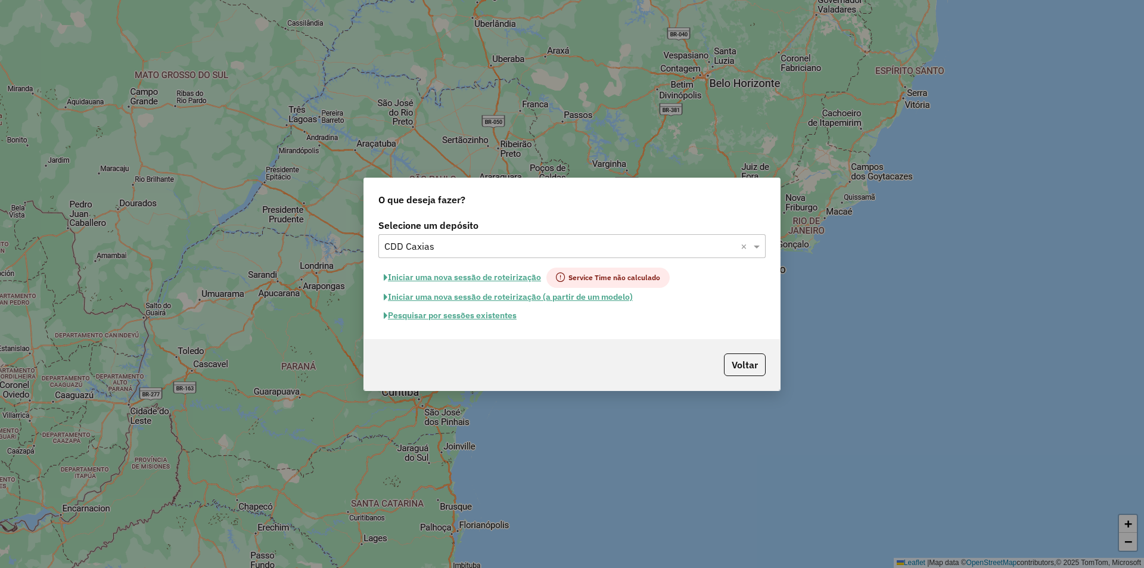
click at [495, 314] on button "Pesquisar por sessões existentes" at bounding box center [450, 315] width 144 height 18
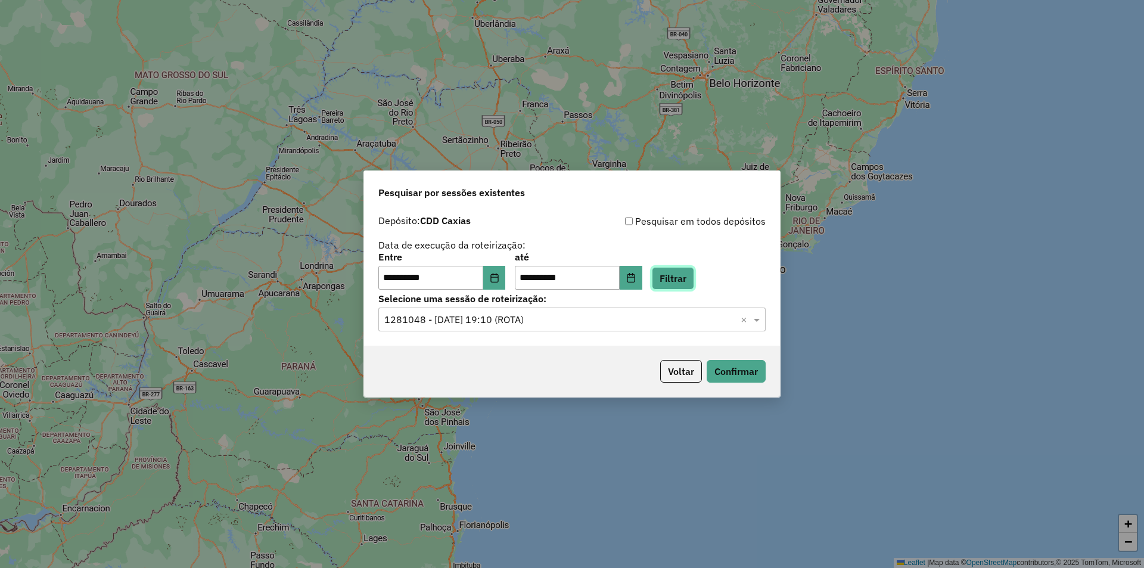
click at [690, 279] on button "Filtrar" at bounding box center [673, 278] width 42 height 23
click at [756, 315] on span at bounding box center [757, 319] width 15 height 14
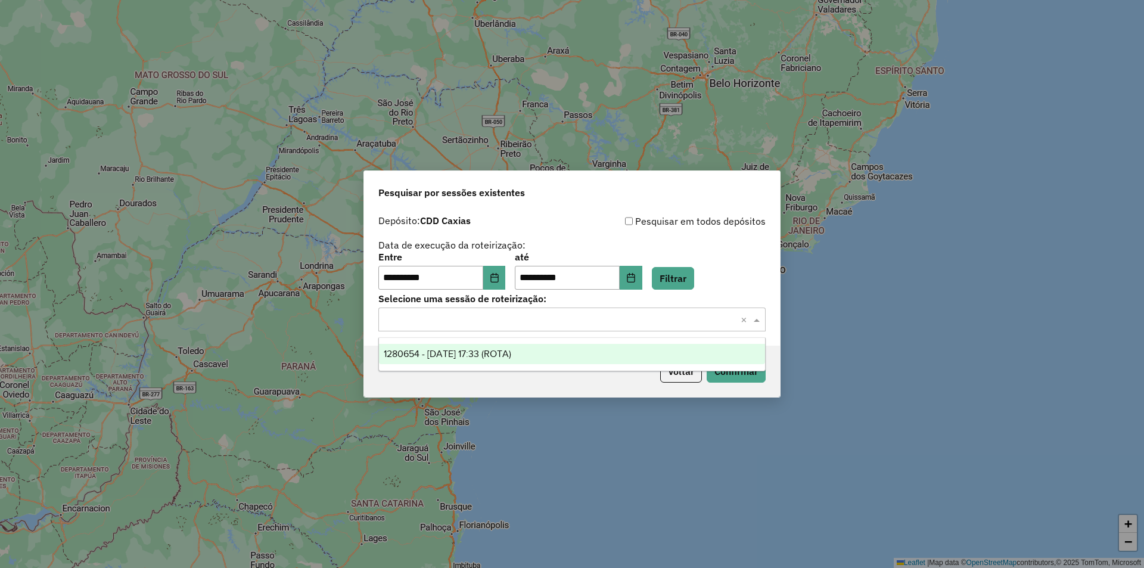
click at [481, 357] on span "1280654 - [DATE] 17:33 (ROTA)" at bounding box center [447, 353] width 127 height 10
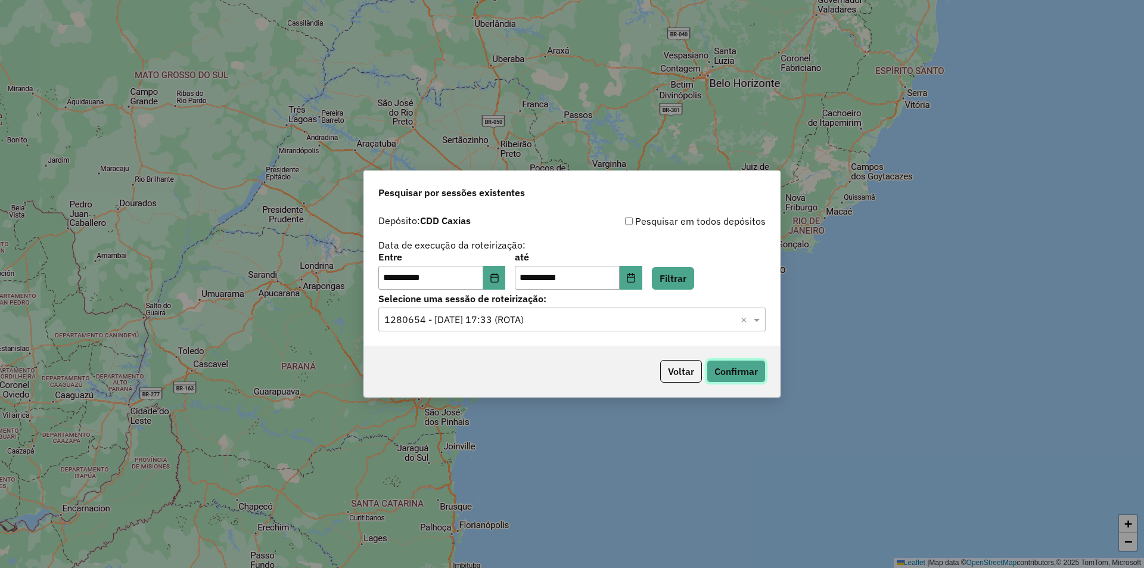
click at [727, 364] on button "Confirmar" at bounding box center [735, 371] width 59 height 23
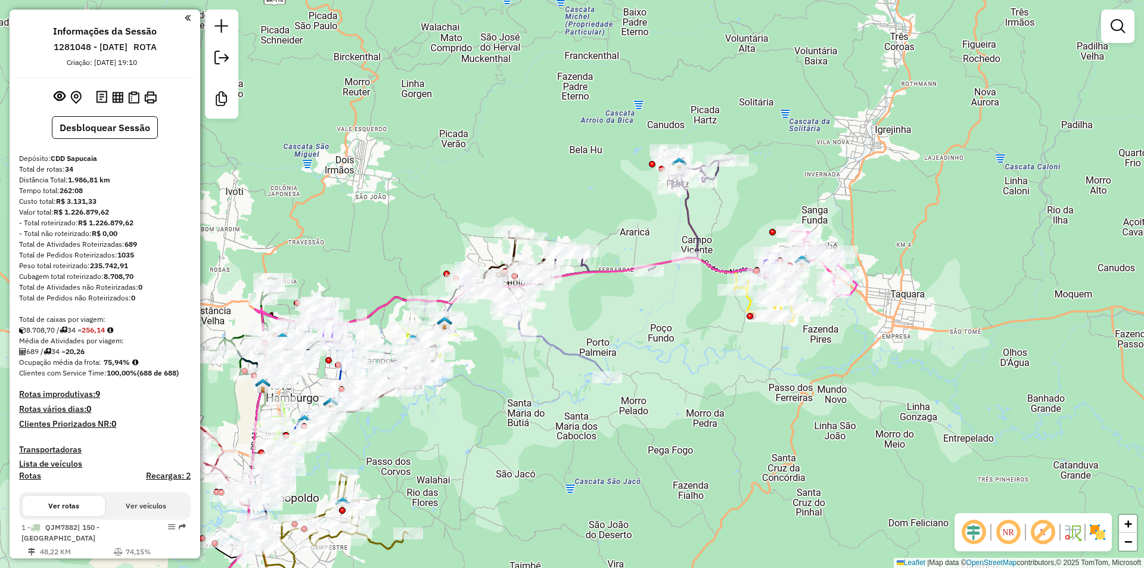
click at [976, 533] on em at bounding box center [973, 532] width 29 height 29
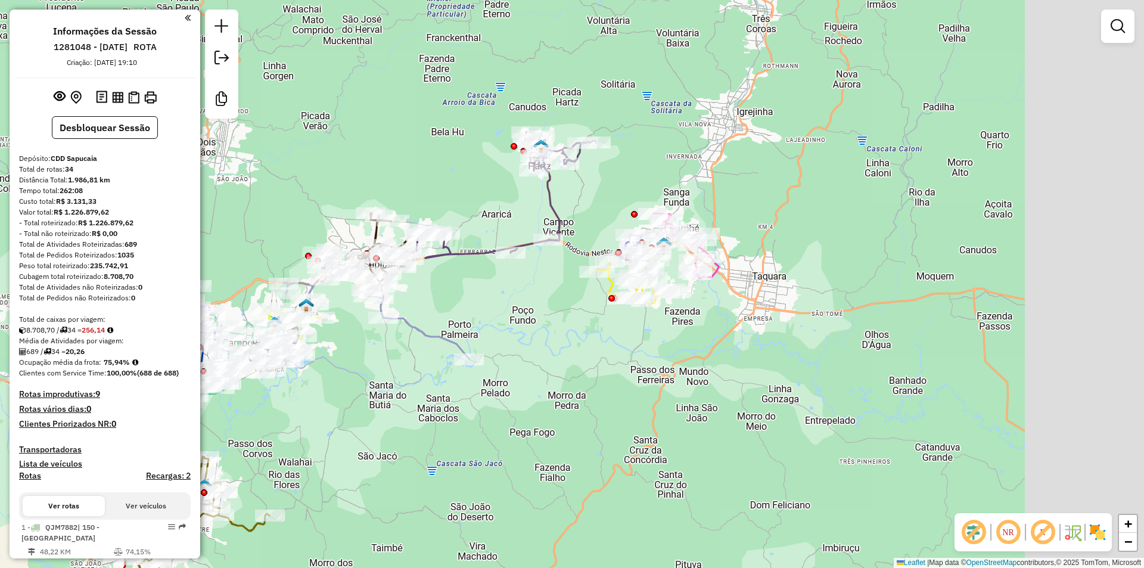
drag, startPoint x: 916, startPoint y: 415, endPoint x: 759, endPoint y: 385, distance: 159.4
click at [757, 385] on div "Janela de atendimento Grade de atendimento Capacidade Transportadoras Veículos …" at bounding box center [572, 284] width 1144 height 568
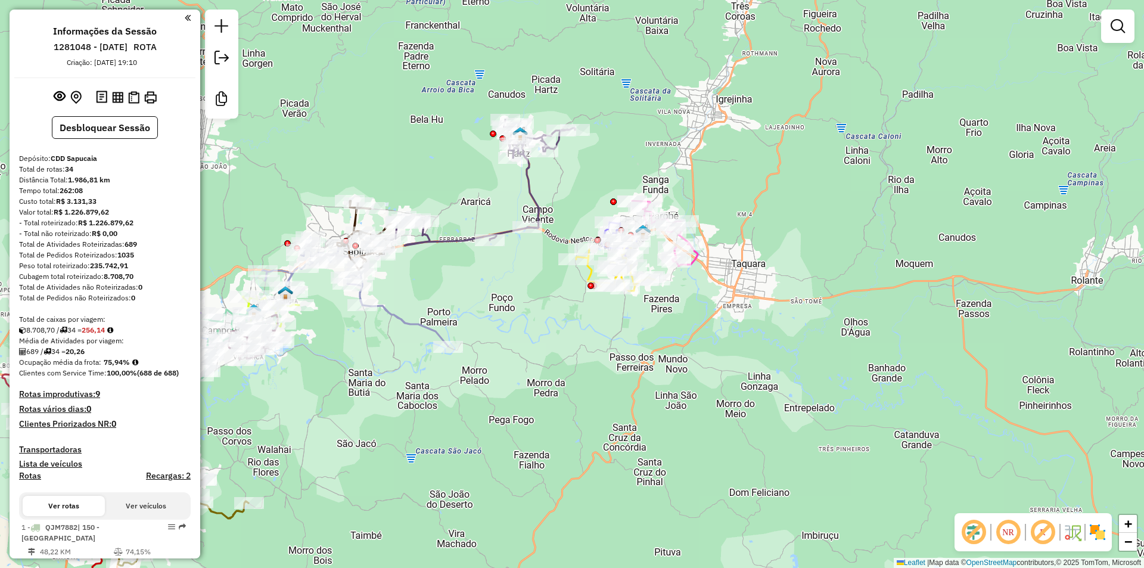
drag, startPoint x: 1044, startPoint y: 531, endPoint x: 770, endPoint y: 340, distance: 334.1
click at [1043, 531] on em at bounding box center [1042, 532] width 29 height 29
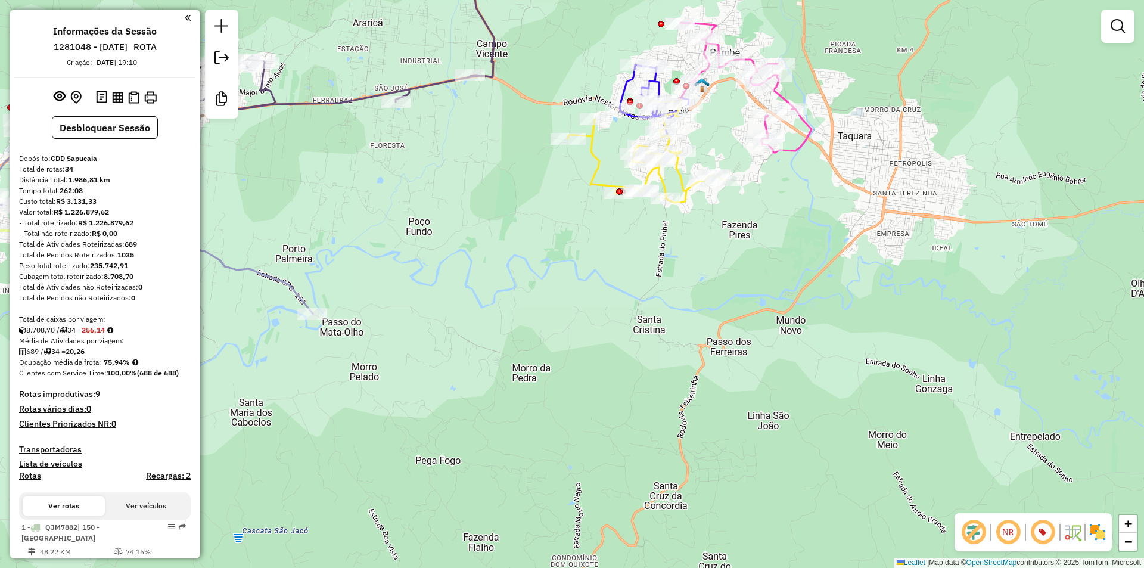
drag, startPoint x: 673, startPoint y: 395, endPoint x: 717, endPoint y: 254, distance: 147.9
click at [717, 254] on div "Janela de atendimento Grade de atendimento Capacidade Transportadoras Veículos …" at bounding box center [572, 284] width 1144 height 568
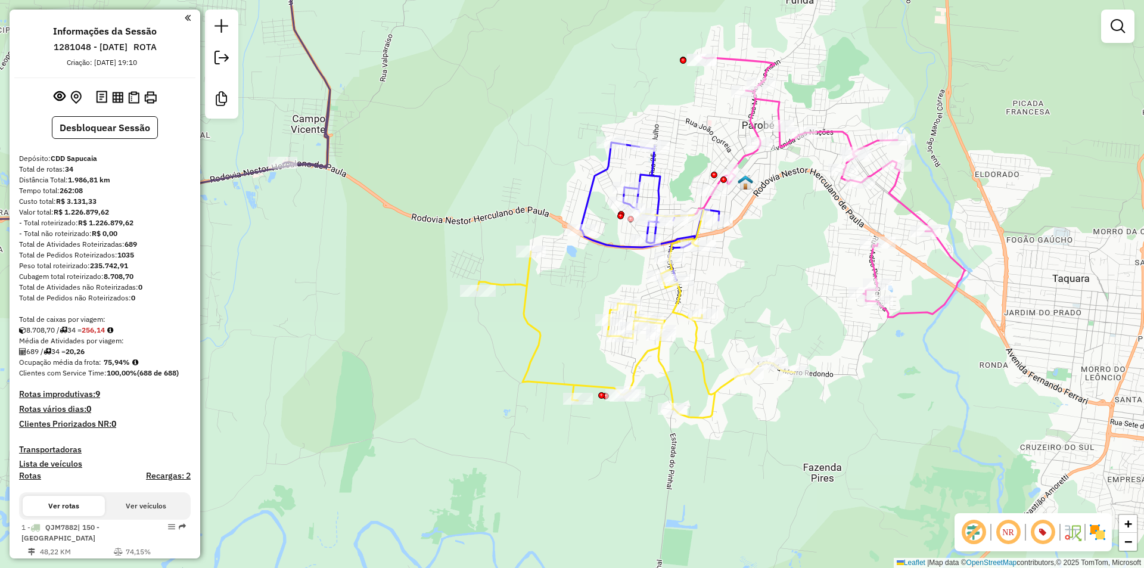
click at [649, 163] on icon at bounding box center [649, 211] width 139 height 138
select select "**********"
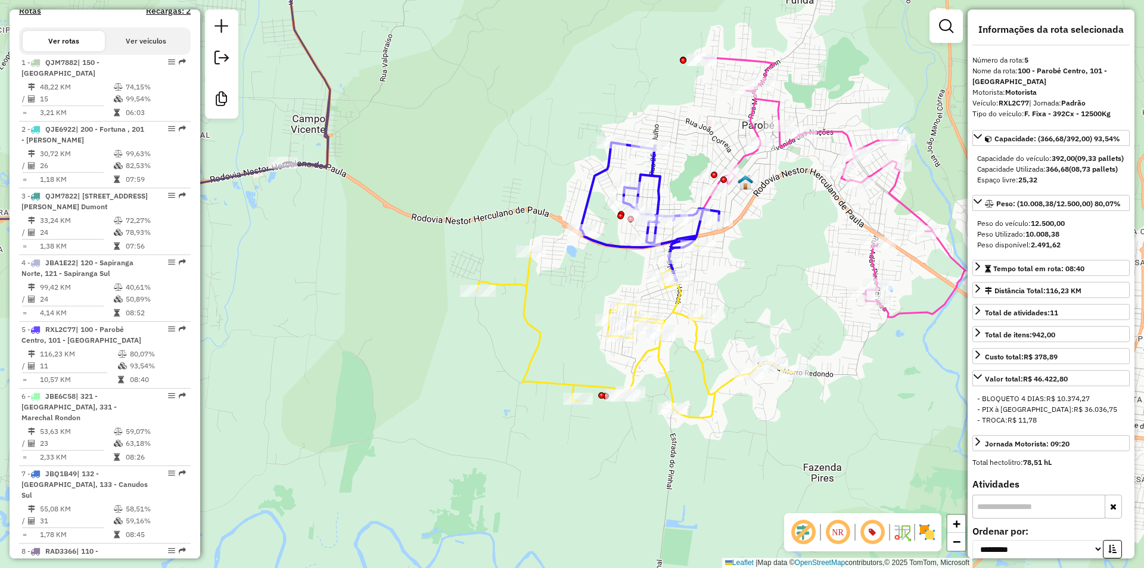
scroll to position [777, 0]
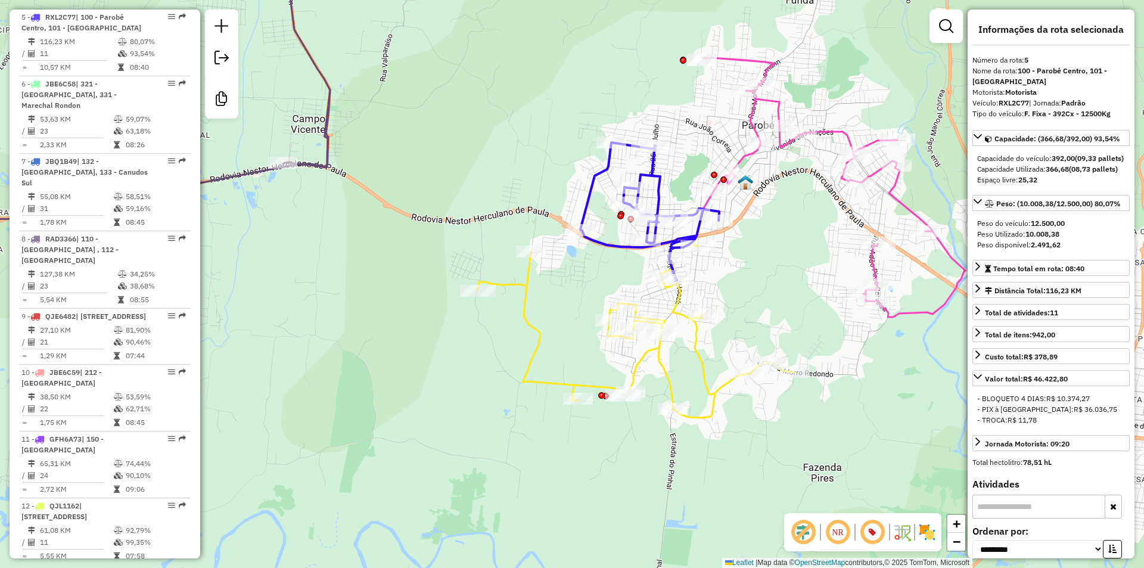
click at [677, 316] on icon at bounding box center [635, 312] width 317 height 209
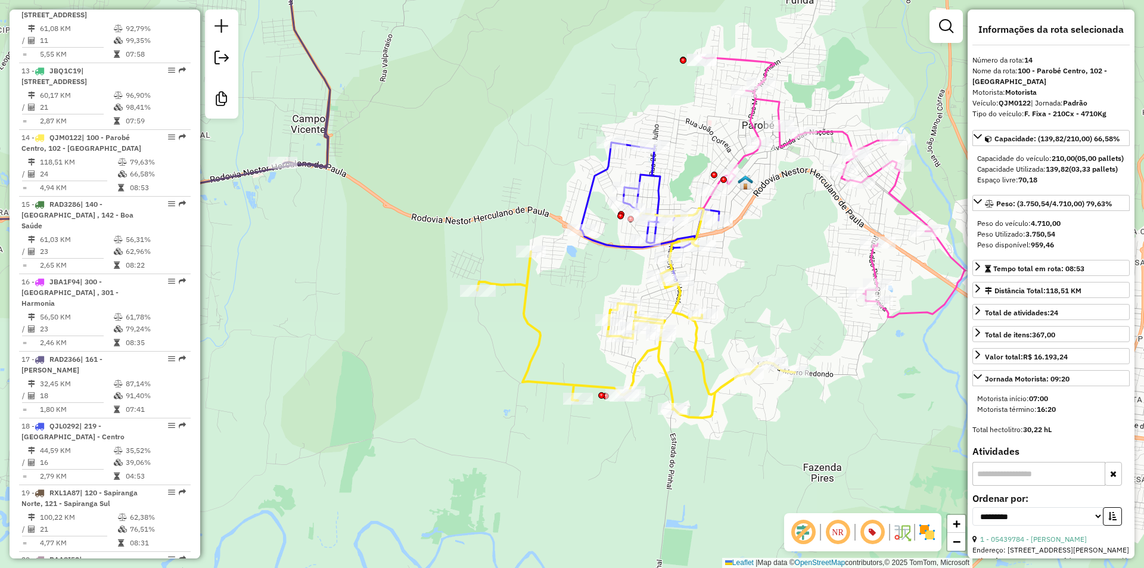
scroll to position [1366, 0]
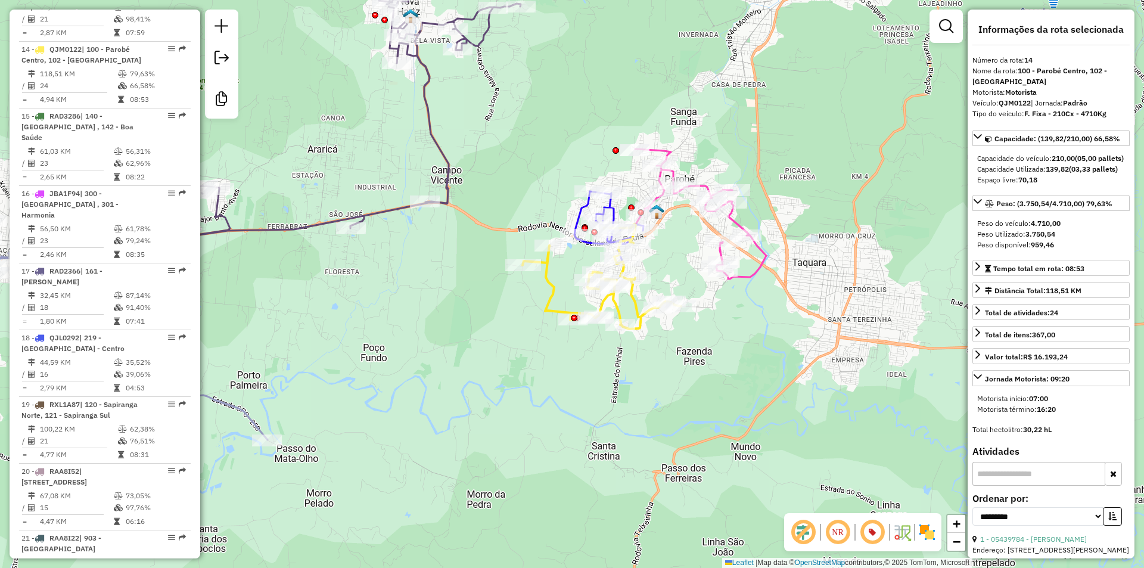
click at [631, 300] on icon at bounding box center [601, 277] width 158 height 104
click at [671, 263] on div "Janela de atendimento Grade de atendimento Capacidade Transportadoras Veículos …" at bounding box center [572, 284] width 1144 height 568
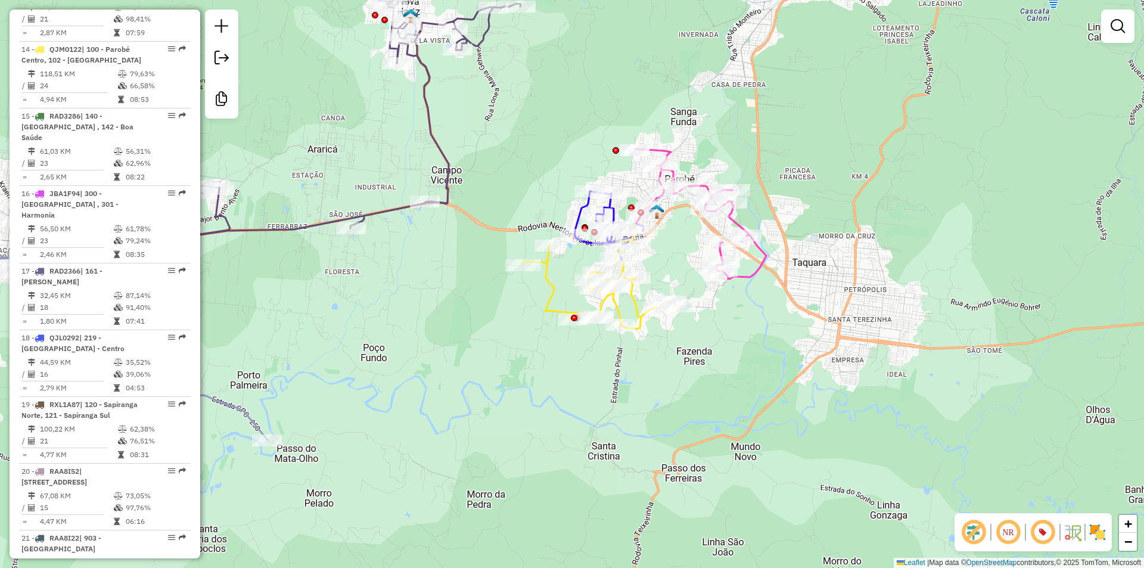
click at [637, 304] on icon at bounding box center [601, 277] width 158 height 104
select select "**********"
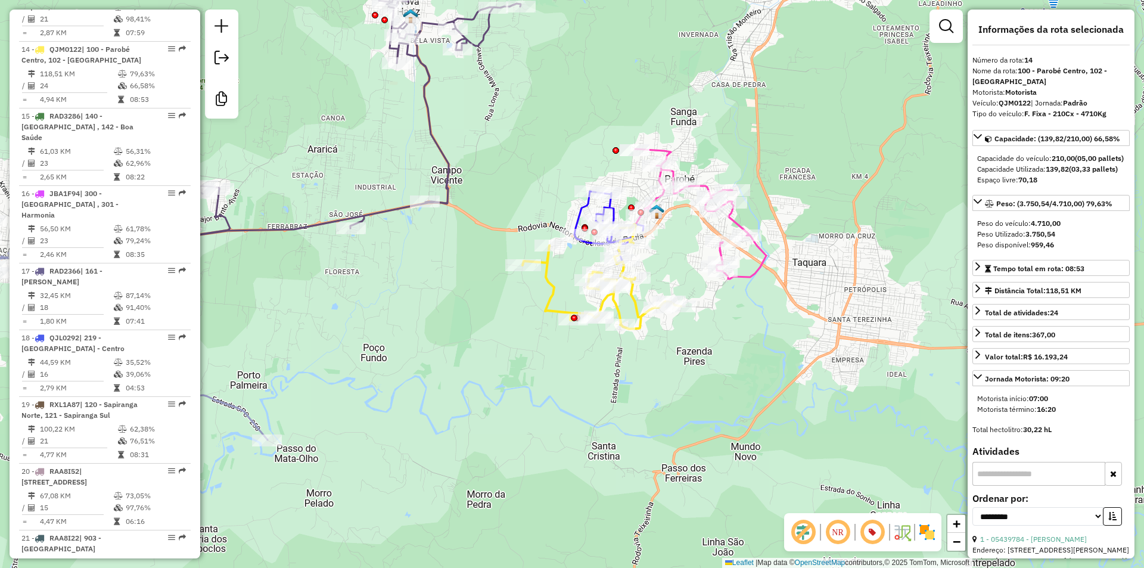
drag, startPoint x: 1046, startPoint y: 179, endPoint x: 1096, endPoint y: 183, distance: 49.6
click at [1096, 175] on div "Capacidade Utilizada: 139,82 (03,33 pallets)" at bounding box center [1051, 169] width 148 height 11
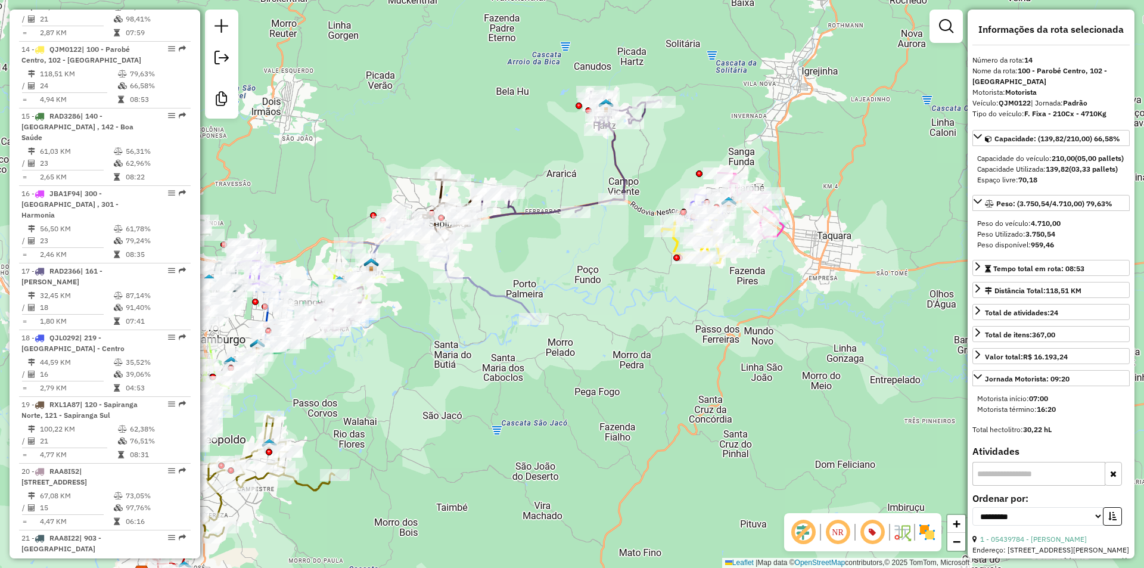
drag, startPoint x: 504, startPoint y: 254, endPoint x: 515, endPoint y: 258, distance: 10.7
click at [515, 258] on div "Janela de atendimento Grade de atendimento Capacidade Transportadoras Veículos …" at bounding box center [572, 284] width 1144 height 568
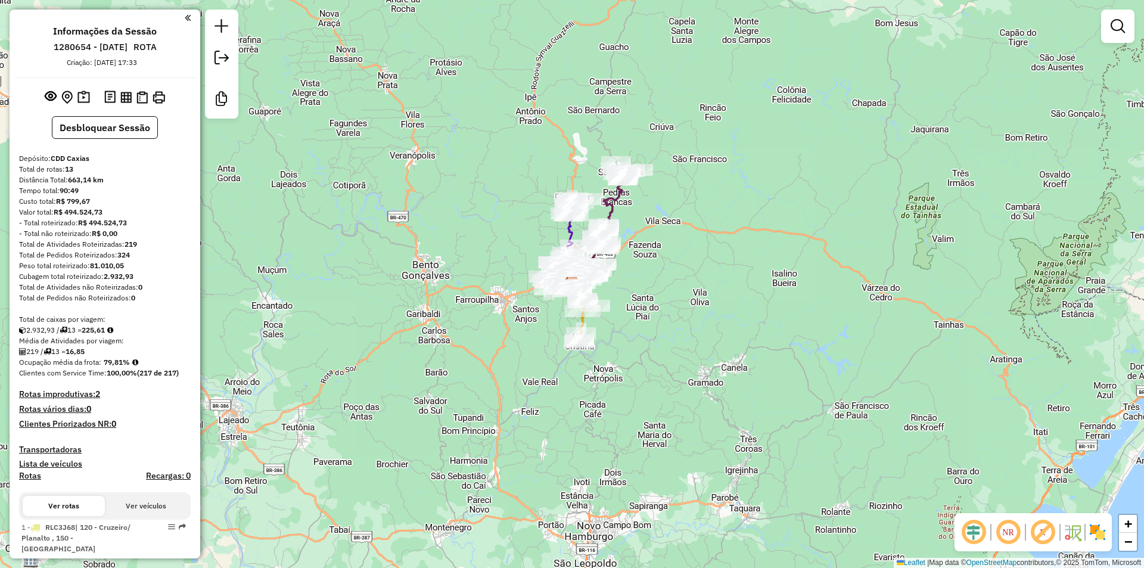
click at [972, 528] on em at bounding box center [973, 532] width 29 height 29
click at [1040, 529] on em at bounding box center [1042, 532] width 29 height 29
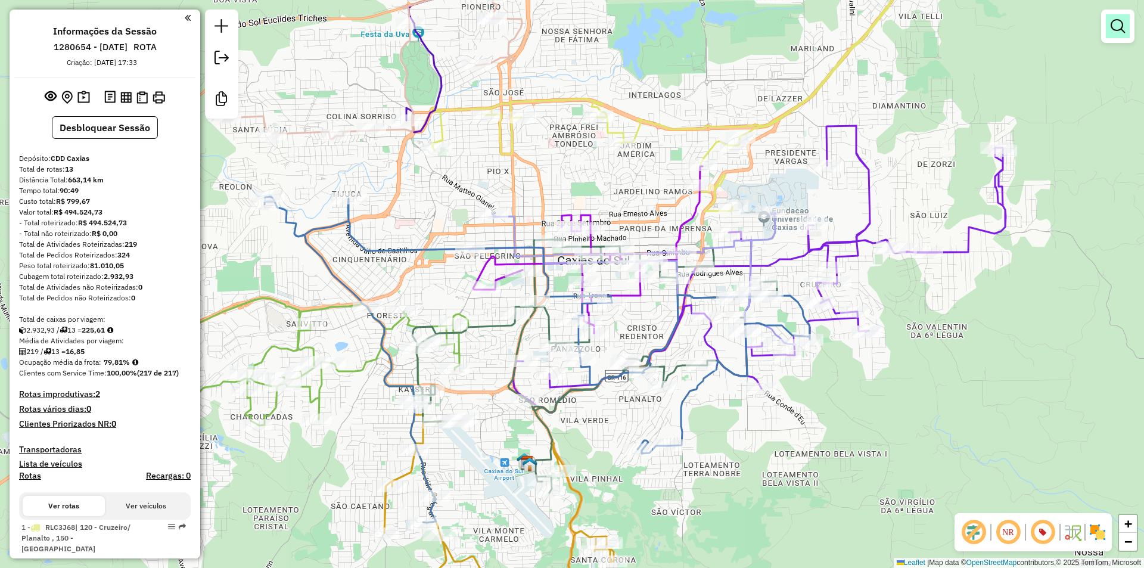
click at [1124, 31] on em at bounding box center [1117, 26] width 14 height 14
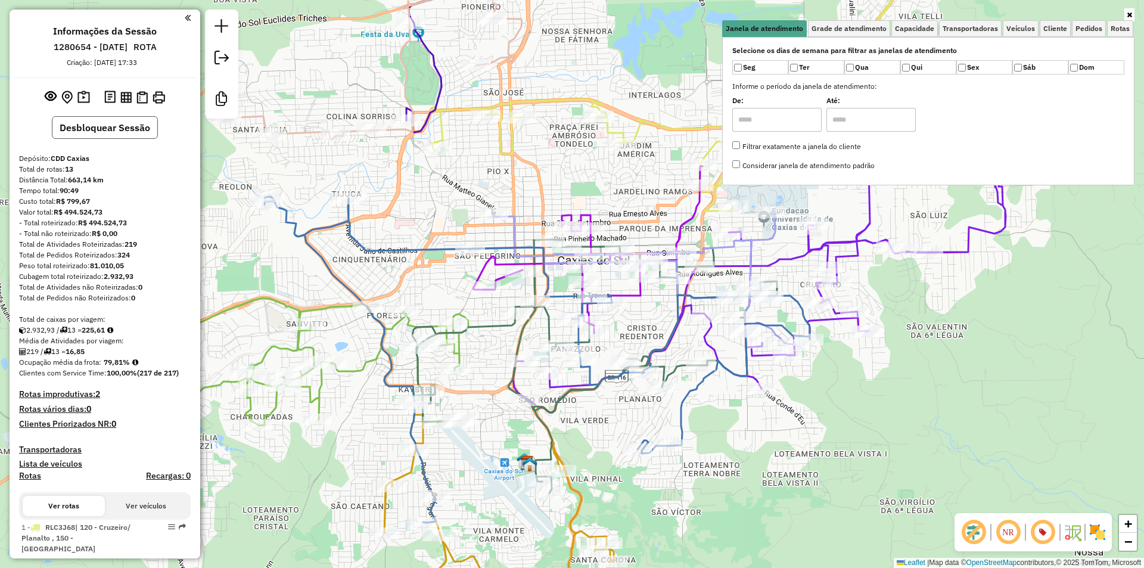
click at [83, 126] on button "Desbloquear Sessão" at bounding box center [105, 127] width 106 height 23
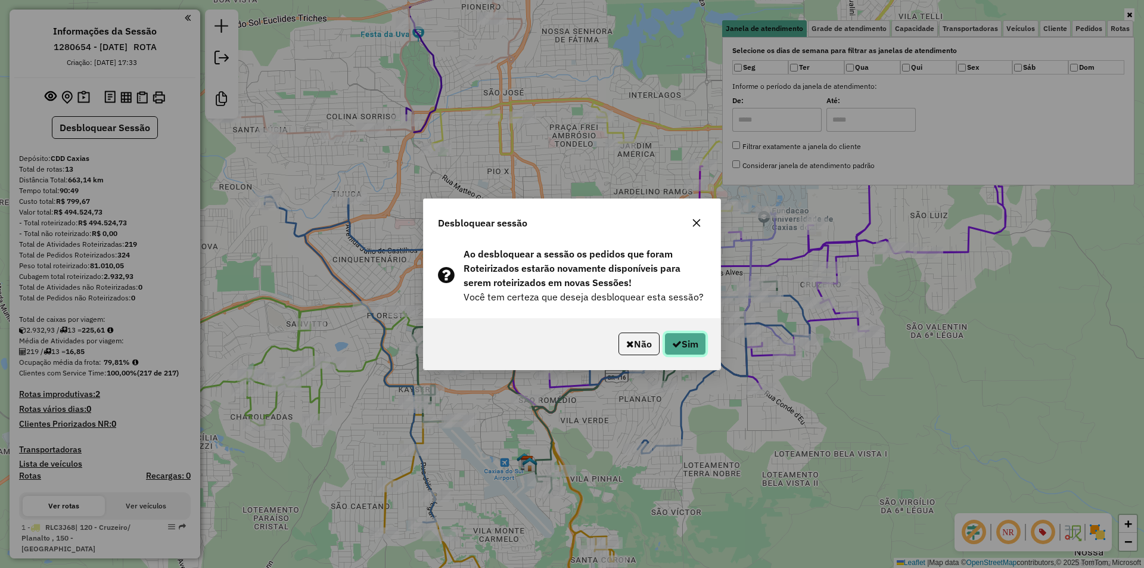
click at [678, 345] on icon "button" at bounding box center [677, 344] width 10 height 10
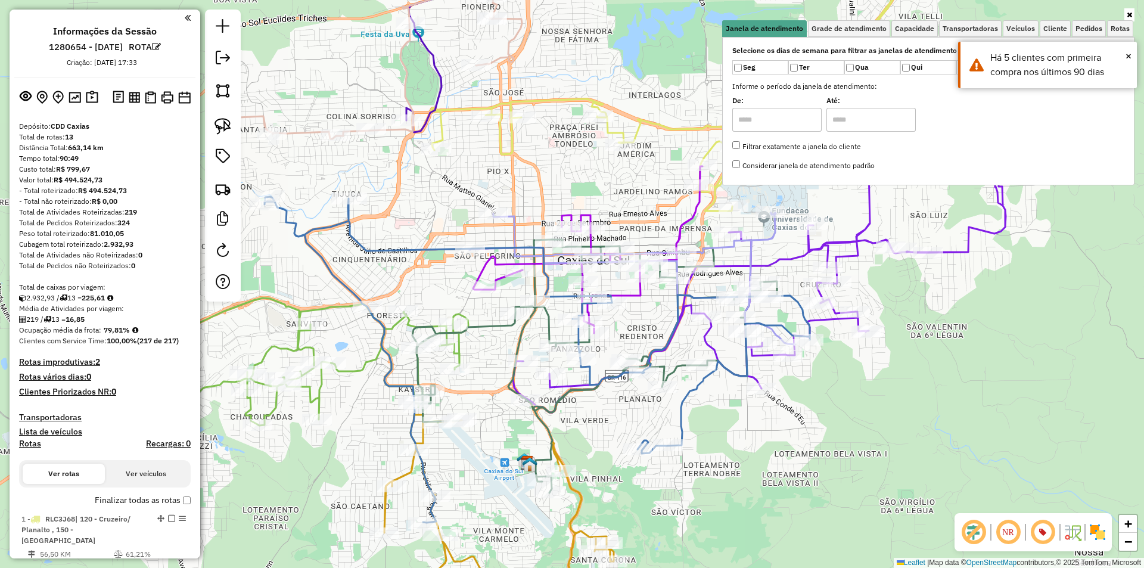
click at [994, 347] on div "Janela de atendimento Grade de atendimento Capacidade Transportadoras Veículos …" at bounding box center [572, 284] width 1144 height 568
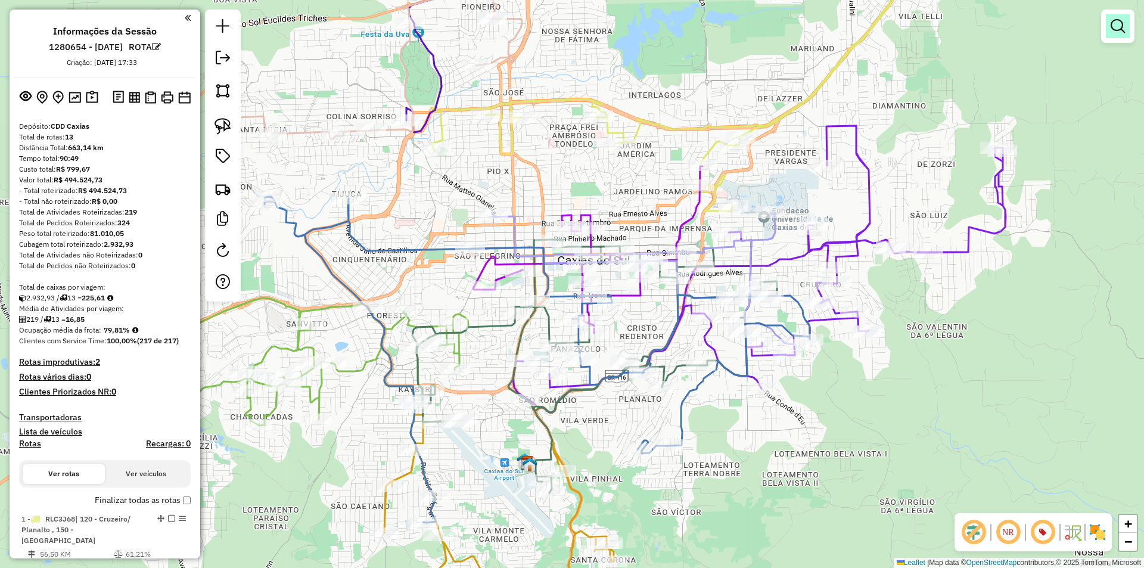
click at [1119, 29] on em at bounding box center [1117, 26] width 14 height 14
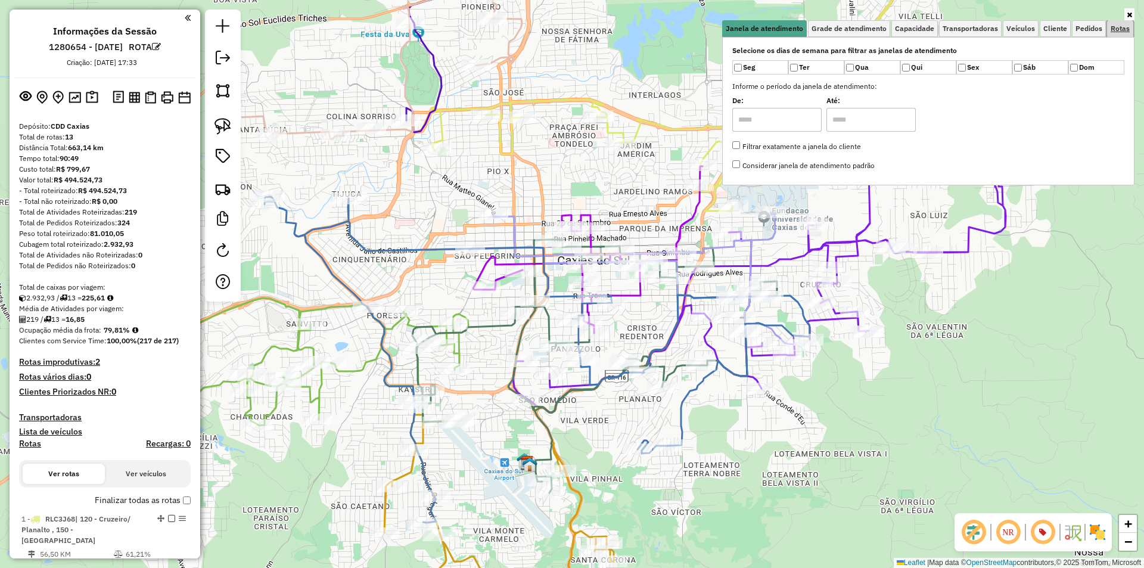
click at [1123, 29] on span "Rotas" at bounding box center [1119, 28] width 19 height 7
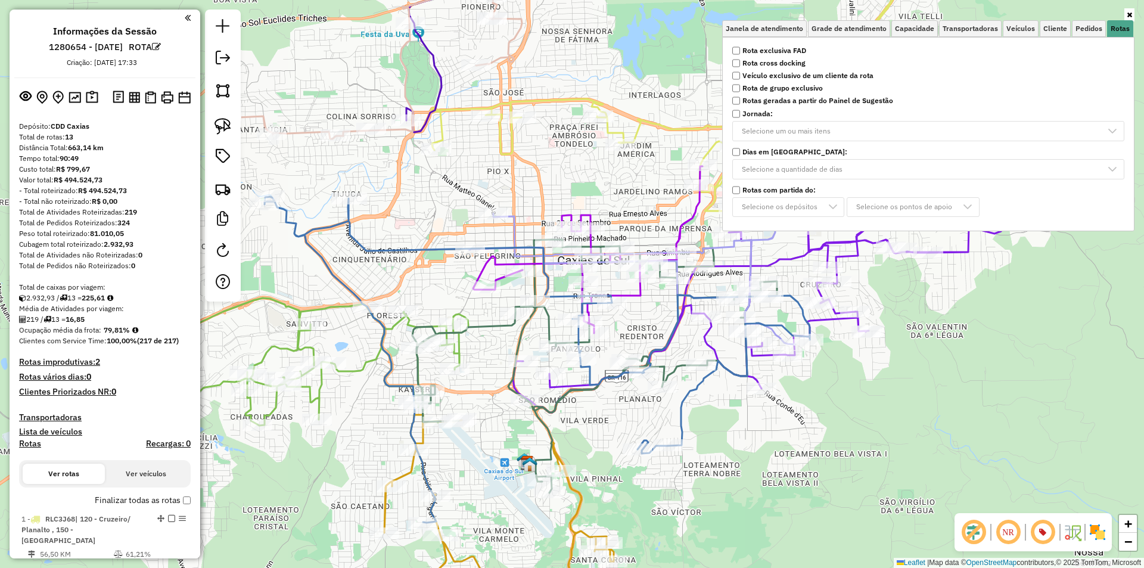
click at [756, 52] on strong "Rota exclusiva FAD" at bounding box center [774, 50] width 64 height 11
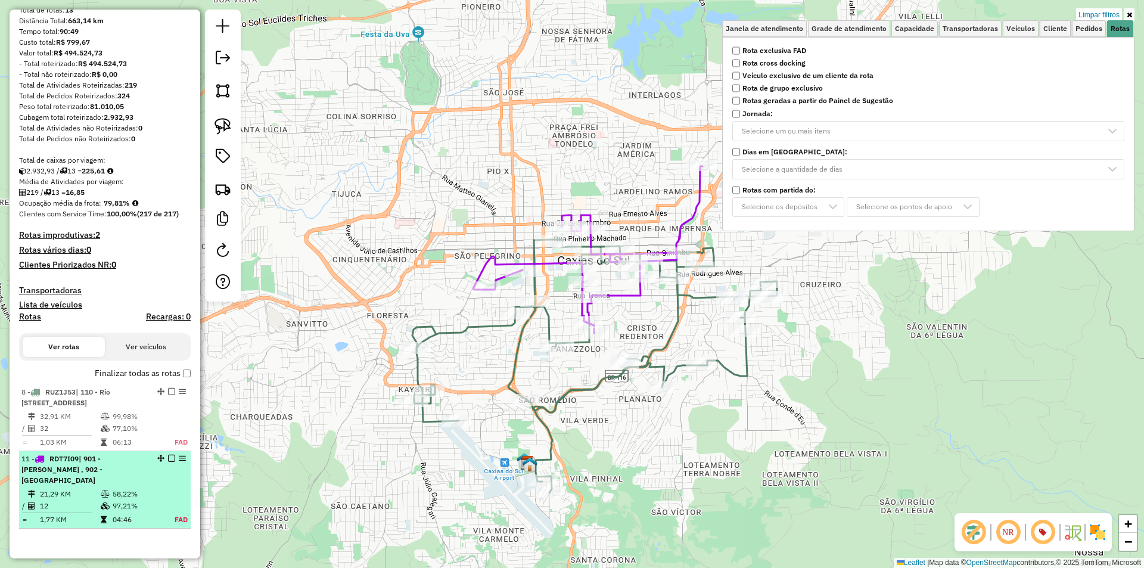
scroll to position [198, 0]
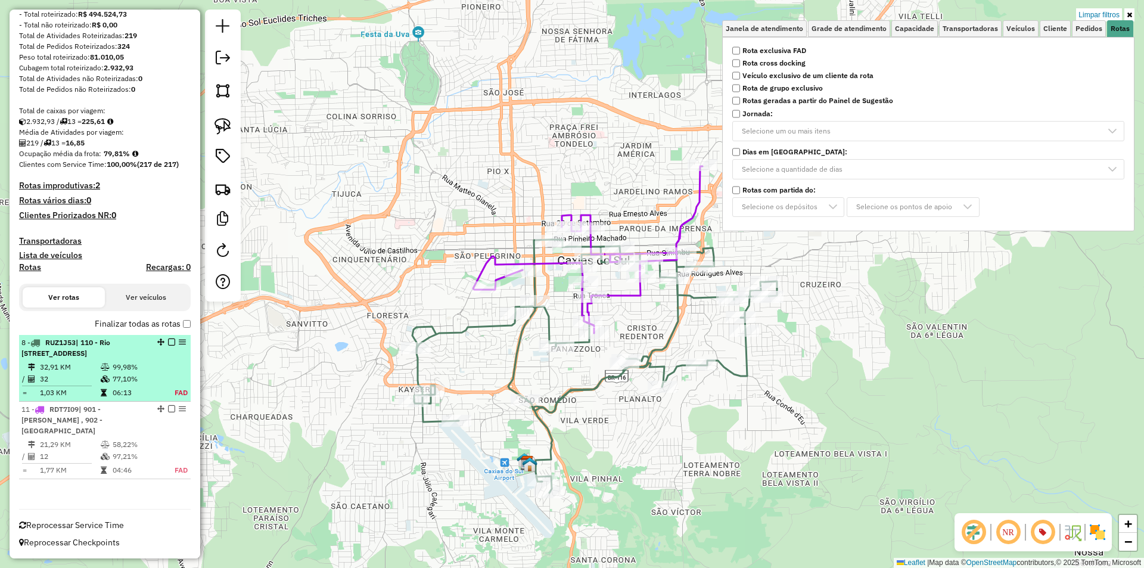
click at [168, 338] on em at bounding box center [171, 341] width 7 height 7
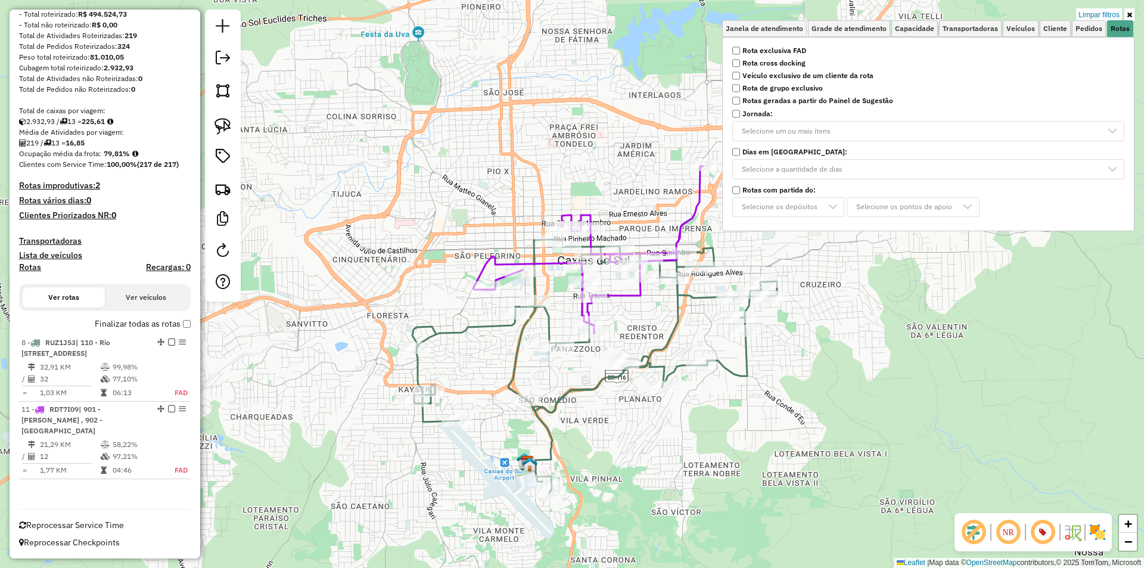
scroll to position [115, 0]
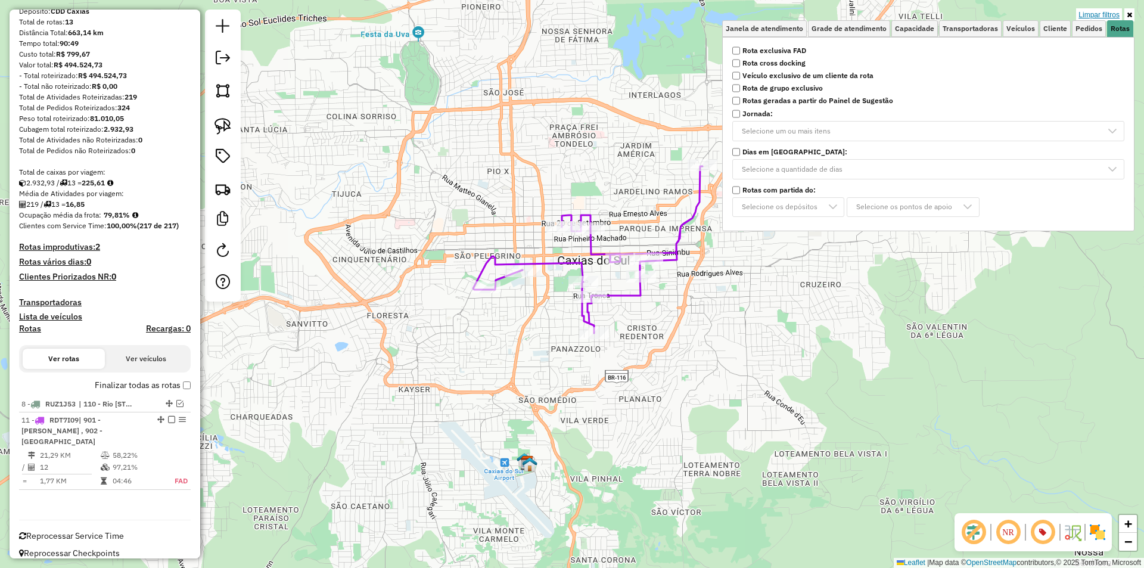
click at [1104, 12] on link "Limpar filtros" at bounding box center [1099, 14] width 46 height 13
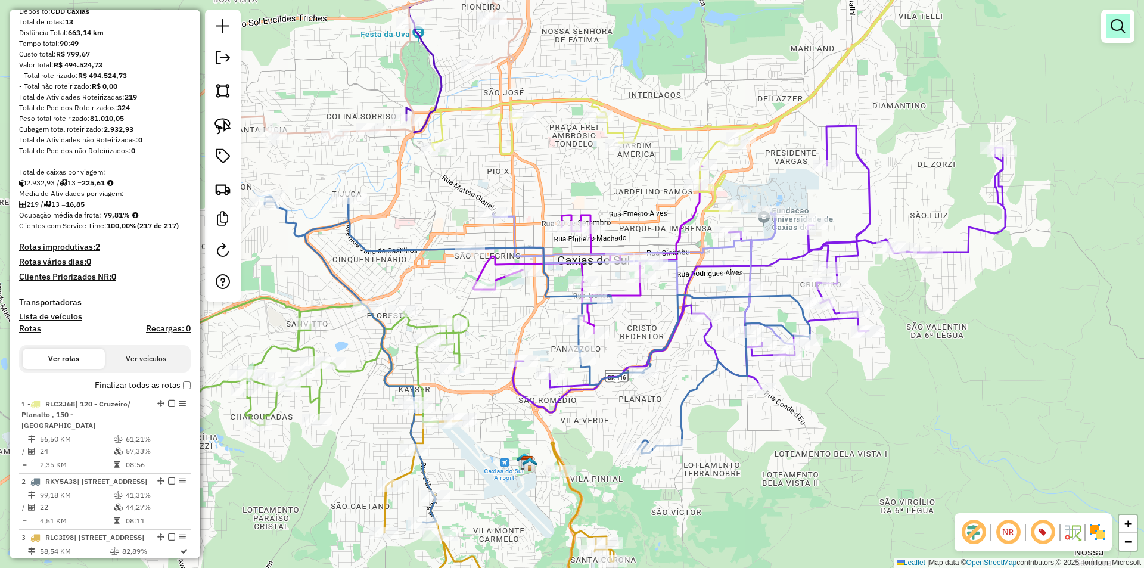
scroll to position [198, 0]
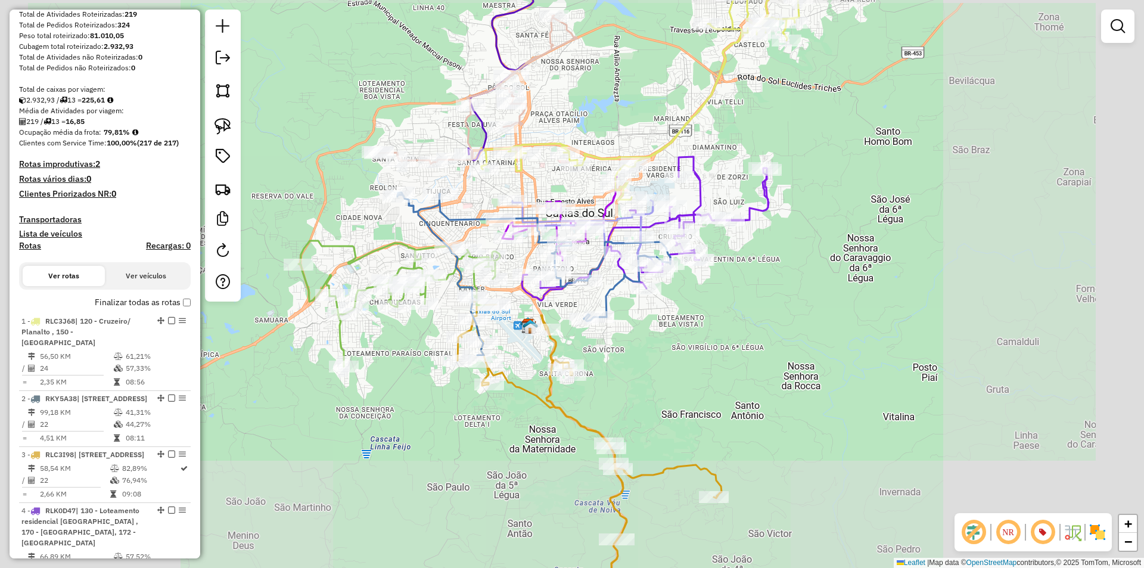
click at [1114, 22] on em at bounding box center [1117, 26] width 14 height 14
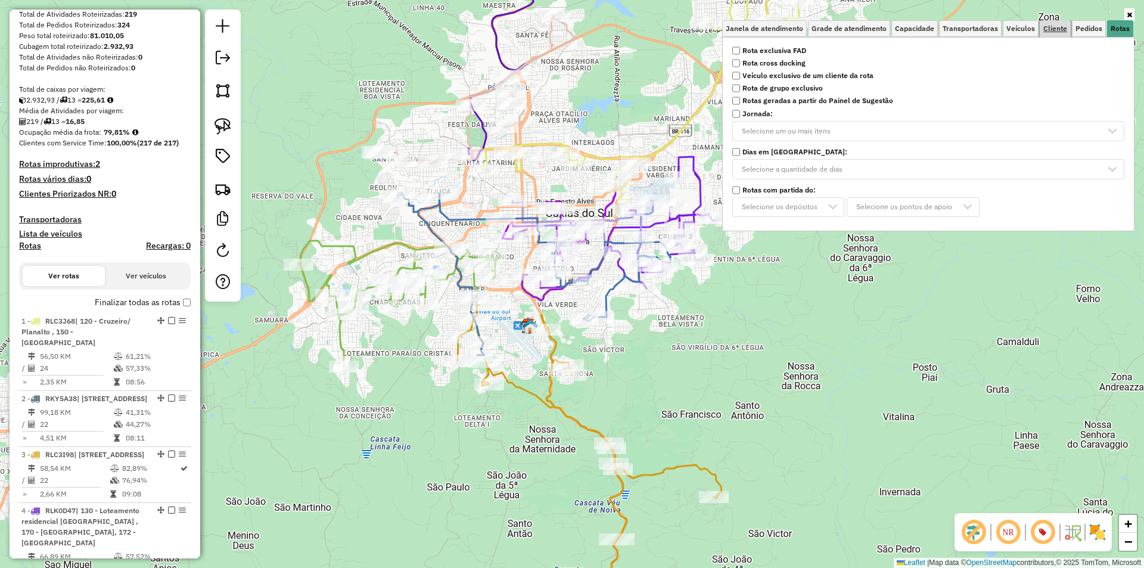
click at [1056, 28] on span "Cliente" at bounding box center [1055, 28] width 24 height 7
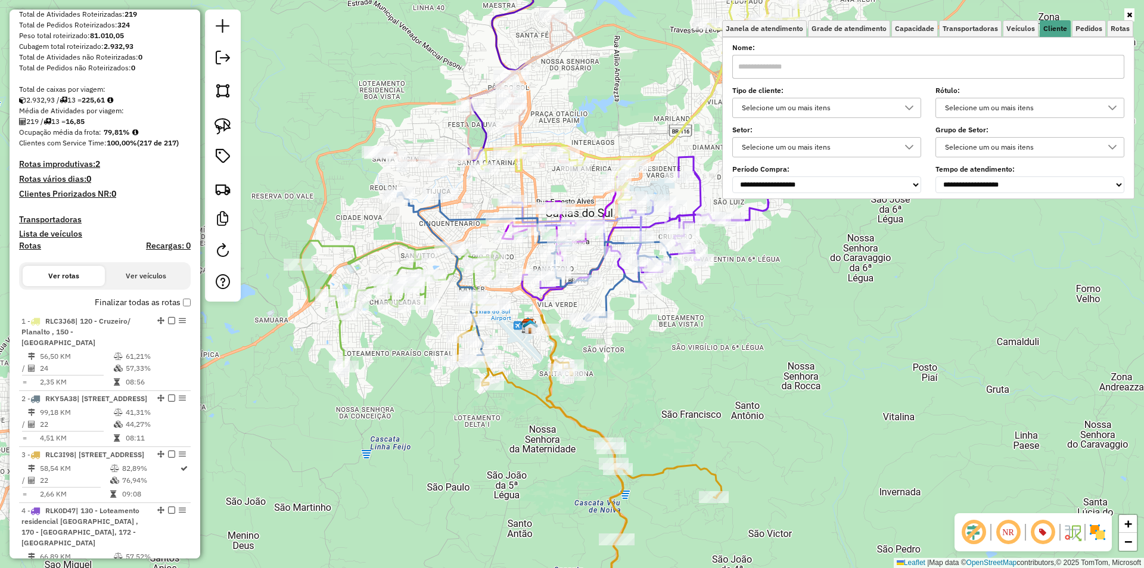
click at [797, 109] on div "Selecione um ou mais itens" at bounding box center [817, 107] width 160 height 19
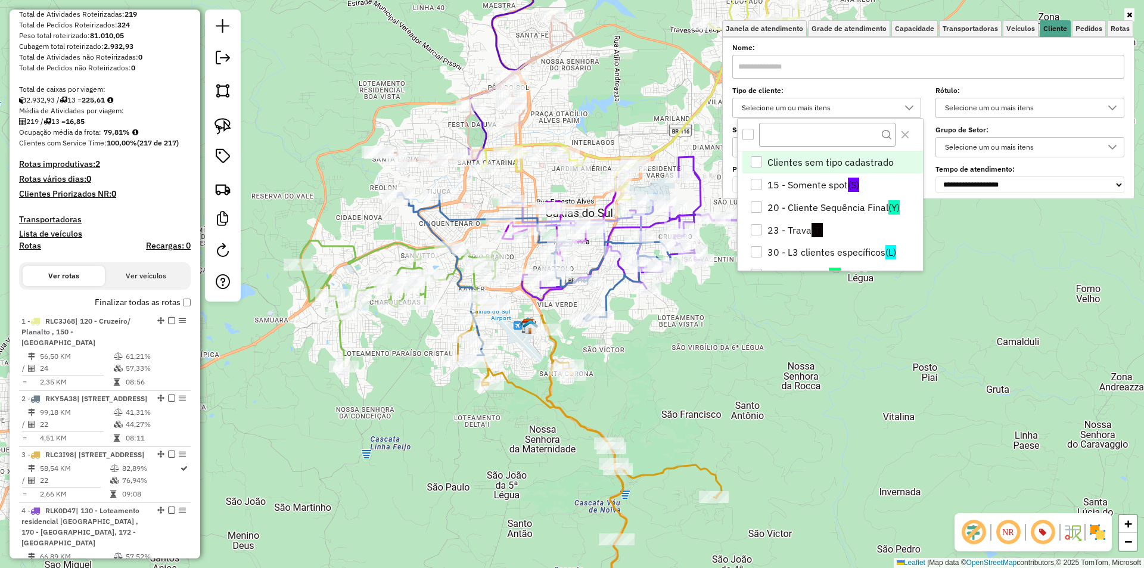
scroll to position [7, 41]
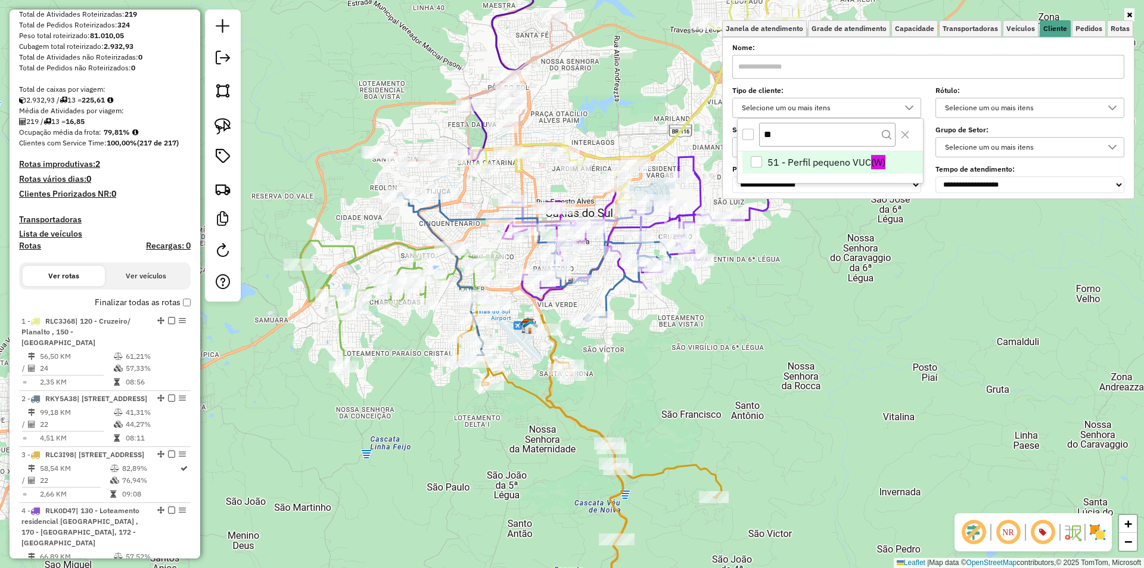
type input "**"
click at [751, 161] on div "51 - Perfil pequeno VUC" at bounding box center [755, 161] width 11 height 11
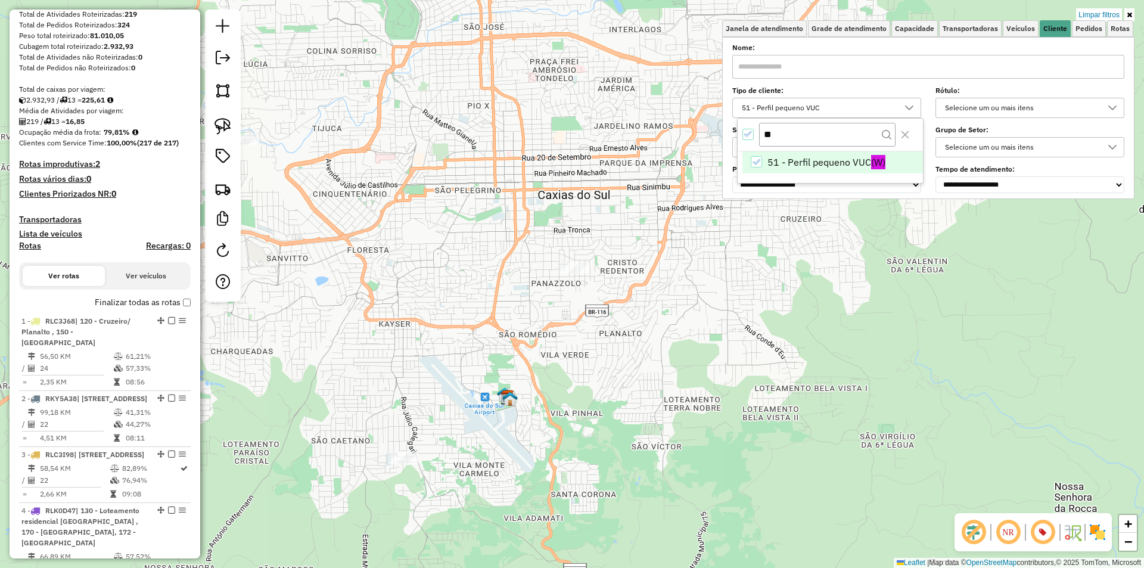
drag, startPoint x: 1102, startPoint y: 13, endPoint x: 580, endPoint y: 124, distance: 533.9
click at [1102, 13] on link "Limpar filtros" at bounding box center [1099, 14] width 46 height 13
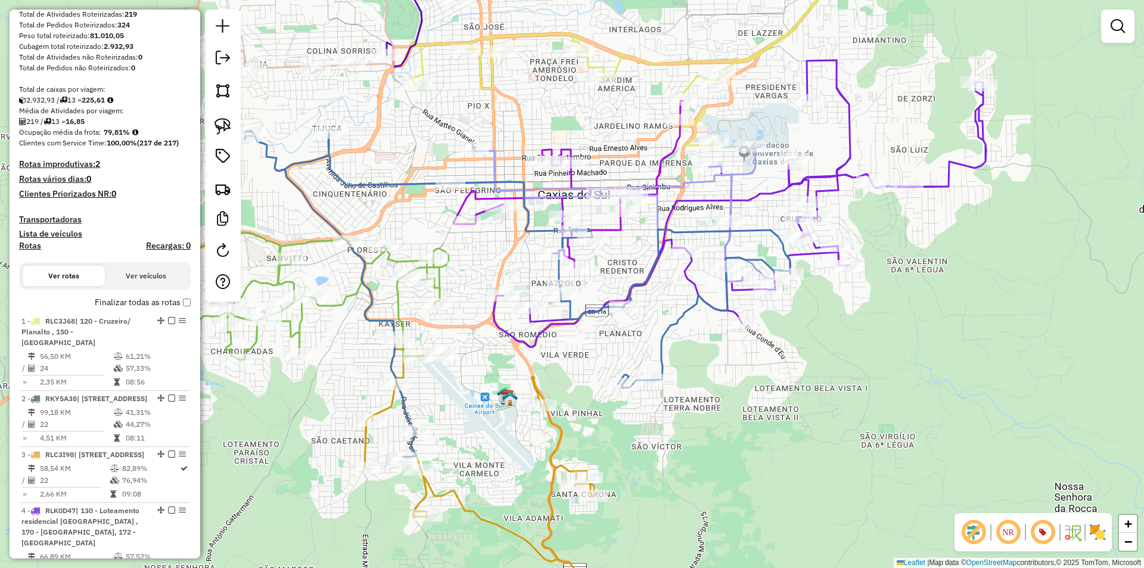
click at [573, 177] on icon at bounding box center [567, 184] width 229 height 167
select select "**********"
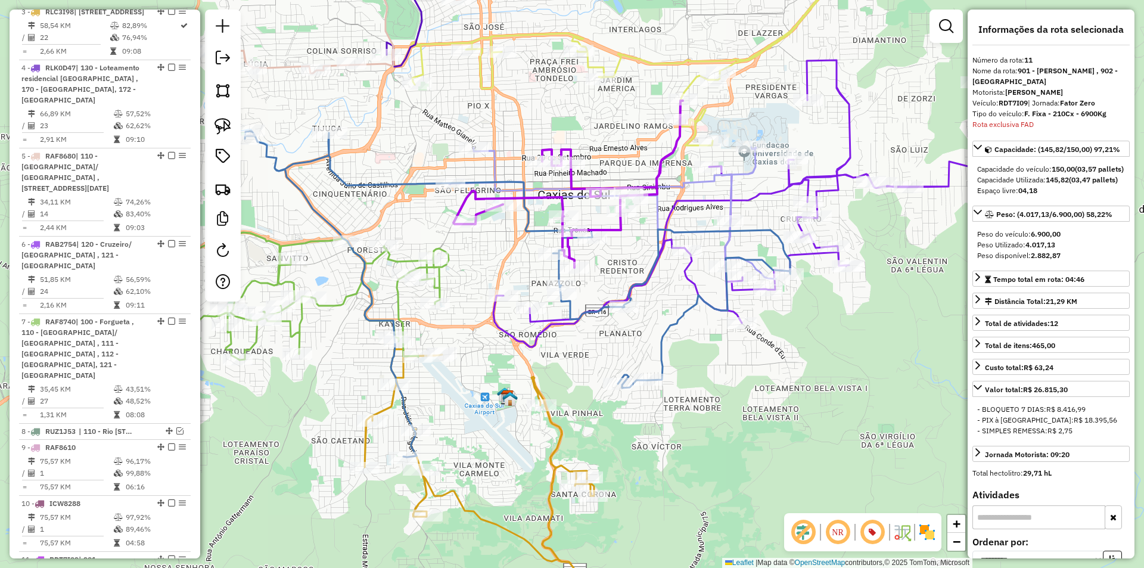
scroll to position [892, 0]
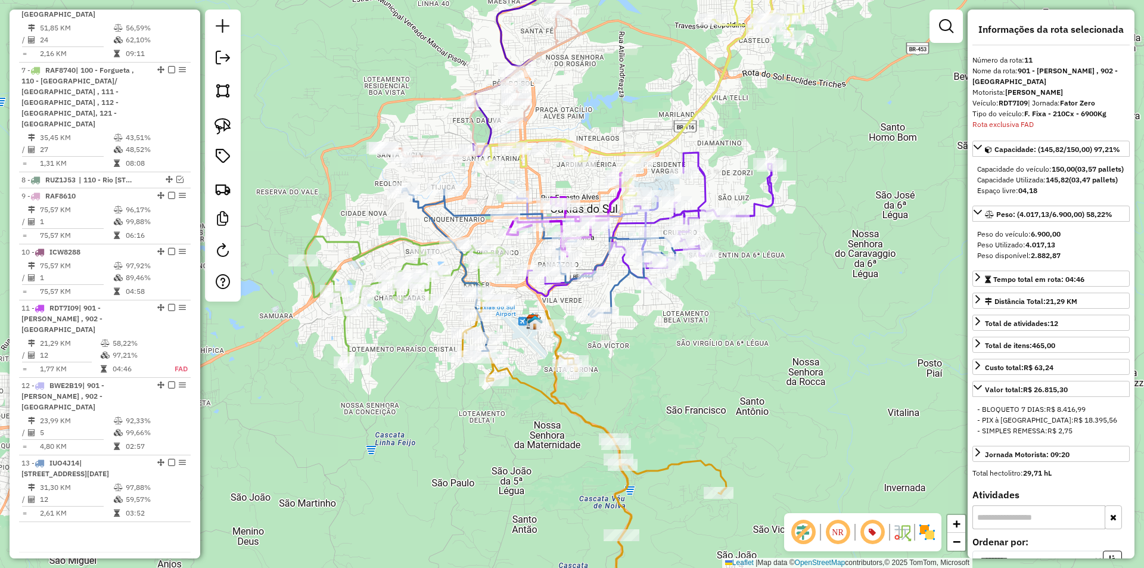
drag, startPoint x: 657, startPoint y: 103, endPoint x: 585, endPoint y: 267, distance: 178.9
click at [583, 266] on div "Janela de atendimento Grade de atendimento Capacidade Transportadoras Veículos …" at bounding box center [572, 284] width 1144 height 568
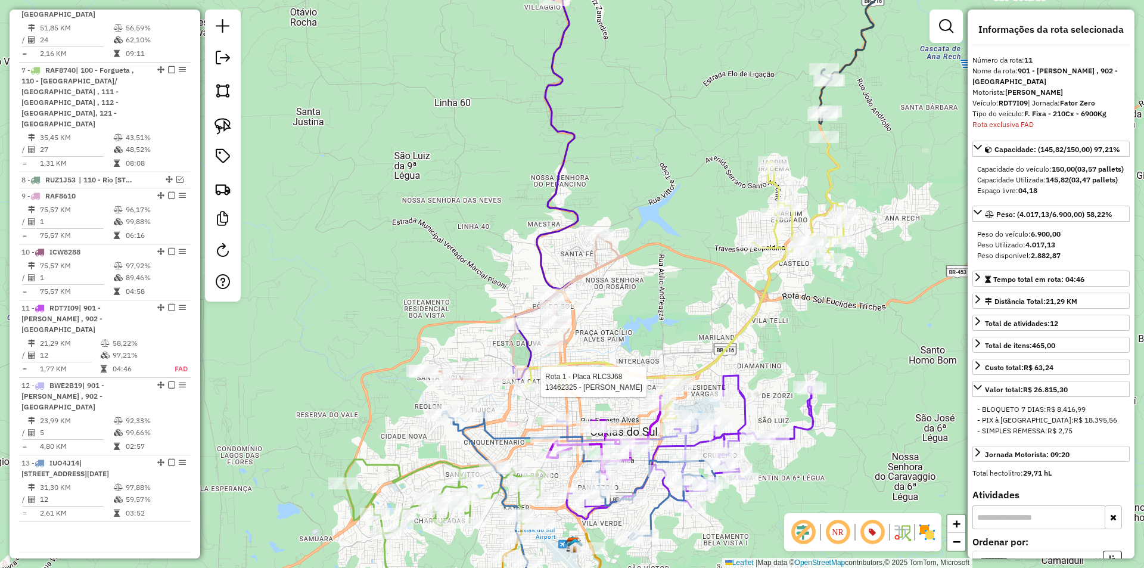
click at [586, 273] on icon at bounding box center [522, 308] width 198 height 148
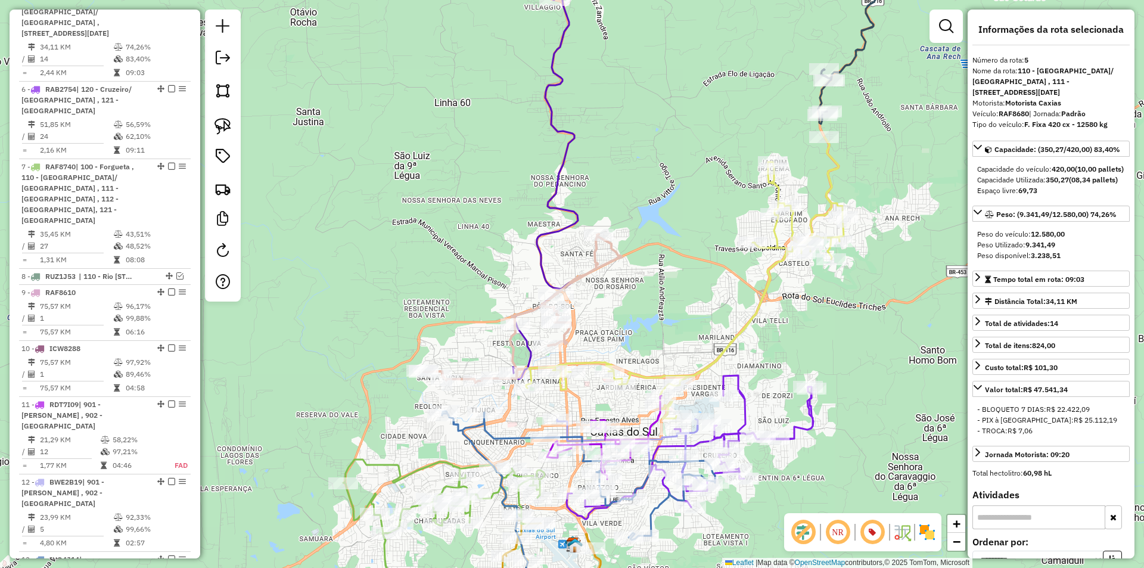
scroll to position [790, 0]
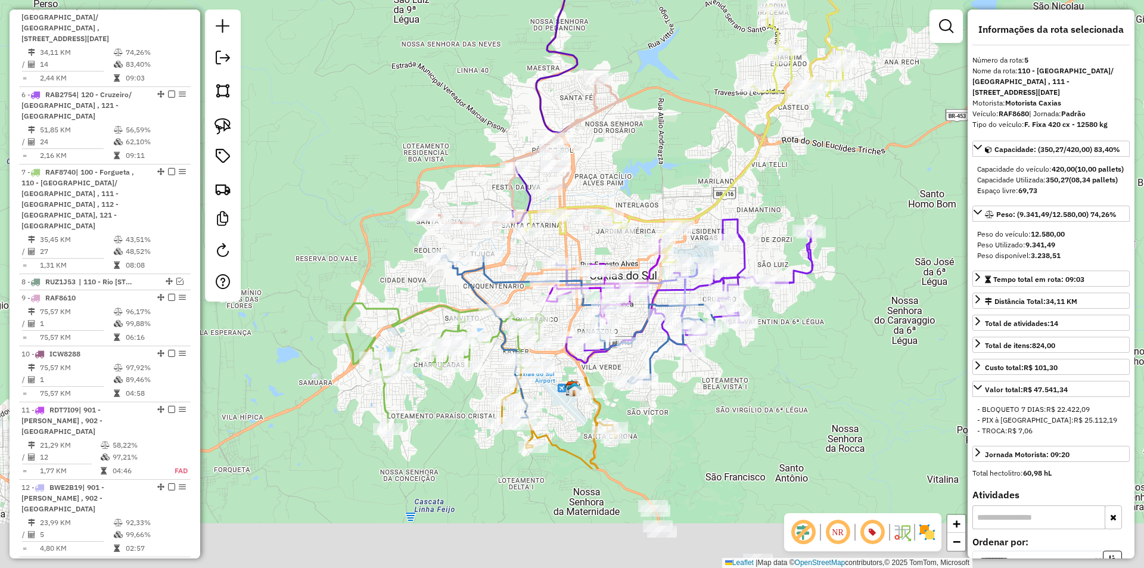
drag, startPoint x: 655, startPoint y: 331, endPoint x: 612, endPoint y: 187, distance: 150.4
click at [655, 173] on div "Janela de atendimento Grade de atendimento Capacidade Transportadoras Veículos …" at bounding box center [572, 284] width 1144 height 568
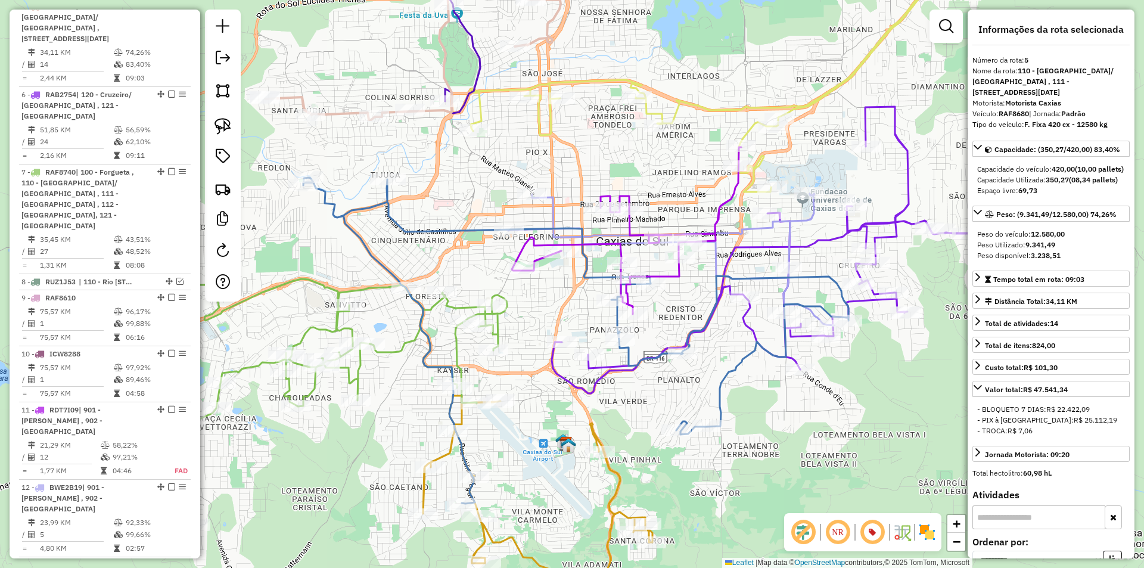
click at [439, 228] on icon at bounding box center [575, 340] width 545 height 326
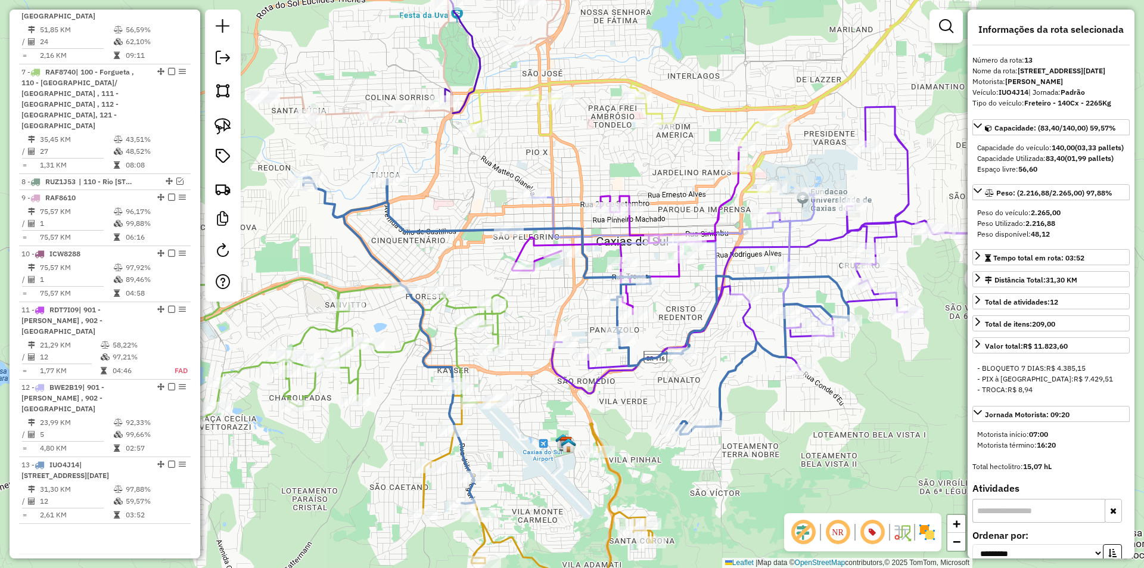
scroll to position [892, 0]
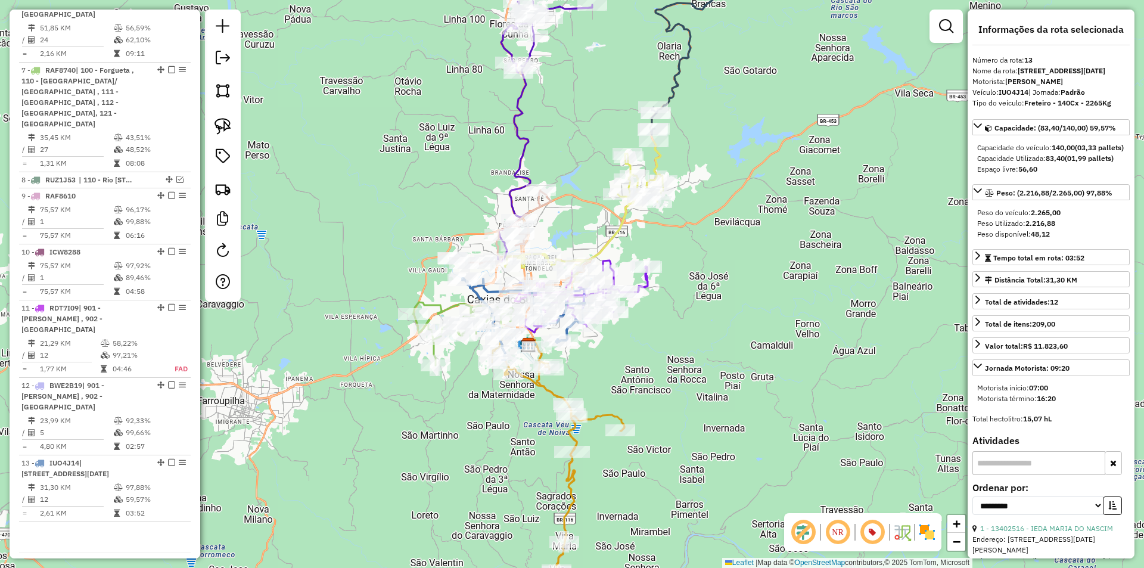
drag, startPoint x: 388, startPoint y: 475, endPoint x: 415, endPoint y: 473, distance: 27.5
click at [388, 475] on div "Janela de atendimento Grade de atendimento Capacidade Transportadoras Veículos …" at bounding box center [572, 284] width 1144 height 568
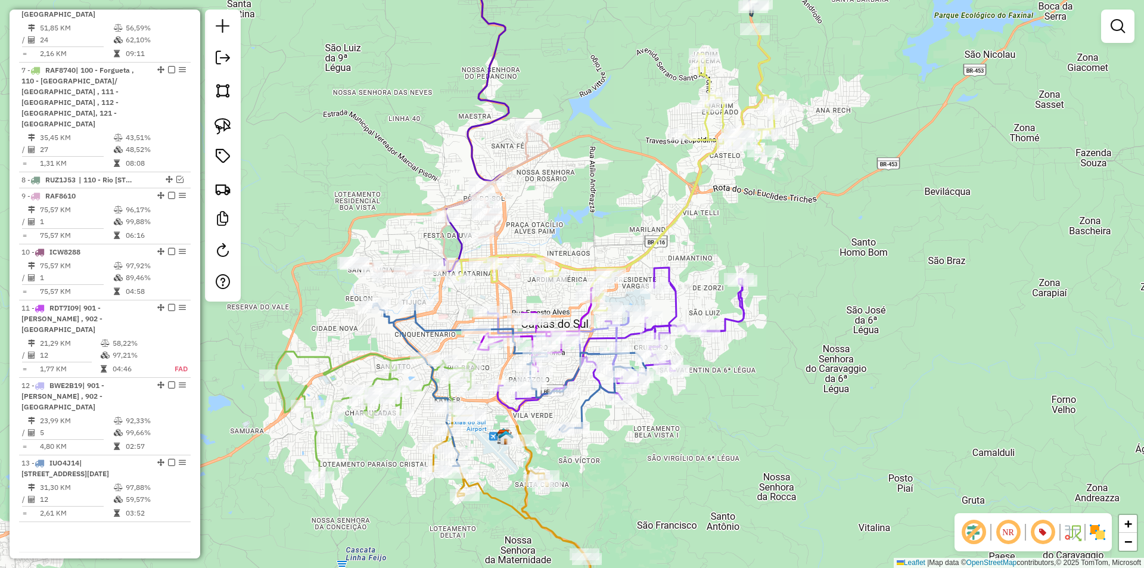
click at [691, 188] on icon at bounding box center [615, 169] width 318 height 281
select select "**********"
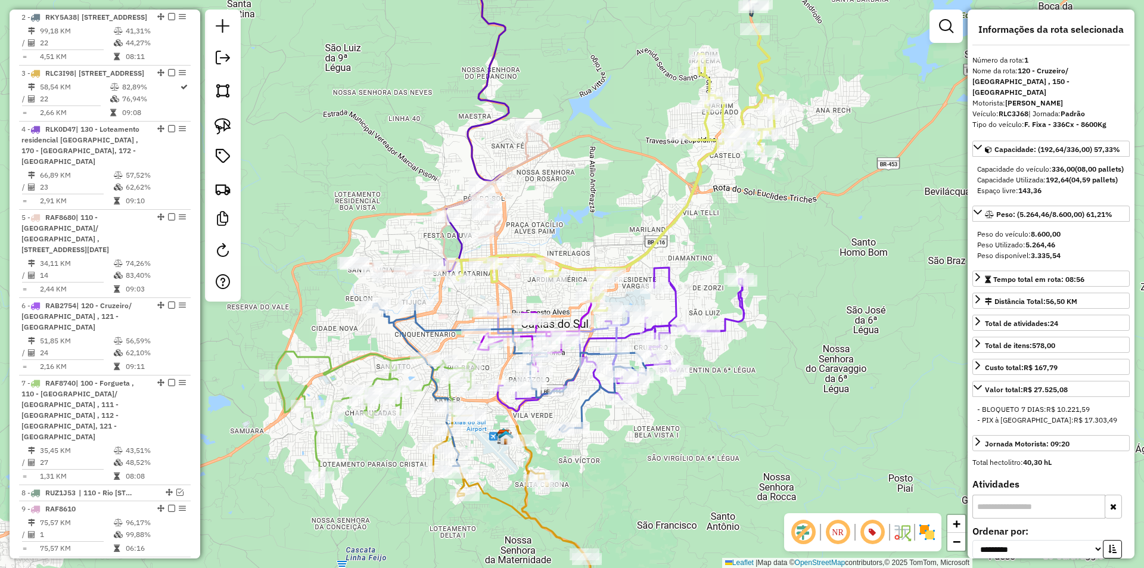
scroll to position [501, 0]
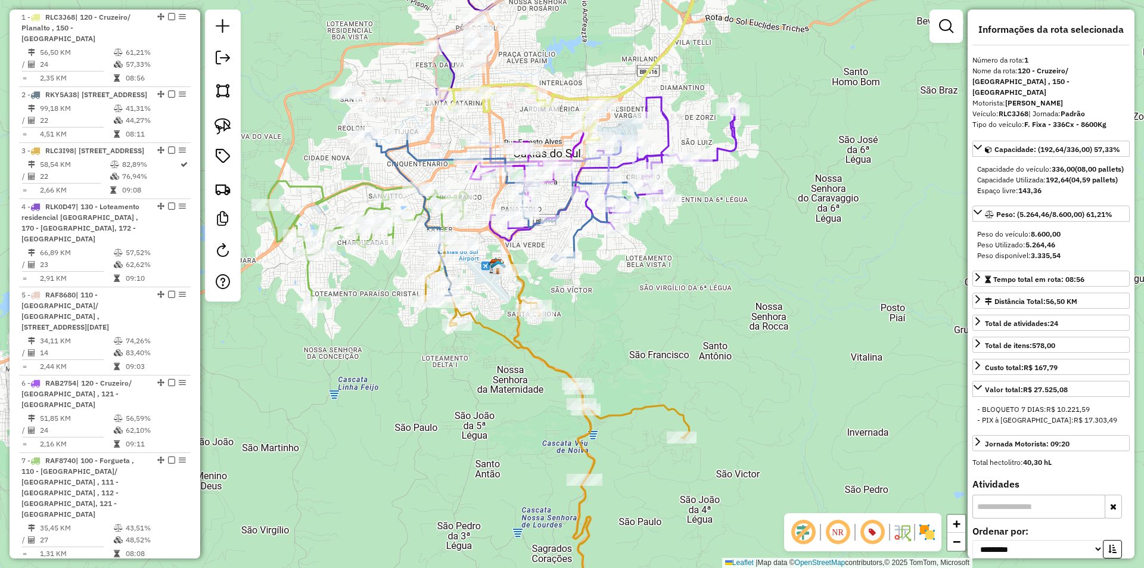
click at [549, 363] on icon at bounding box center [557, 433] width 264 height 383
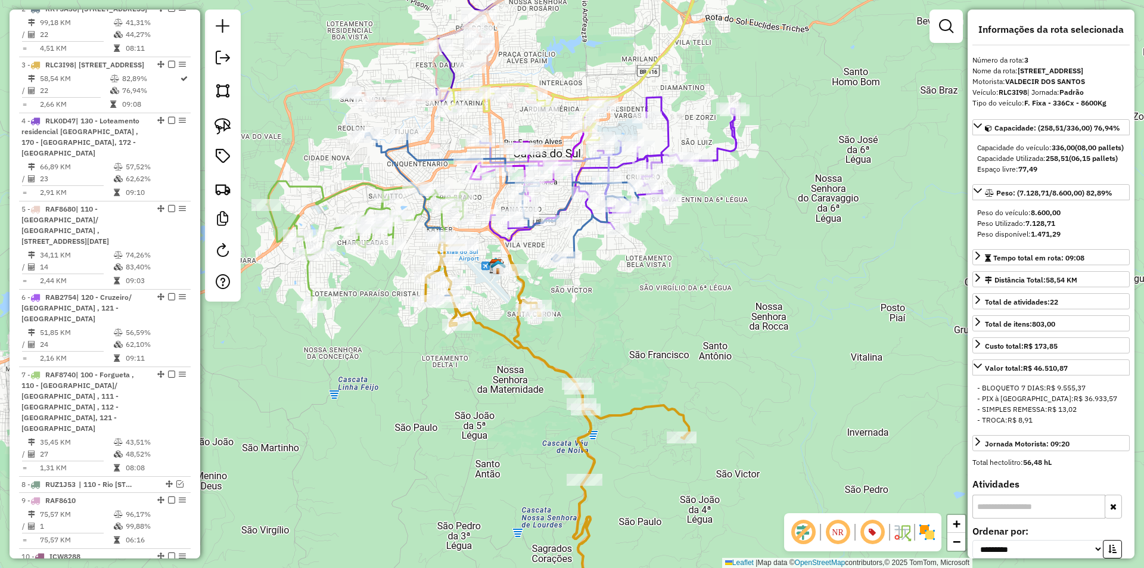
scroll to position [635, 0]
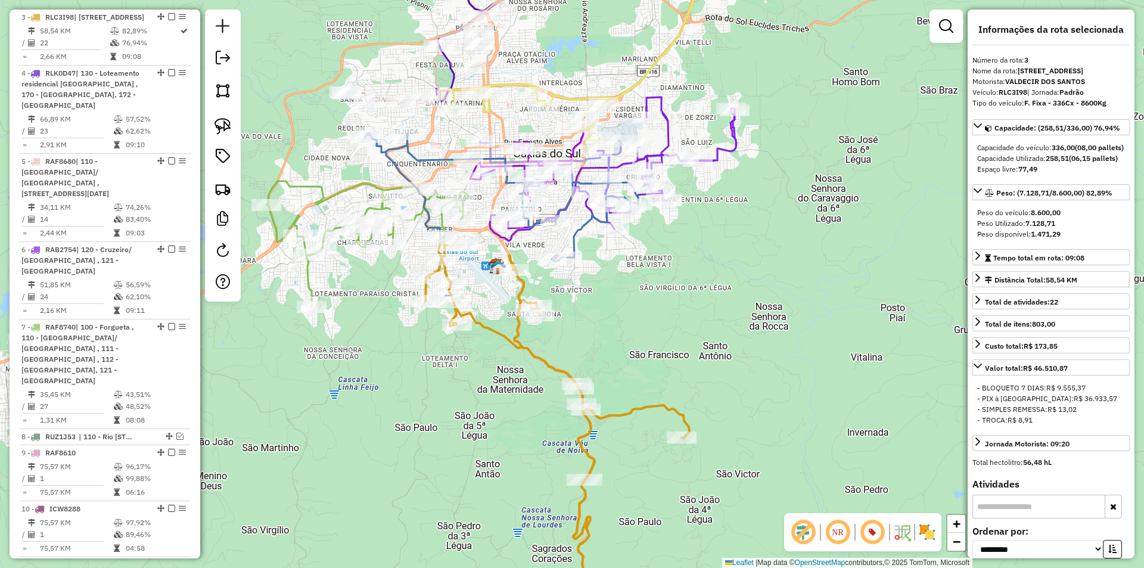
click at [337, 192] on icon at bounding box center [366, 244] width 201 height 126
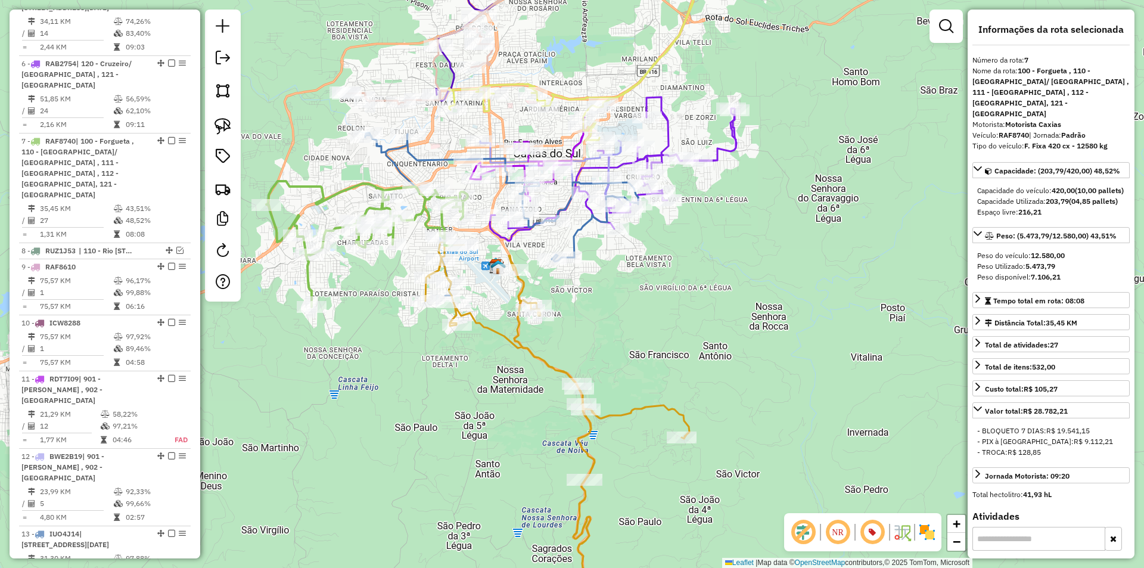
scroll to position [892, 0]
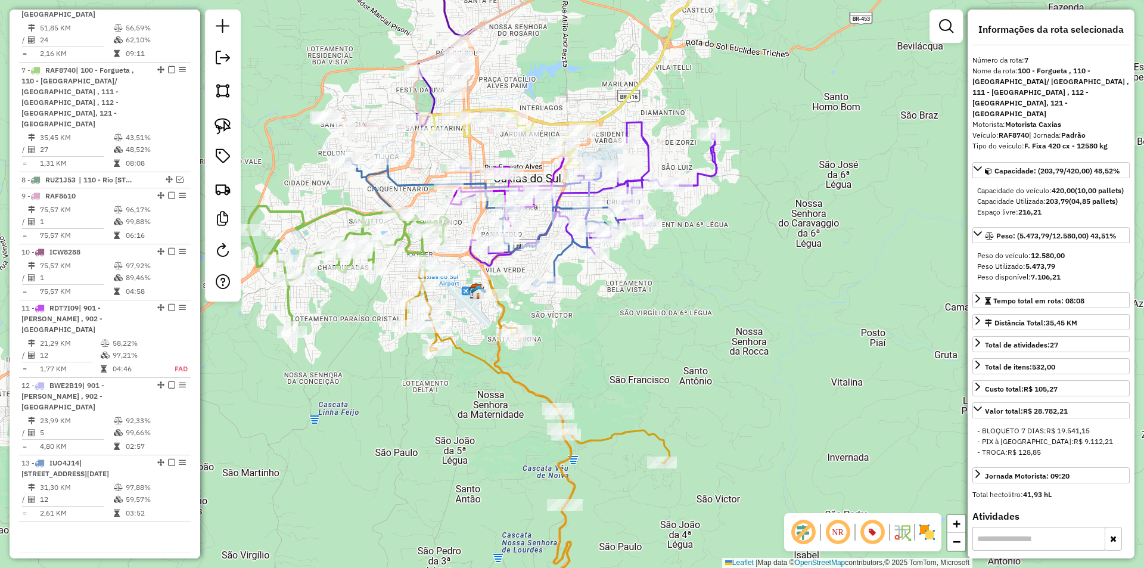
click at [646, 159] on icon at bounding box center [593, 194] width 247 height 144
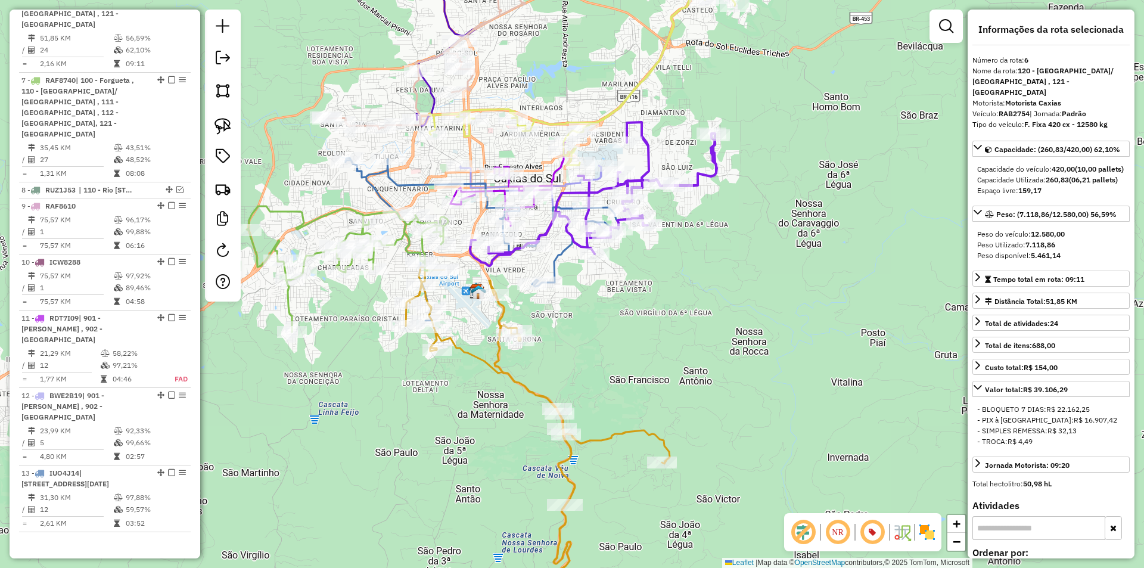
scroll to position [878, 0]
click at [471, 357] on icon at bounding box center [538, 446] width 264 height 358
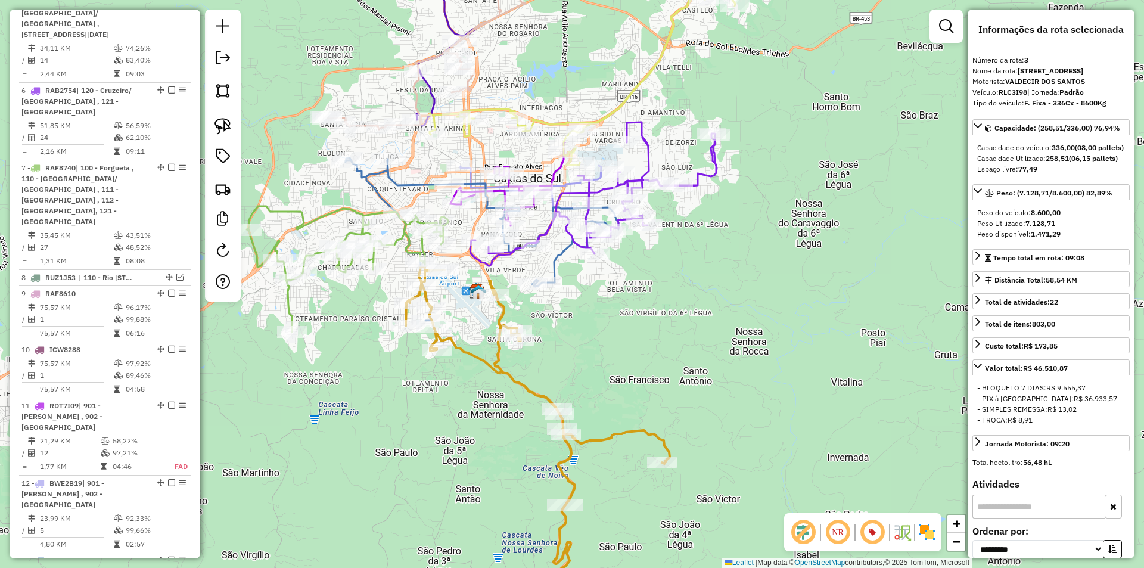
scroll to position [635, 0]
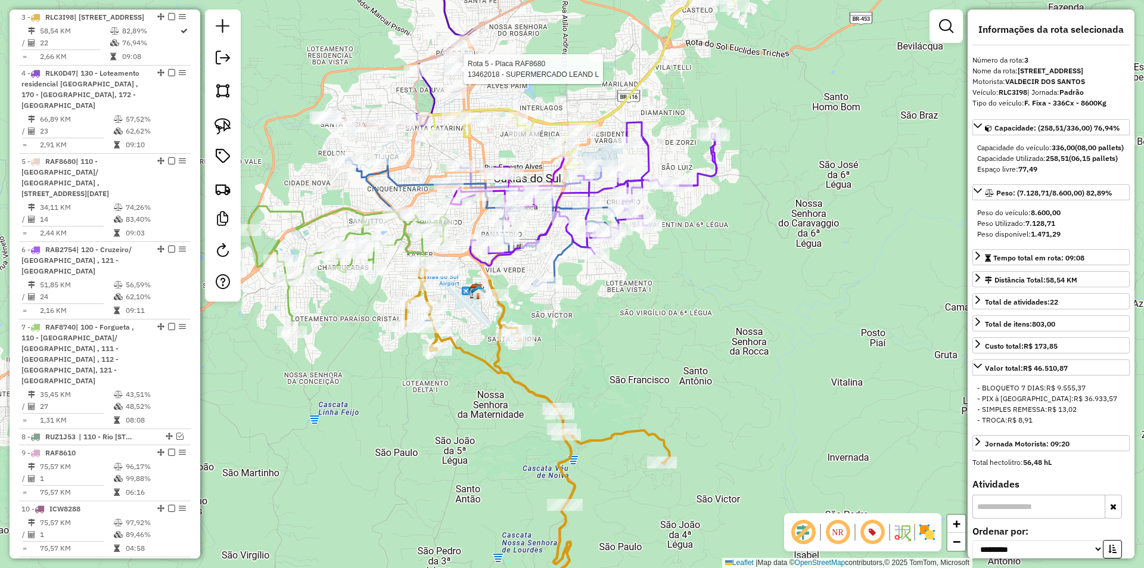
click at [468, 75] on div at bounding box center [460, 69] width 30 height 12
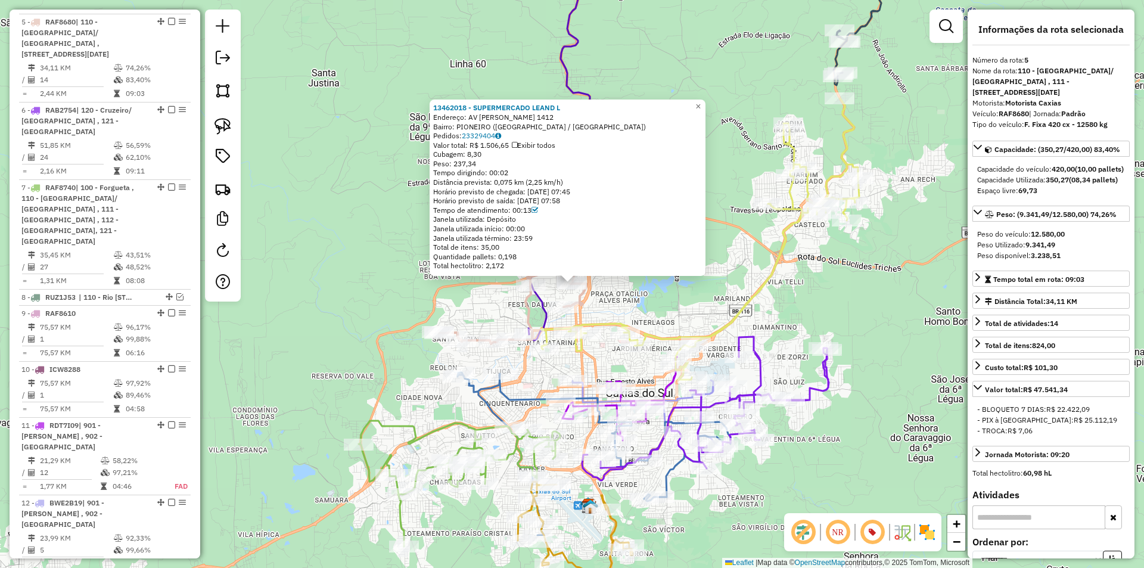
scroll to position [790, 0]
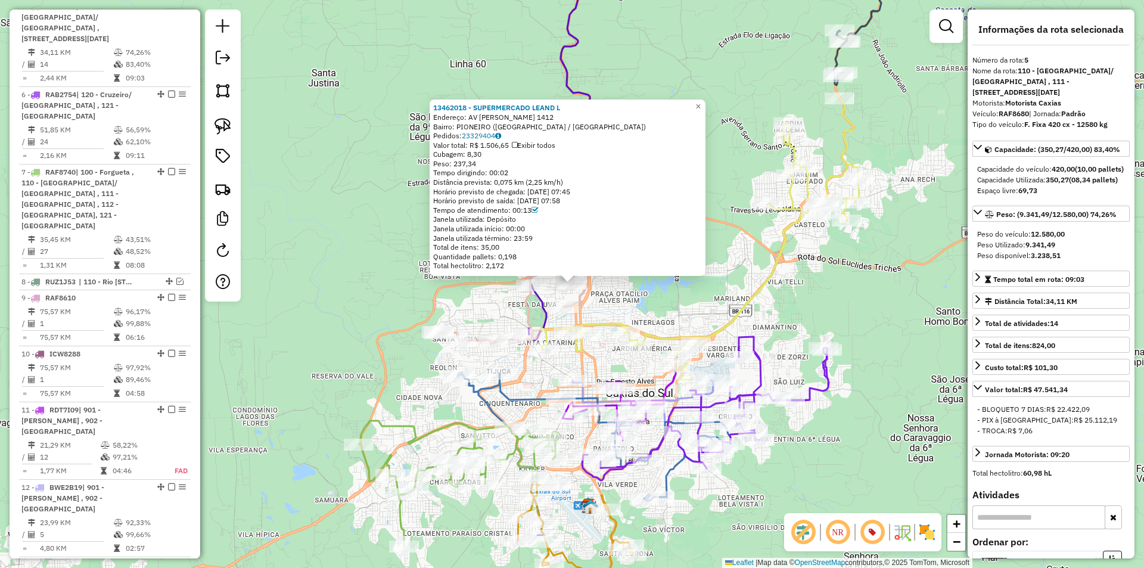
click at [607, 313] on div "13462018 - SUPERMERCADO LEAND L Endereço: AV Angelo Corsetti 1412 Bairro: PIONE…" at bounding box center [572, 284] width 1144 height 568
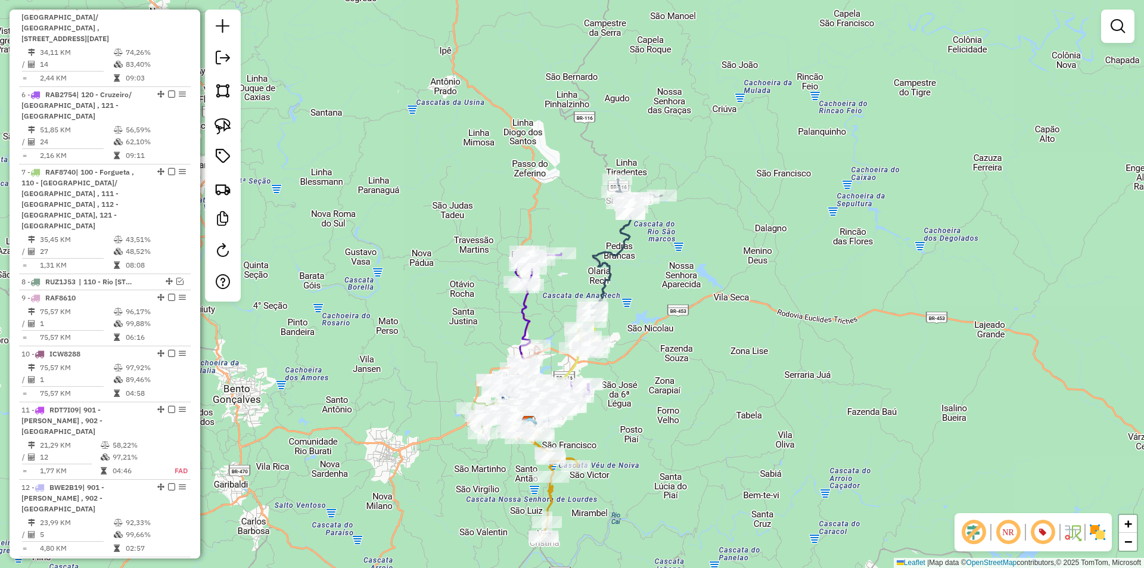
click at [675, 468] on div "Janela de atendimento Grade de atendimento Capacidade Transportadoras Veículos …" at bounding box center [572, 284] width 1144 height 568
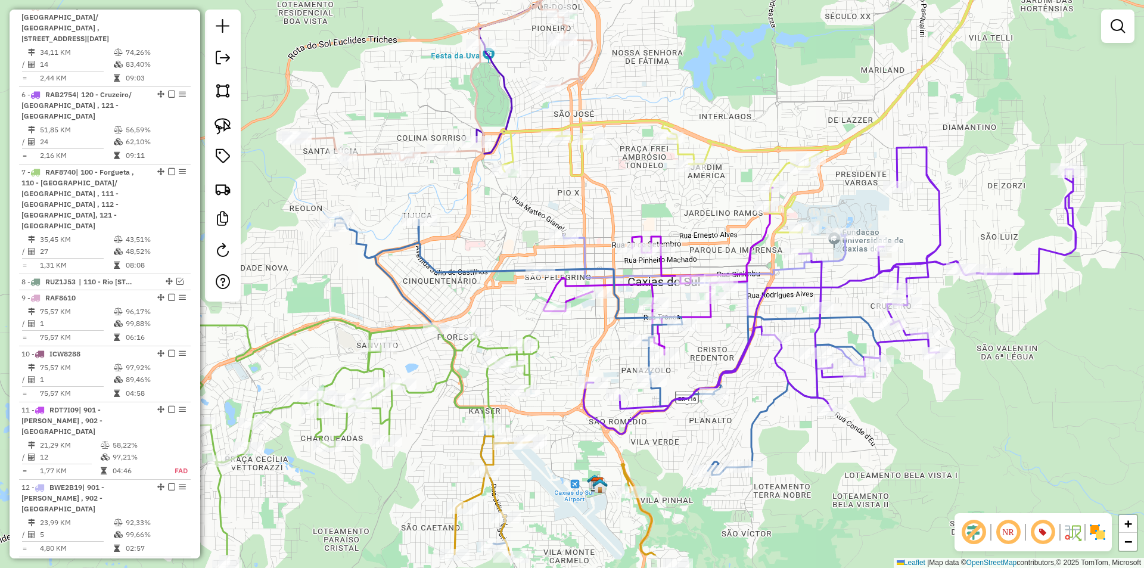
drag, startPoint x: 602, startPoint y: 254, endPoint x: 621, endPoint y: 131, distance: 124.8
click at [621, 131] on div "Janela de atendimento Grade de atendimento Capacidade Transportadoras Veículos …" at bounding box center [572, 284] width 1144 height 568
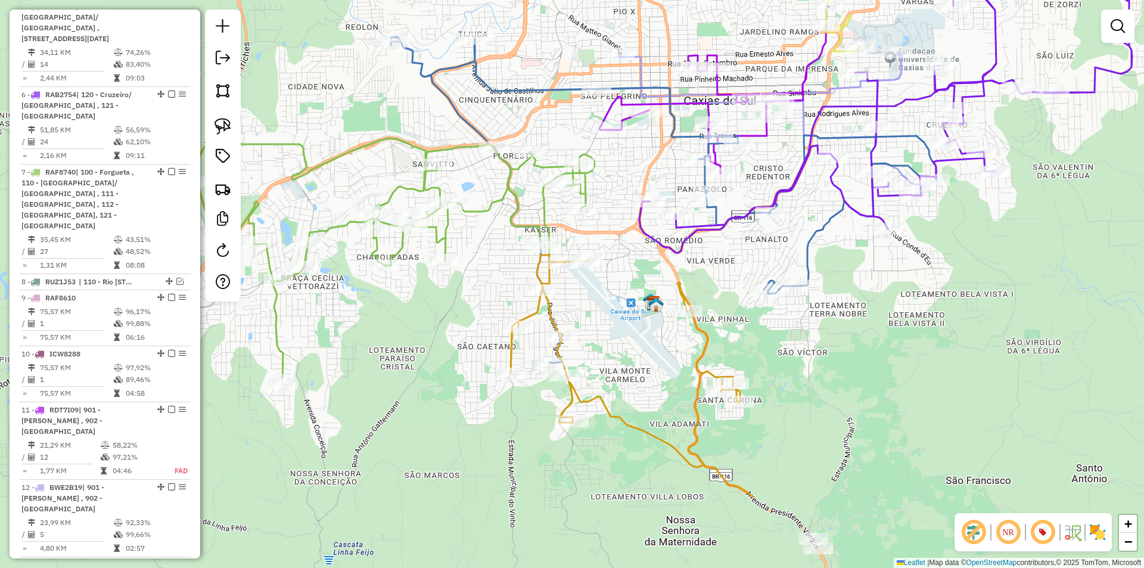
drag, startPoint x: 554, startPoint y: 425, endPoint x: 613, endPoint y: 292, distance: 145.9
click at [613, 292] on div "Janela de atendimento Grade de atendimento Capacidade Transportadoras Veículos …" at bounding box center [572, 284] width 1144 height 568
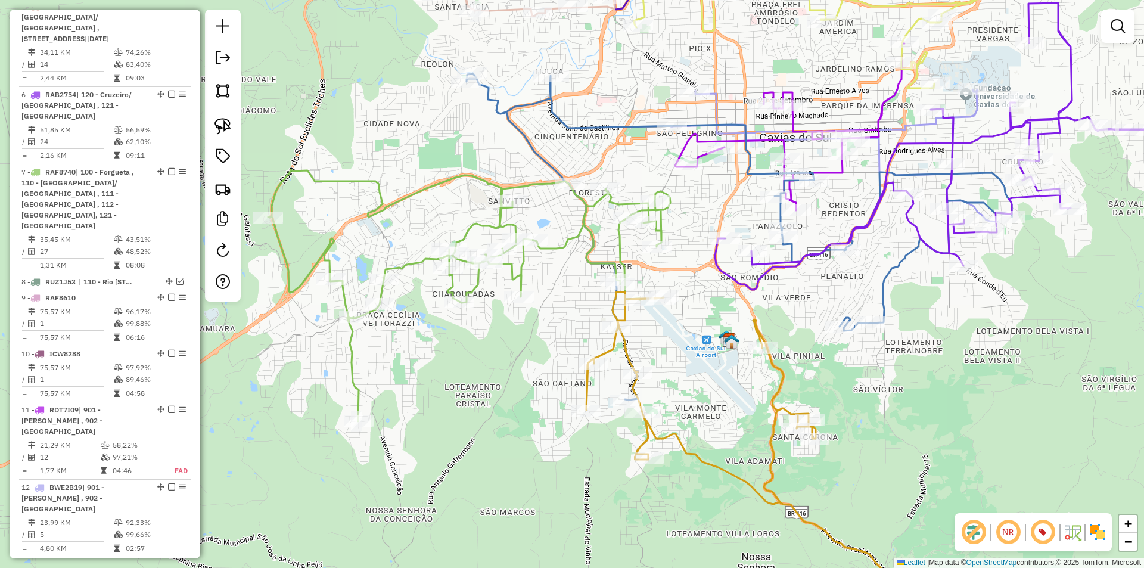
drag, startPoint x: 432, startPoint y: 339, endPoint x: 497, endPoint y: 341, distance: 64.9
click at [497, 342] on div "Janela de atendimento Grade de atendimento Capacidade Transportadoras Veículos …" at bounding box center [572, 284] width 1144 height 568
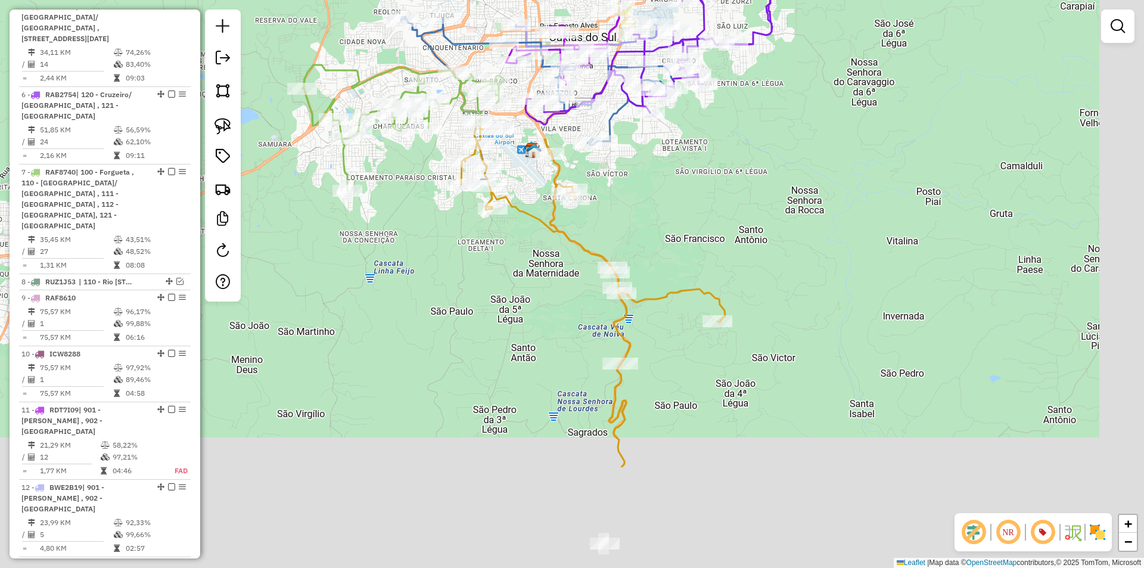
drag, startPoint x: 711, startPoint y: 353, endPoint x: 617, endPoint y: 159, distance: 215.2
click at [615, 156] on div "Janela de atendimento Grade de atendimento Capacidade Transportadoras Veículos …" at bounding box center [572, 284] width 1144 height 568
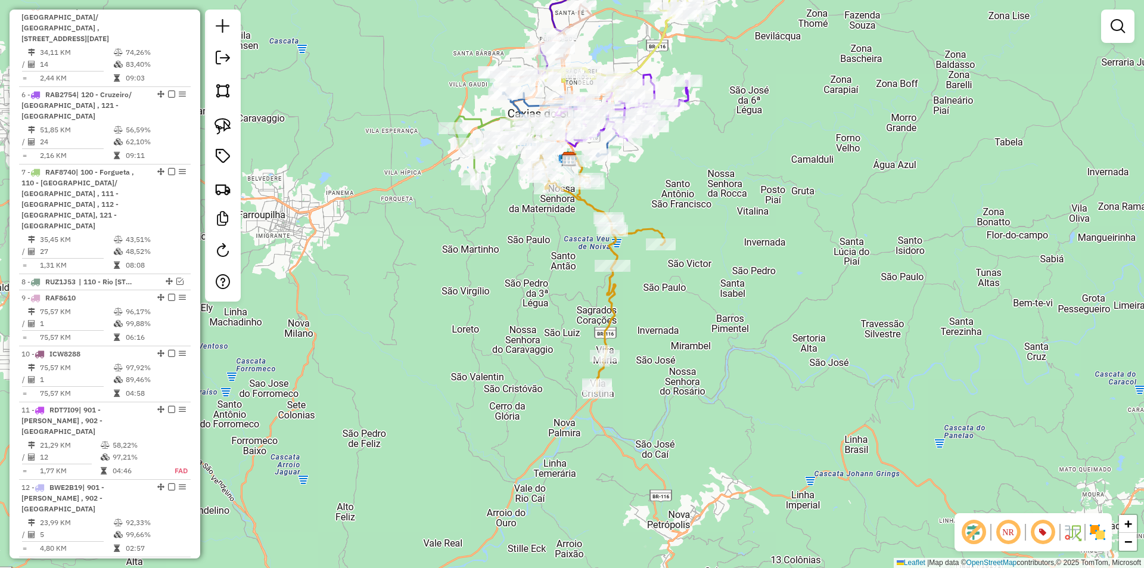
click at [611, 286] on icon at bounding box center [598, 270] width 132 height 246
select select "**********"
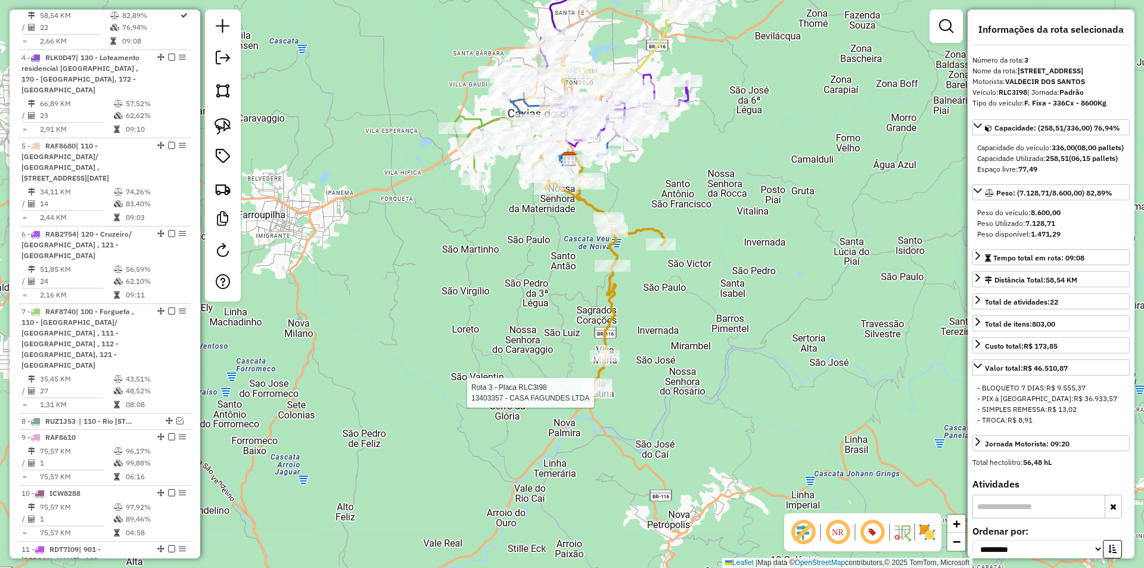
scroll to position [635, 0]
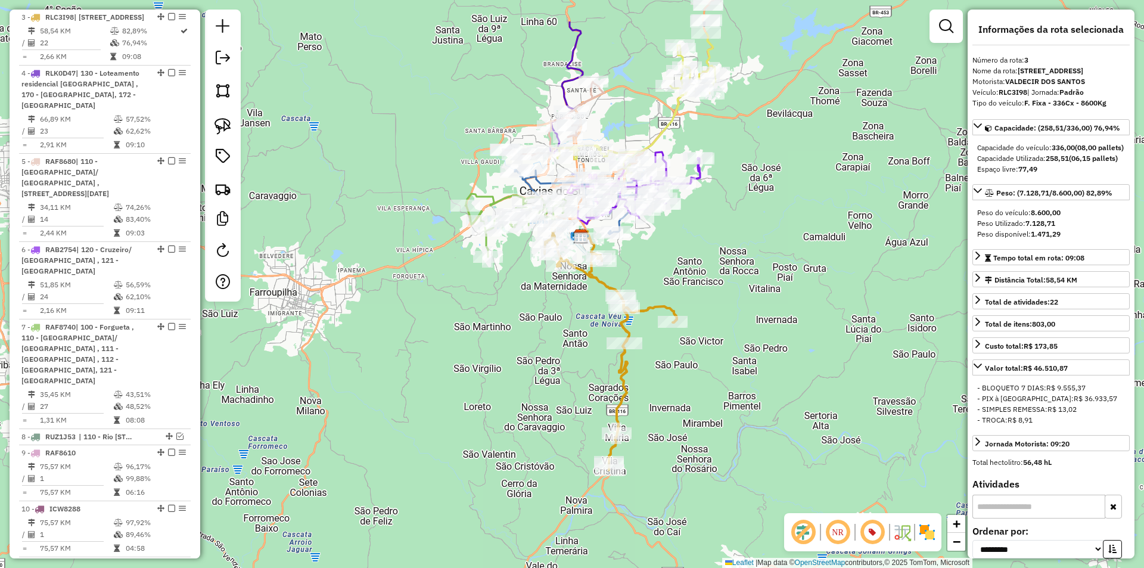
drag, startPoint x: 658, startPoint y: 292, endPoint x: 662, endPoint y: 388, distance: 96.6
click at [662, 388] on div "Janela de atendimento Grade de atendimento Capacidade Transportadoras Veículos …" at bounding box center [572, 284] width 1144 height 568
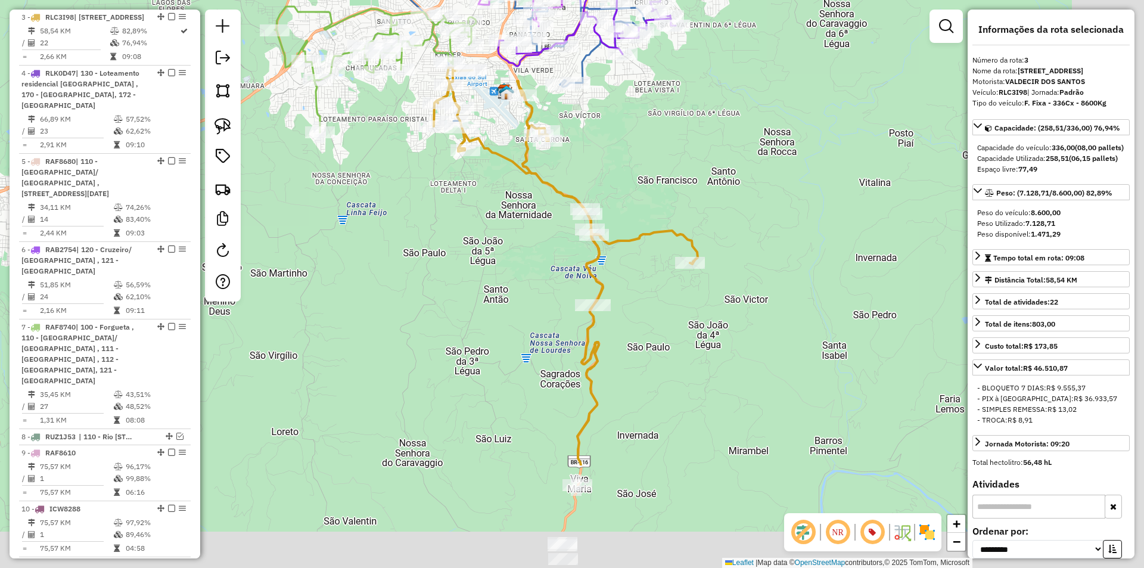
drag, startPoint x: 658, startPoint y: 245, endPoint x: 646, endPoint y: 214, distance: 32.8
click at [645, 213] on div "Janela de atendimento Grade de atendimento Capacidade Transportadoras Veículos …" at bounding box center [572, 284] width 1144 height 568
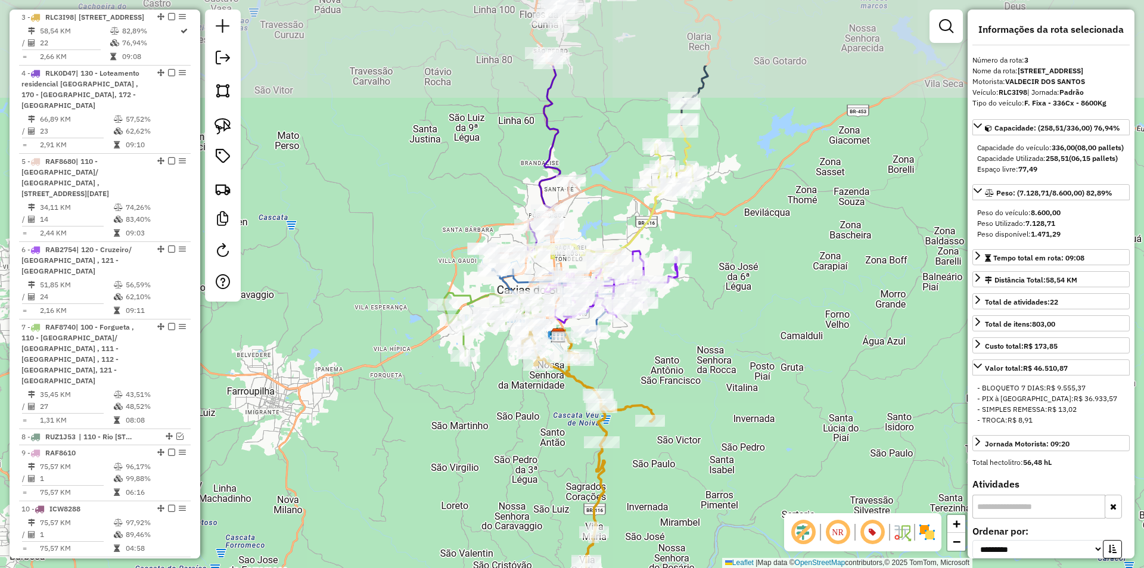
drag, startPoint x: 627, startPoint y: 244, endPoint x: 615, endPoint y: 360, distance: 117.4
click at [617, 361] on div "Janela de atendimento Grade de atendimento Capacidade Transportadoras Veículos …" at bounding box center [572, 284] width 1144 height 568
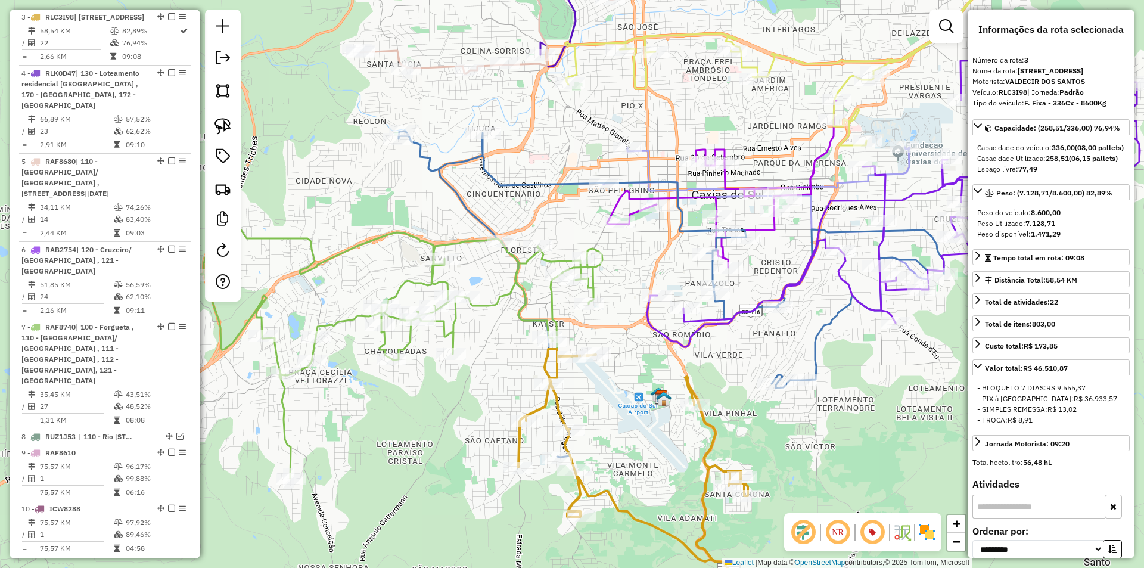
drag, startPoint x: 535, startPoint y: 286, endPoint x: 647, endPoint y: 255, distance: 116.7
click at [647, 255] on div "Janela de atendimento Grade de atendimento Capacidade Transportadoras Veículos …" at bounding box center [572, 284] width 1144 height 568
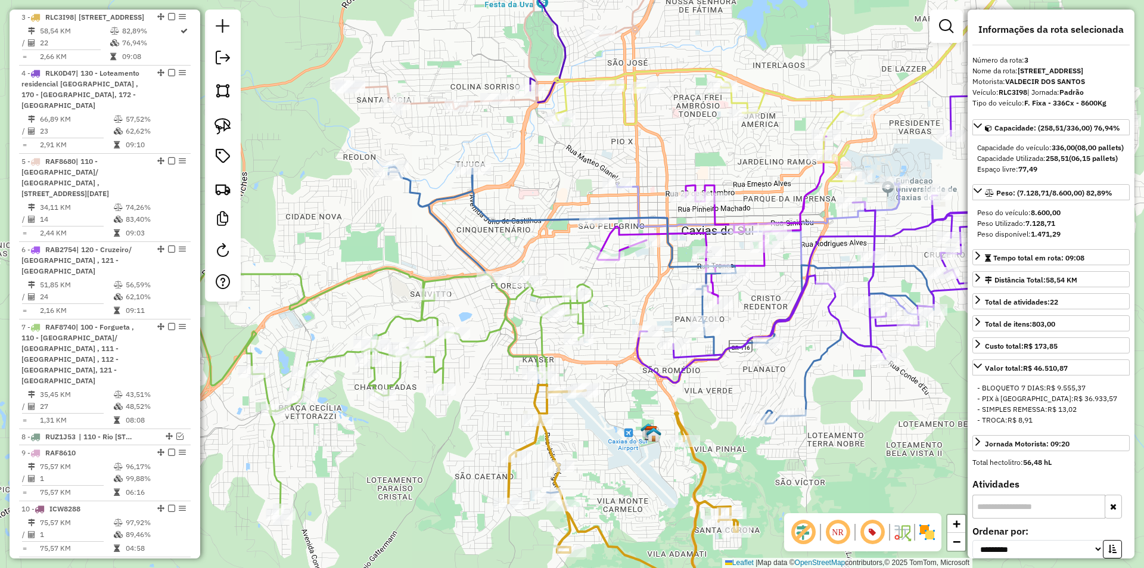
drag, startPoint x: 572, startPoint y: 132, endPoint x: 562, endPoint y: 168, distance: 37.1
click at [562, 168] on div "Janela de atendimento Grade de atendimento Capacidade Transportadoras Veículos …" at bounding box center [572, 284] width 1144 height 568
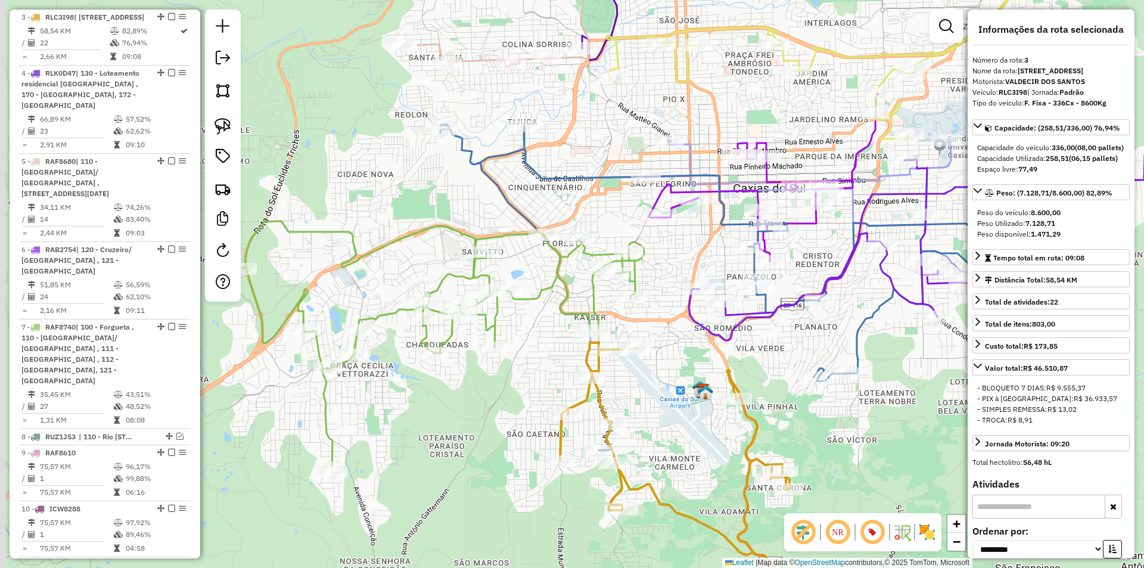
drag, startPoint x: 483, startPoint y: 392, endPoint x: 554, endPoint y: 328, distance: 96.2
click at [554, 328] on div "Janela de atendimento Grade de atendimento Capacidade Transportadoras Veículos …" at bounding box center [572, 284] width 1144 height 568
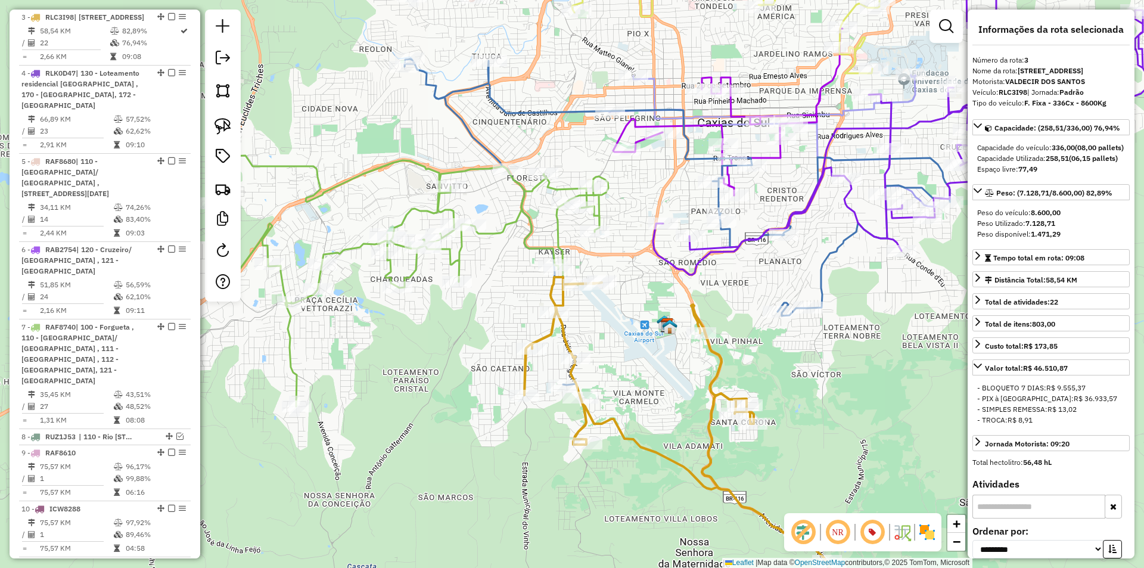
drag, startPoint x: 498, startPoint y: 275, endPoint x: 454, endPoint y: 232, distance: 60.6
click at [454, 232] on div "Janela de atendimento Grade de atendimento Capacidade Transportadoras Veículos …" at bounding box center [572, 284] width 1144 height 568
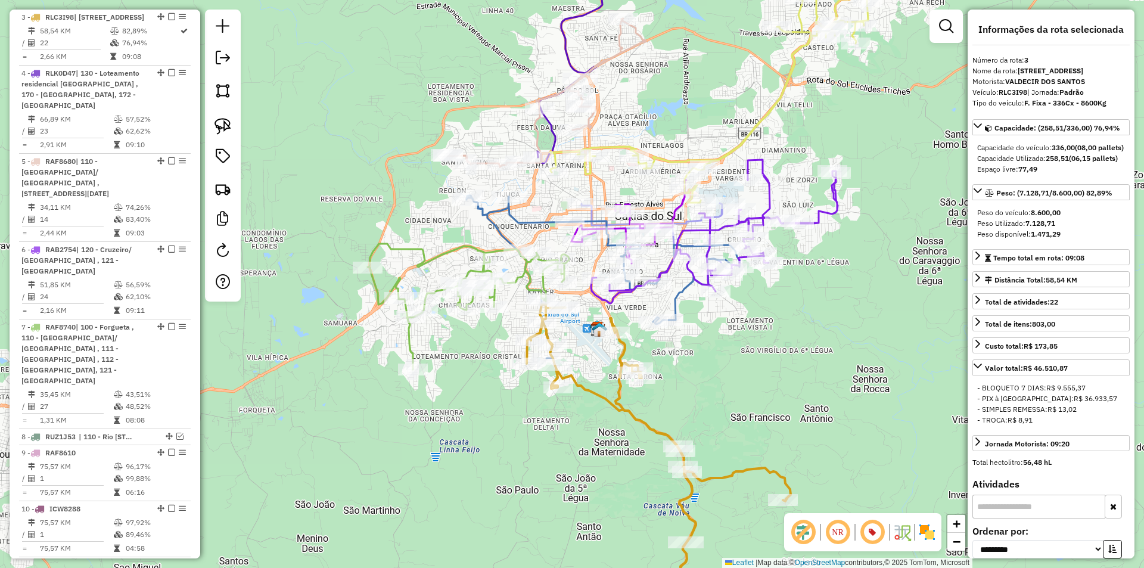
click at [618, 404] on icon at bounding box center [658, 464] width 264 height 320
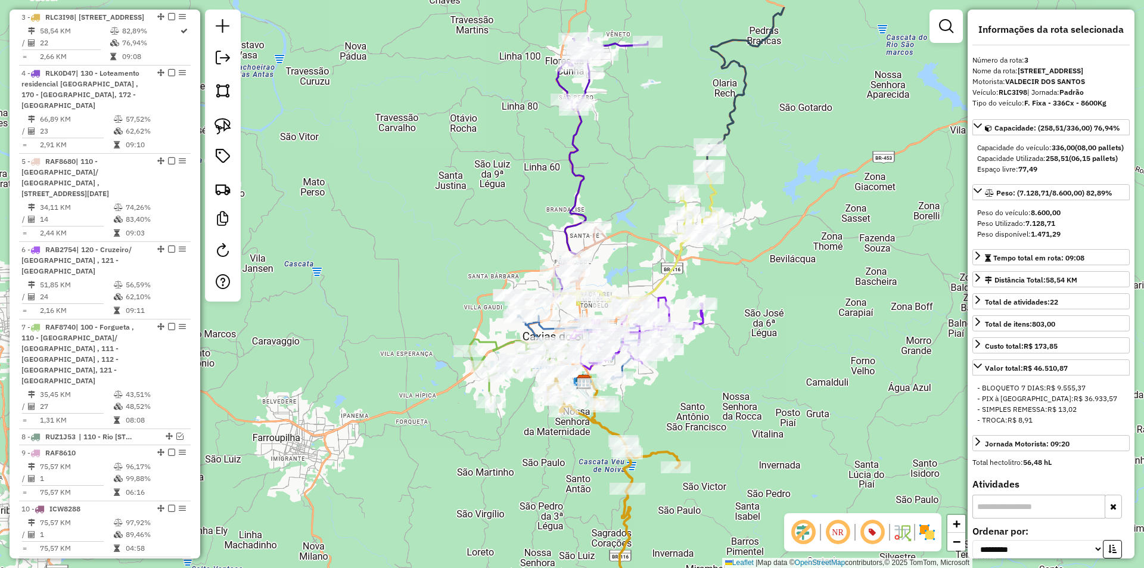
drag, startPoint x: 793, startPoint y: 172, endPoint x: 796, endPoint y: 352, distance: 179.9
click at [800, 336] on div "Janela de atendimento Grade de atendimento Capacidade Transportadoras Veículos …" at bounding box center [572, 284] width 1144 height 568
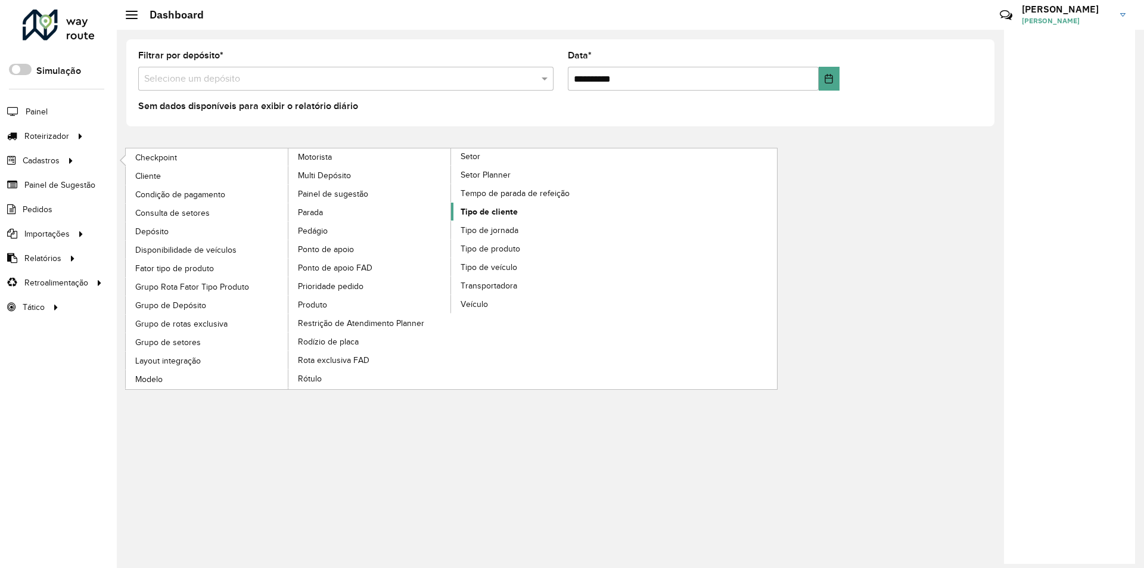
click at [479, 210] on span "Tipo de cliente" at bounding box center [488, 211] width 57 height 13
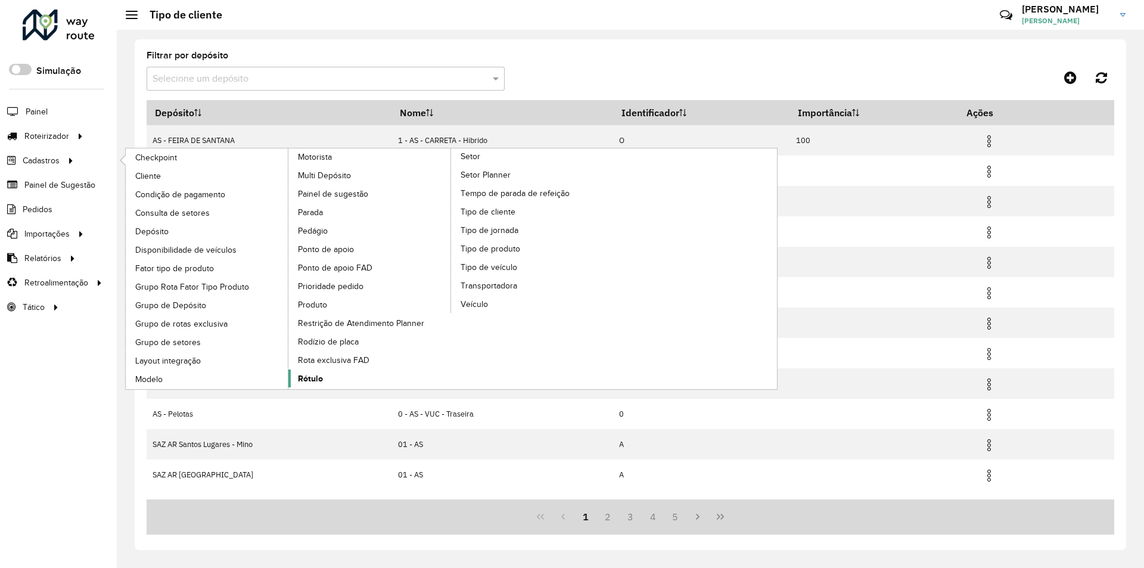
click at [313, 379] on span "Rótulo" at bounding box center [310, 378] width 25 height 13
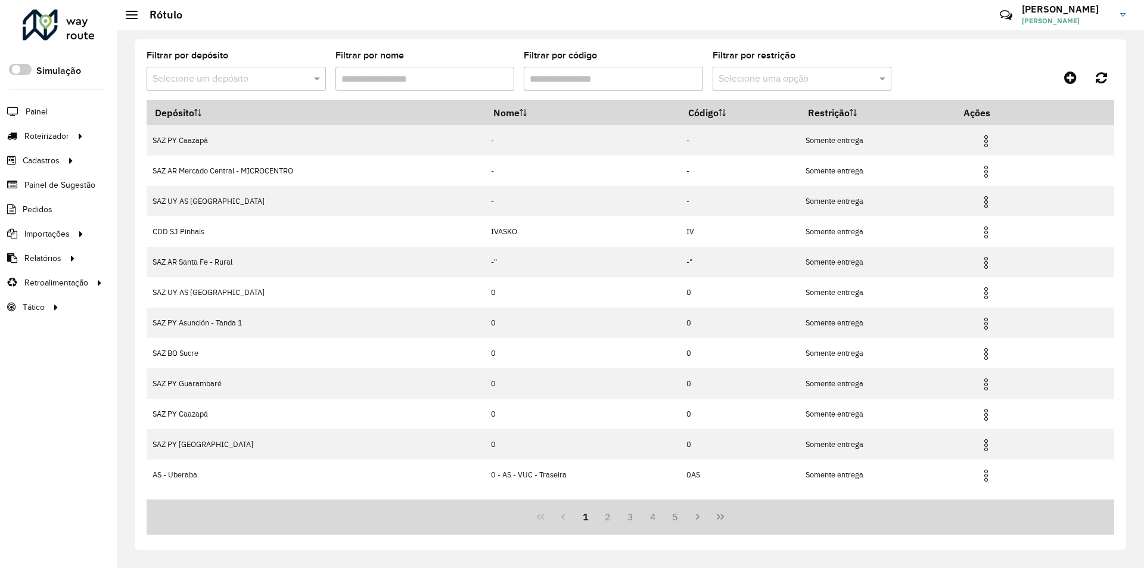
click at [211, 76] on input "text" at bounding box center [224, 79] width 144 height 14
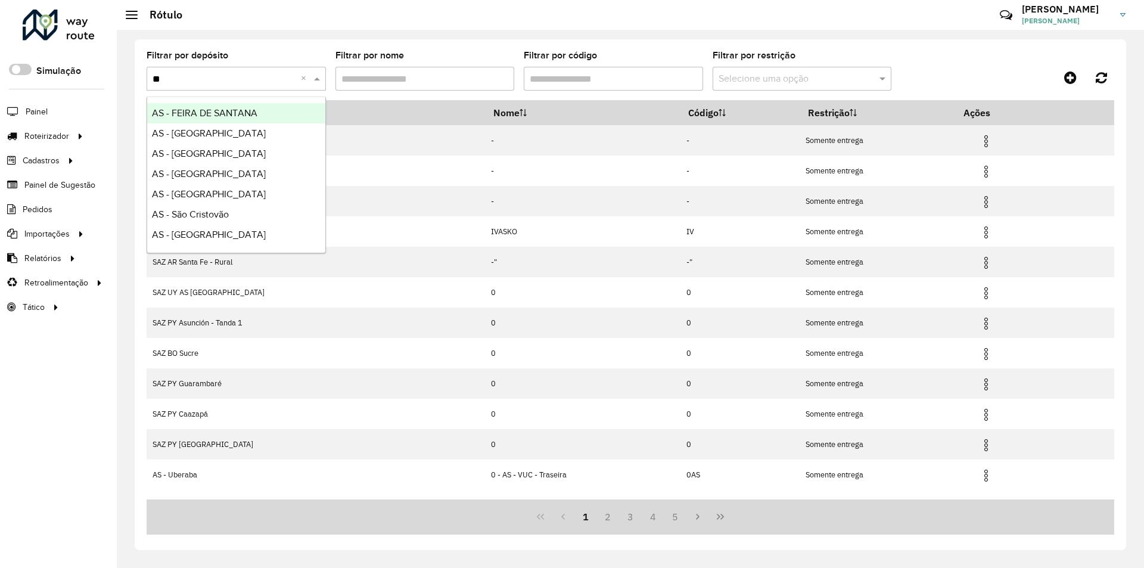
type input "***"
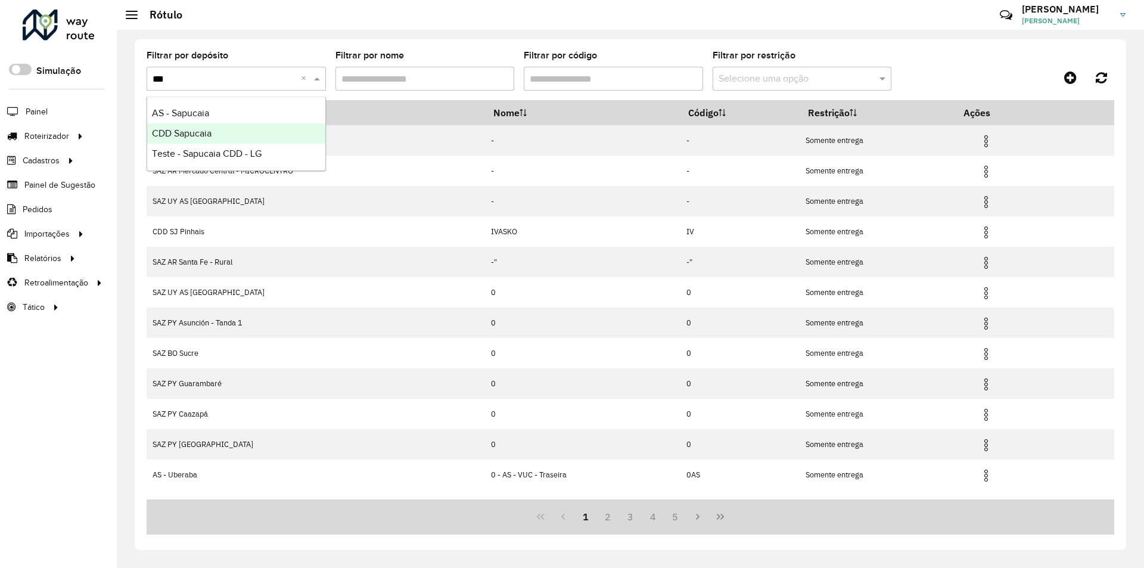
click at [179, 130] on span "CDD Sapucaia" at bounding box center [182, 133] width 60 height 10
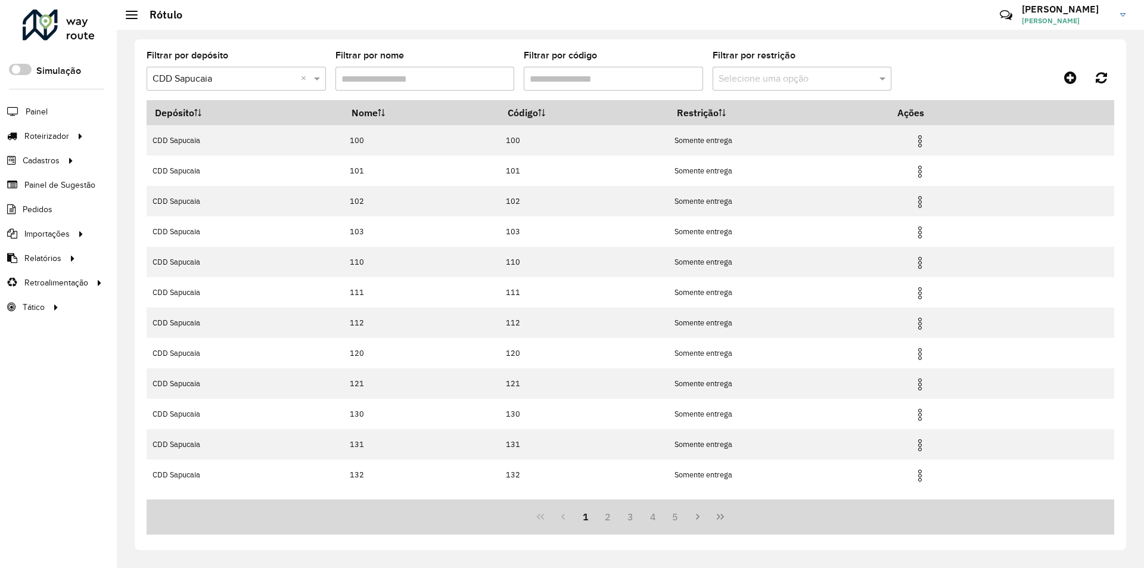
click at [568, 74] on input "Filtrar por código" at bounding box center [613, 79] width 179 height 24
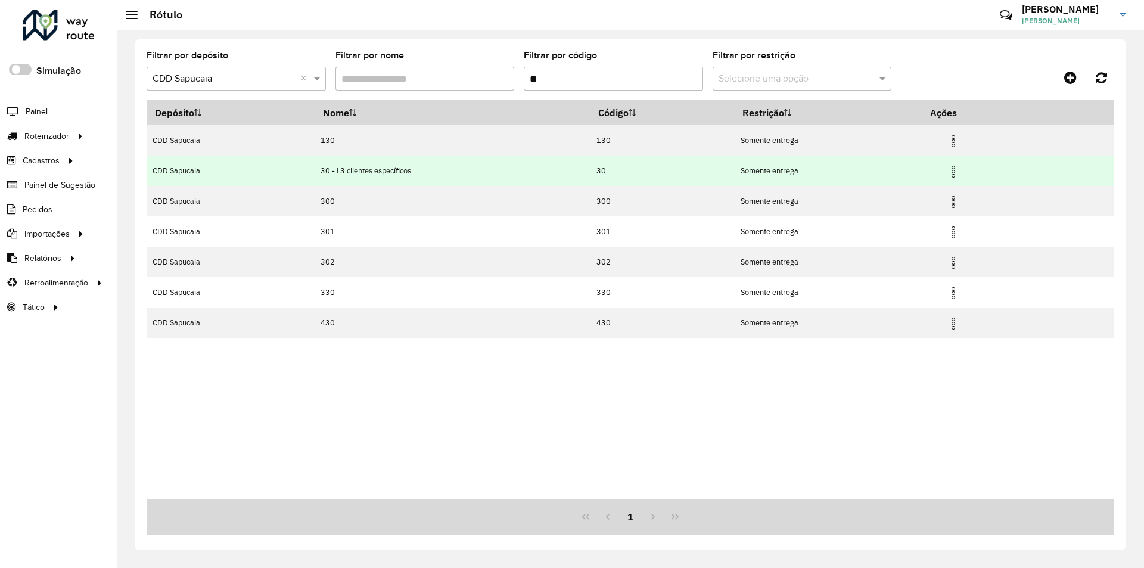
type input "**"
drag, startPoint x: 428, startPoint y: 170, endPoint x: 348, endPoint y: 166, distance: 79.3
click at [337, 167] on td "30 - L3 clientes específicos" at bounding box center [452, 170] width 276 height 30
